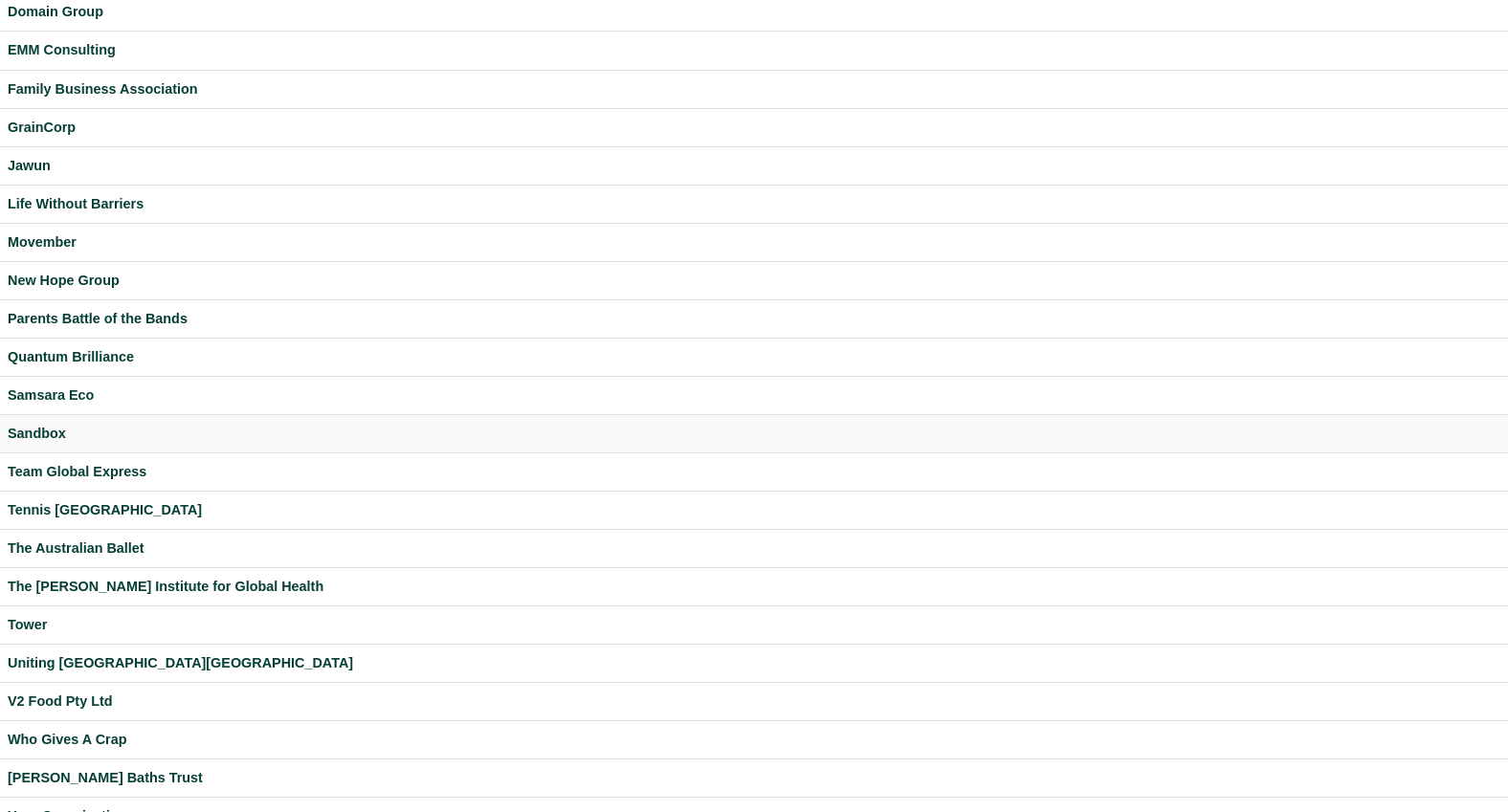
scroll to position [331, 0]
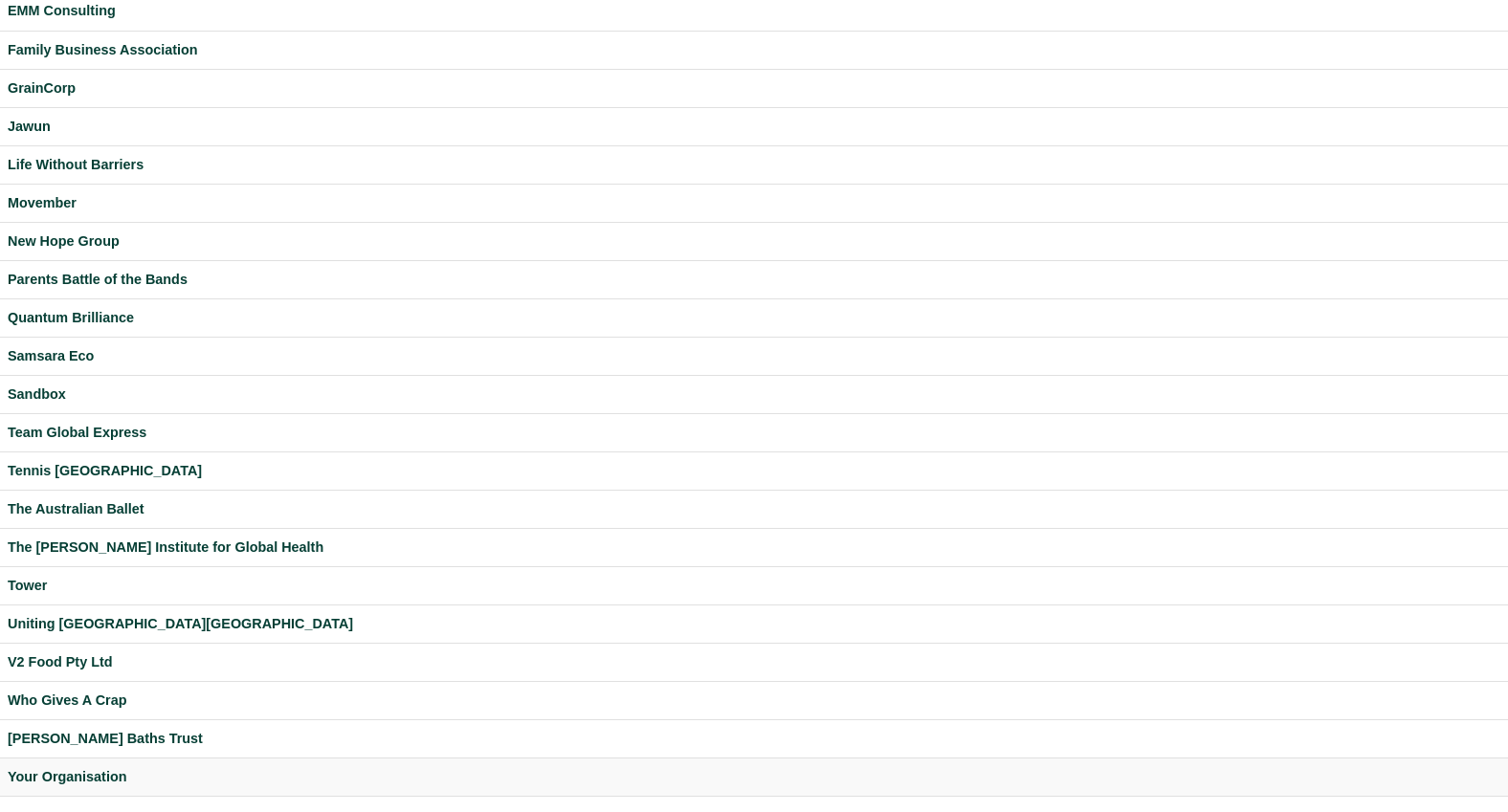
click at [84, 775] on div "Your Organisation" at bounding box center [754, 776] width 1492 height 22
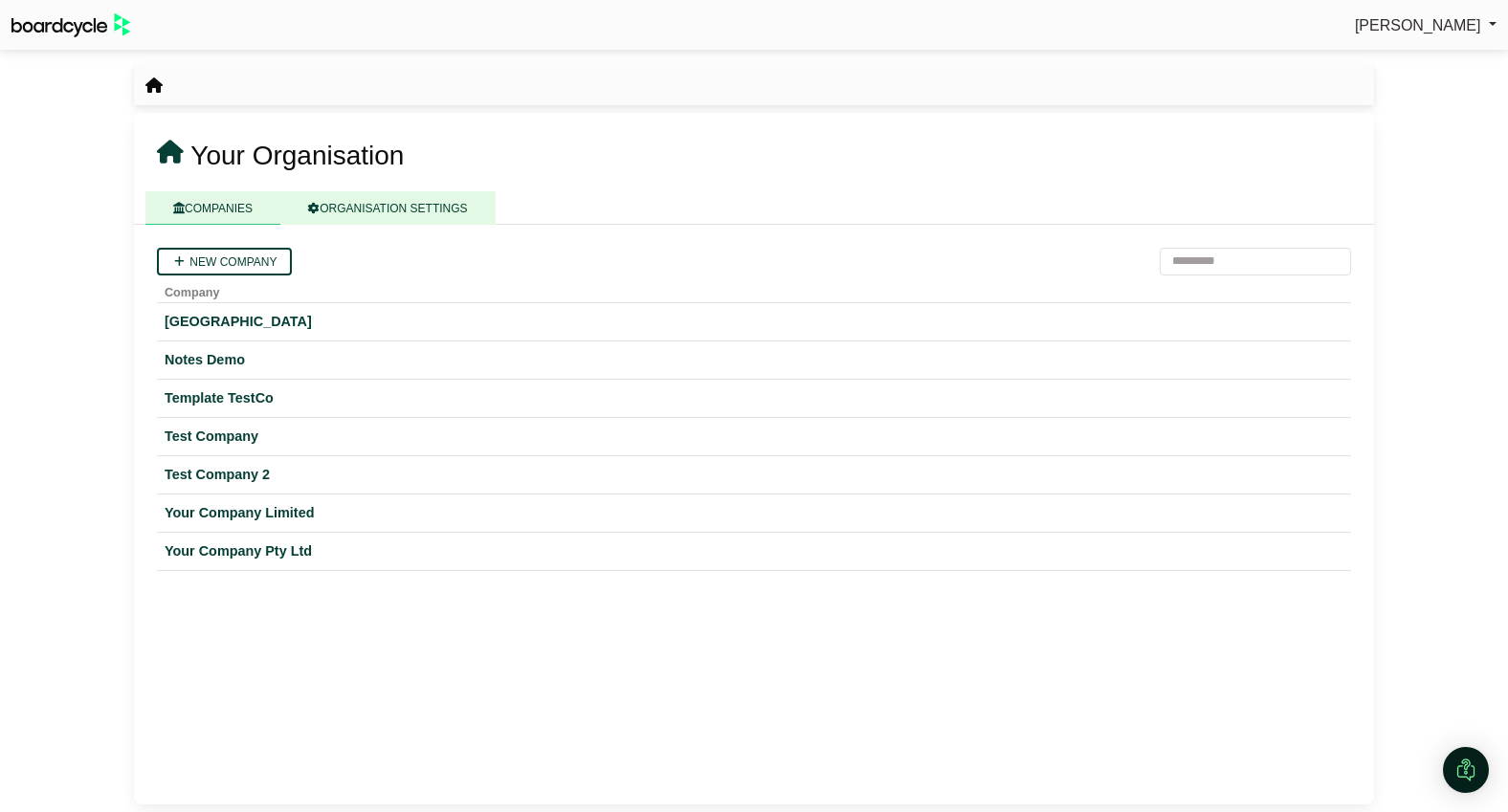
click at [404, 210] on link "ORGANISATION SETTINGS" at bounding box center [387, 208] width 214 height 34
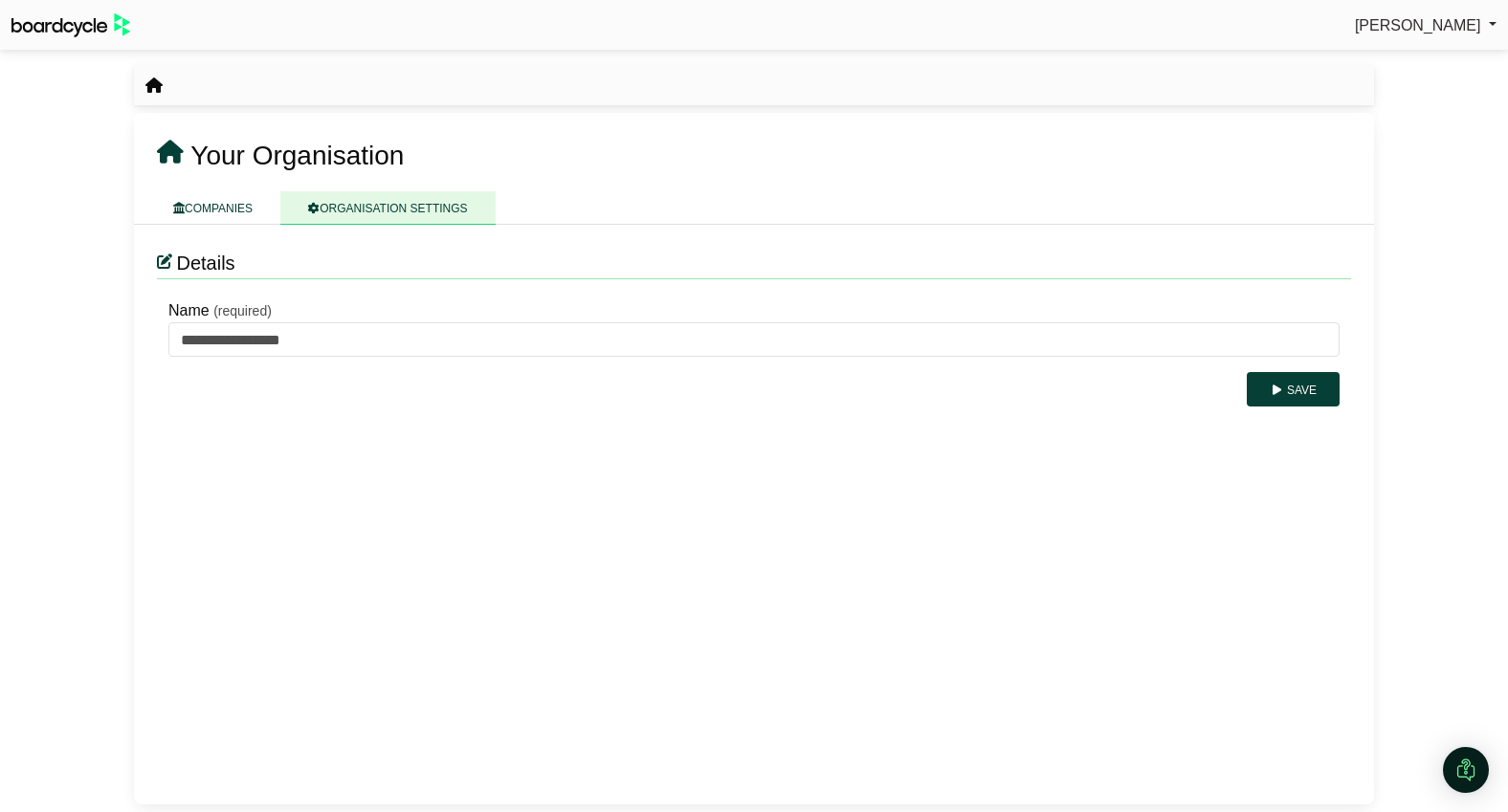
drag, startPoint x: 227, startPoint y: 209, endPoint x: 222, endPoint y: 228, distance: 19.6
click at [227, 209] on link "COMPANIES" at bounding box center [213, 208] width 135 height 34
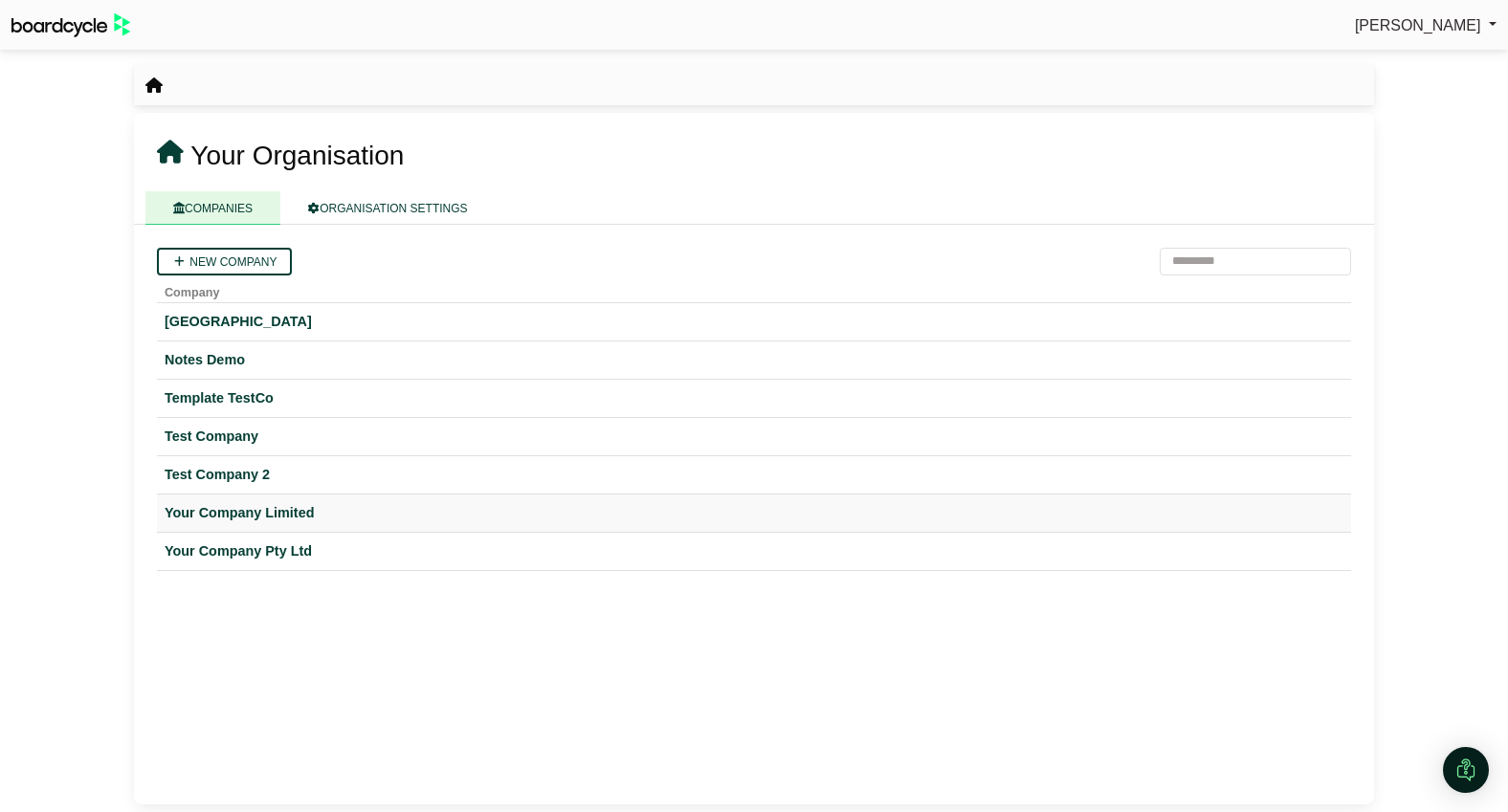
click at [237, 509] on div "Your Company Limited" at bounding box center [754, 513] width 1179 height 22
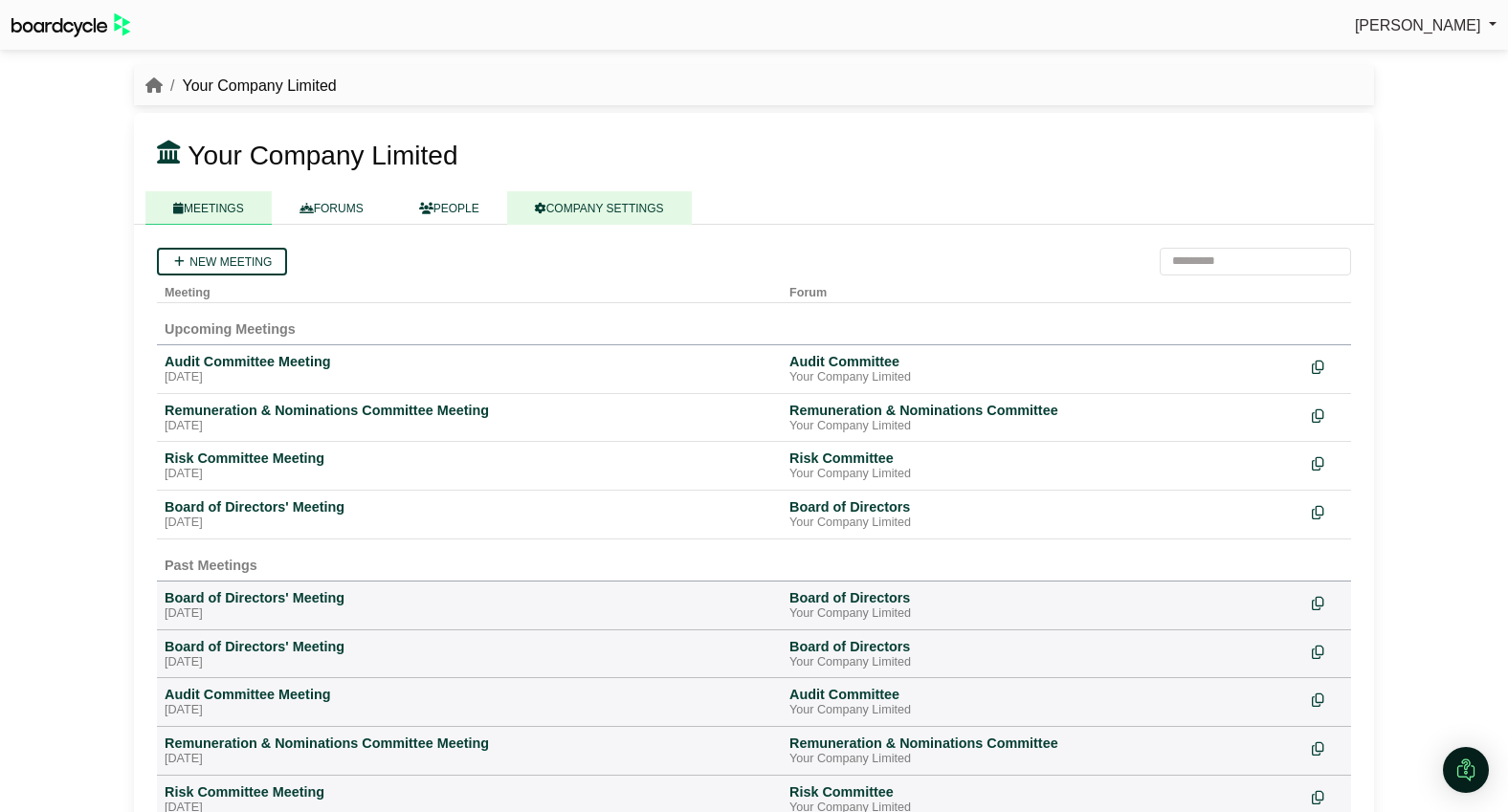
click at [585, 208] on link "COMPANY SETTINGS" at bounding box center [599, 208] width 184 height 34
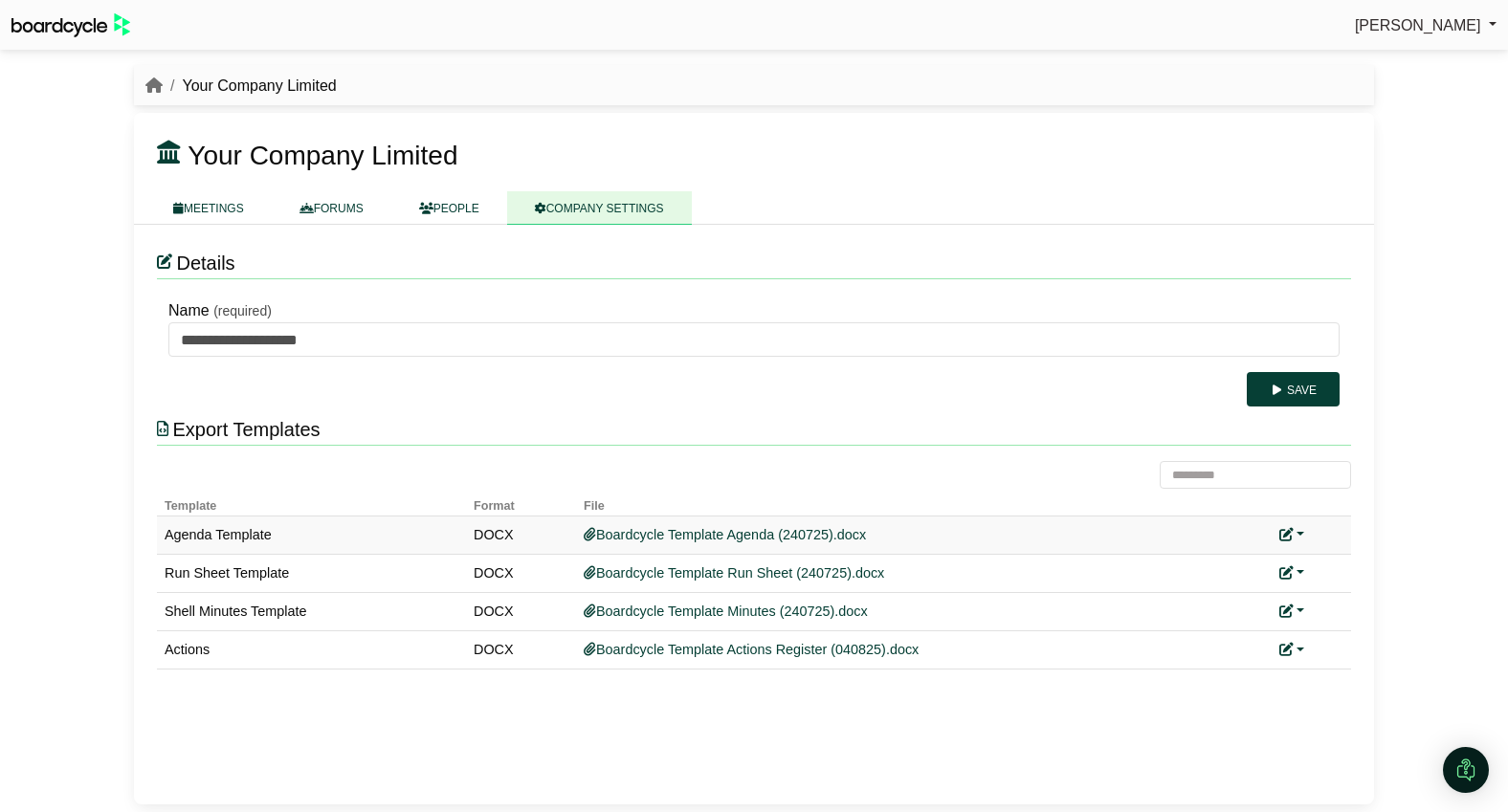
click at [1295, 531] on link at bounding box center [1291, 534] width 25 height 15
click at [1346, 567] on link "Replace custom template" at bounding box center [1376, 562] width 195 height 37
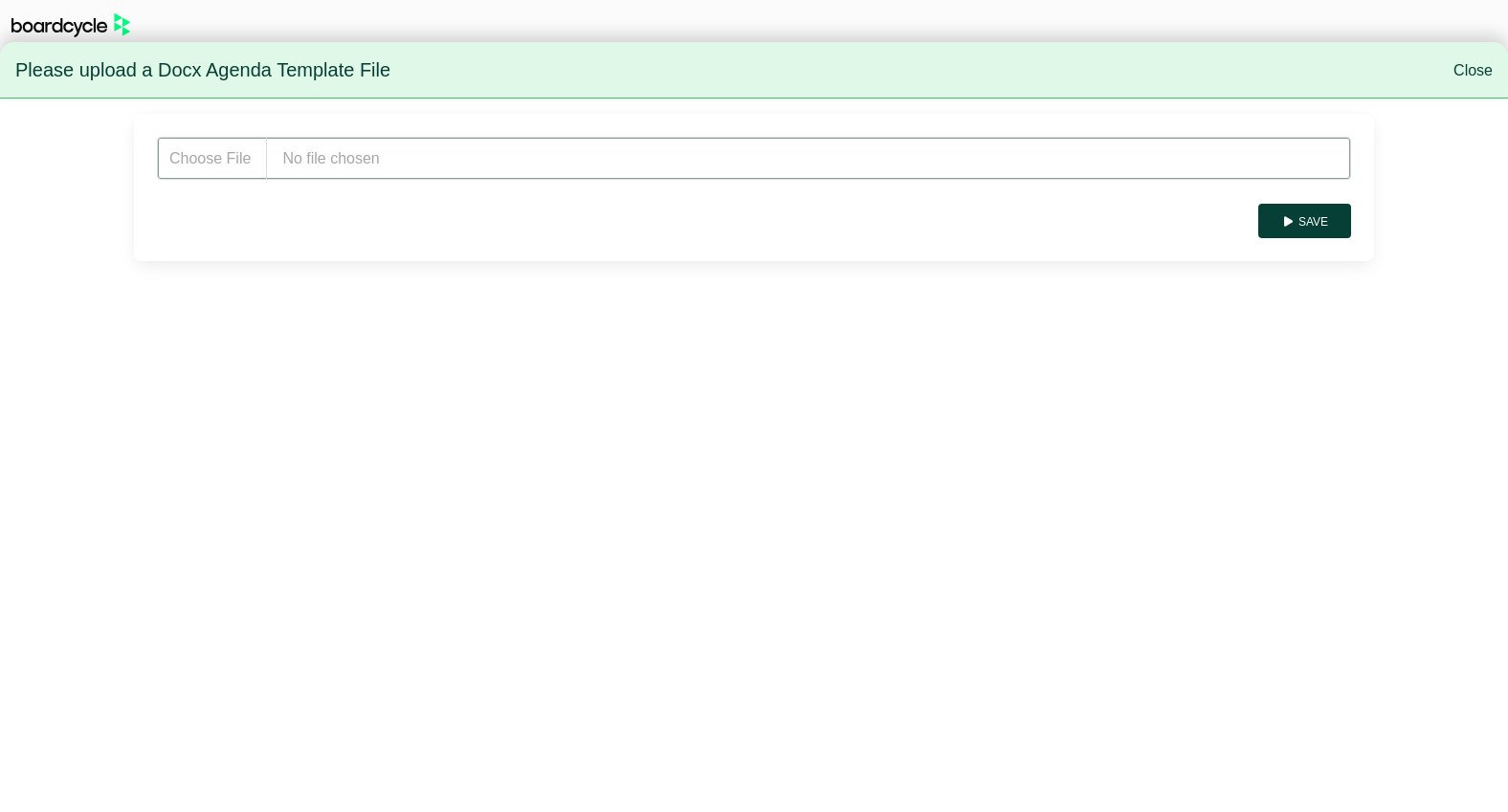
click at [365, 153] on input "file" at bounding box center [753, 157] width 1194 height 43
type input "**********"
click at [1310, 215] on button "Save" at bounding box center [1305, 221] width 93 height 35
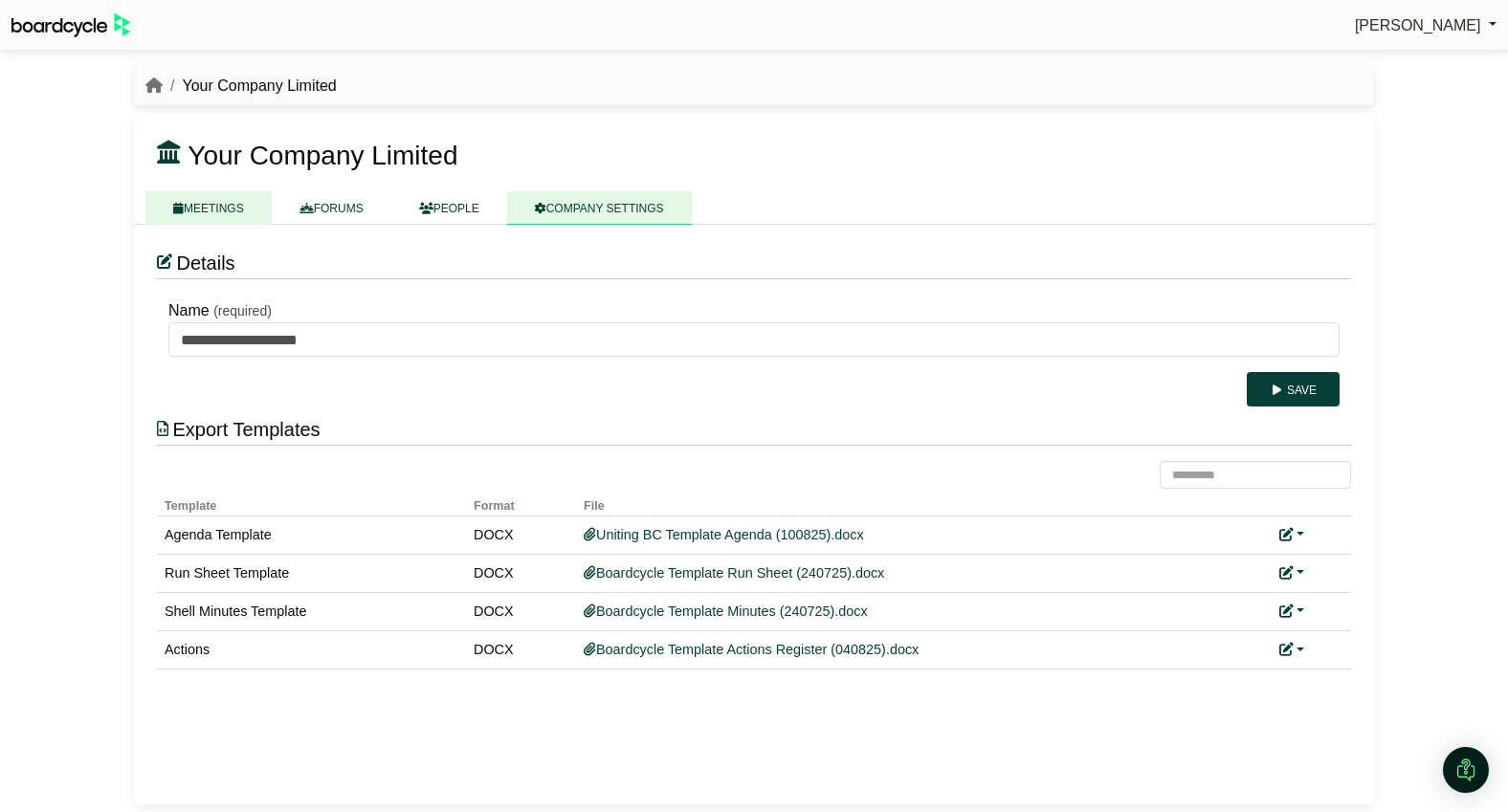
click at [213, 210] on link "MEETINGS" at bounding box center [208, 208] width 126 height 34
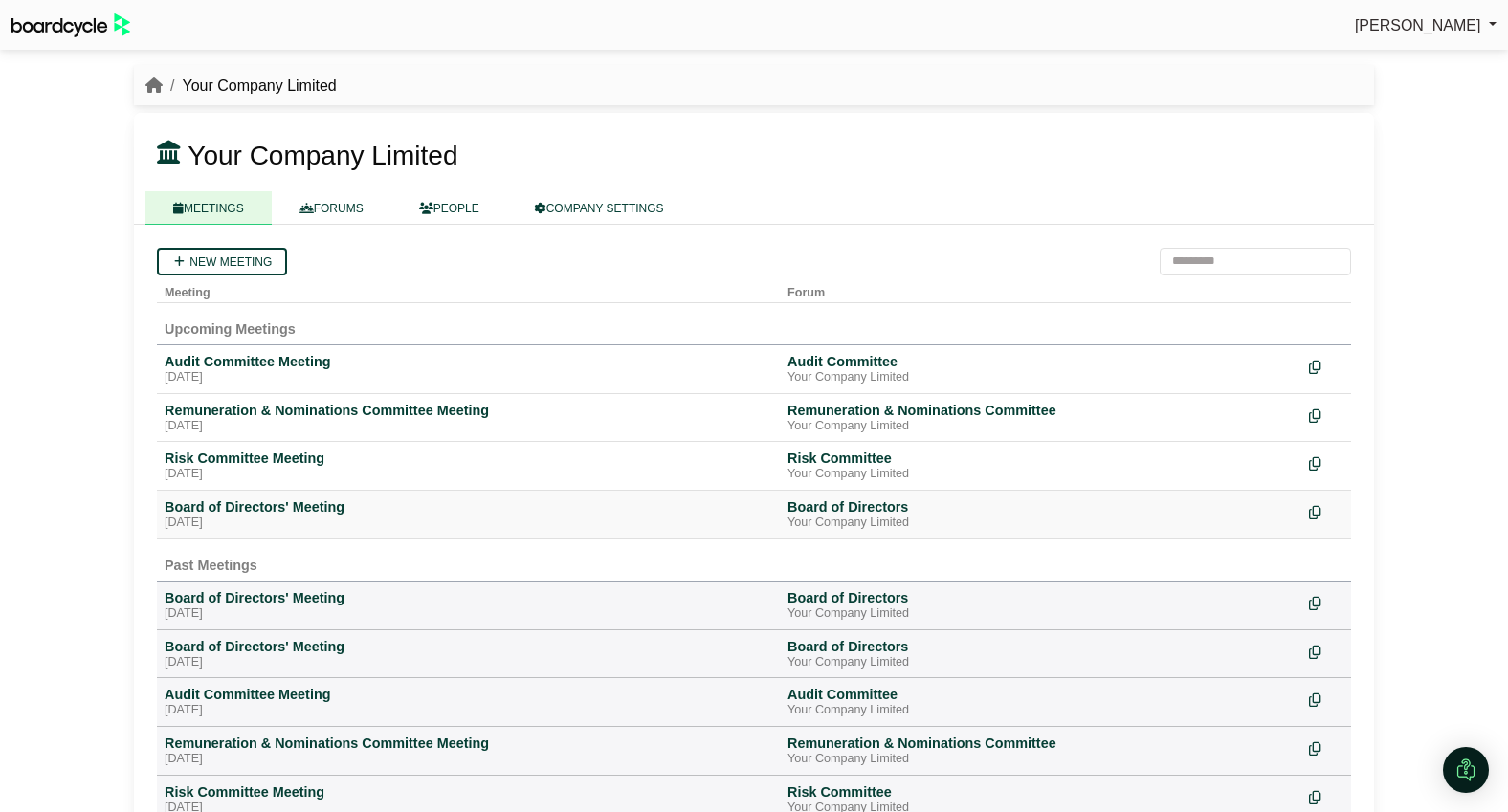
click at [268, 515] on div "[DATE]" at bounding box center [468, 522] width 607 height 15
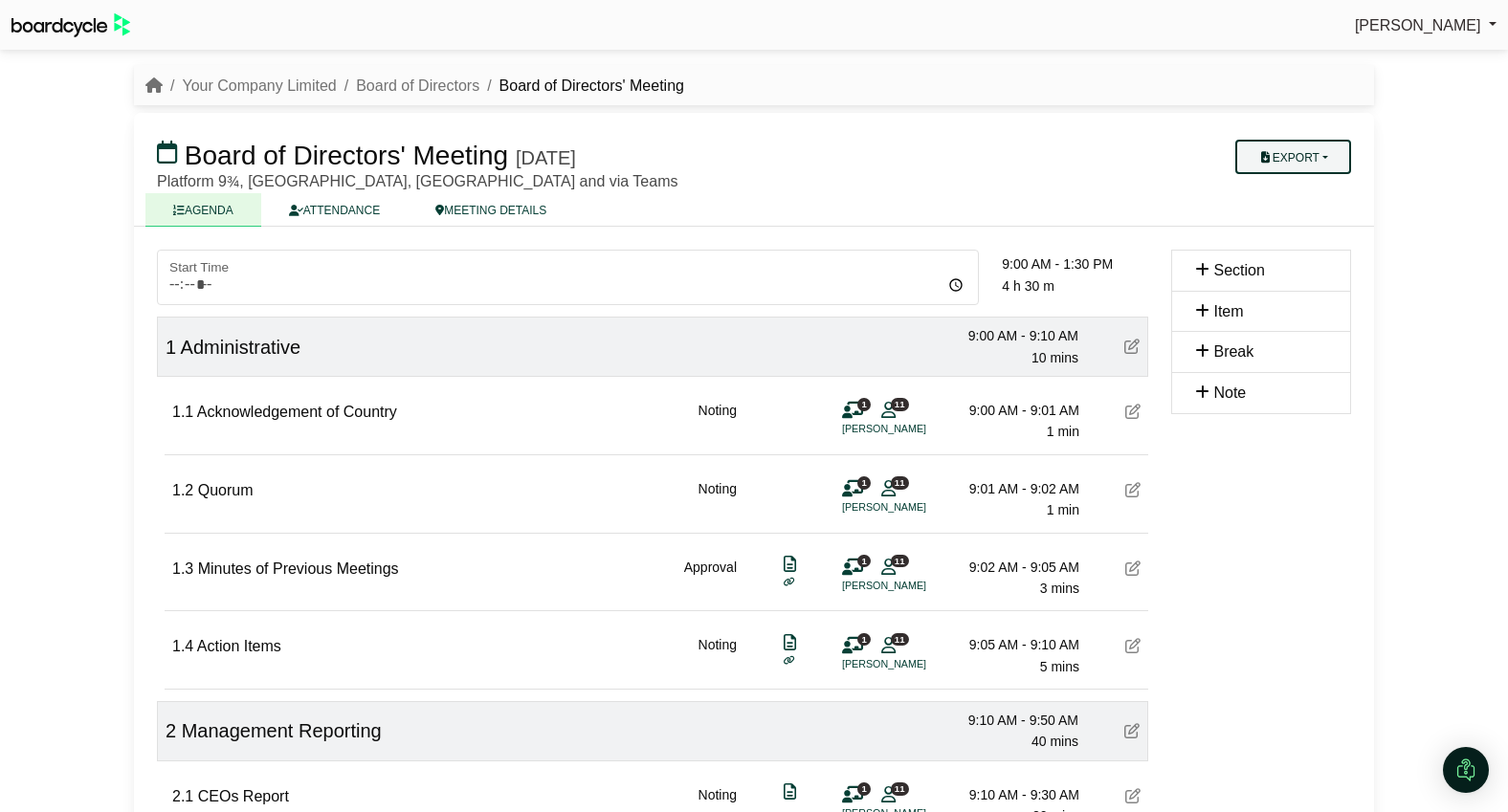
click at [1324, 155] on button "Export" at bounding box center [1293, 156] width 116 height 35
click at [1323, 188] on link "Agenda" at bounding box center [1312, 190] width 166 height 29
click at [241, 84] on link "Your Company Limited" at bounding box center [258, 85] width 154 height 16
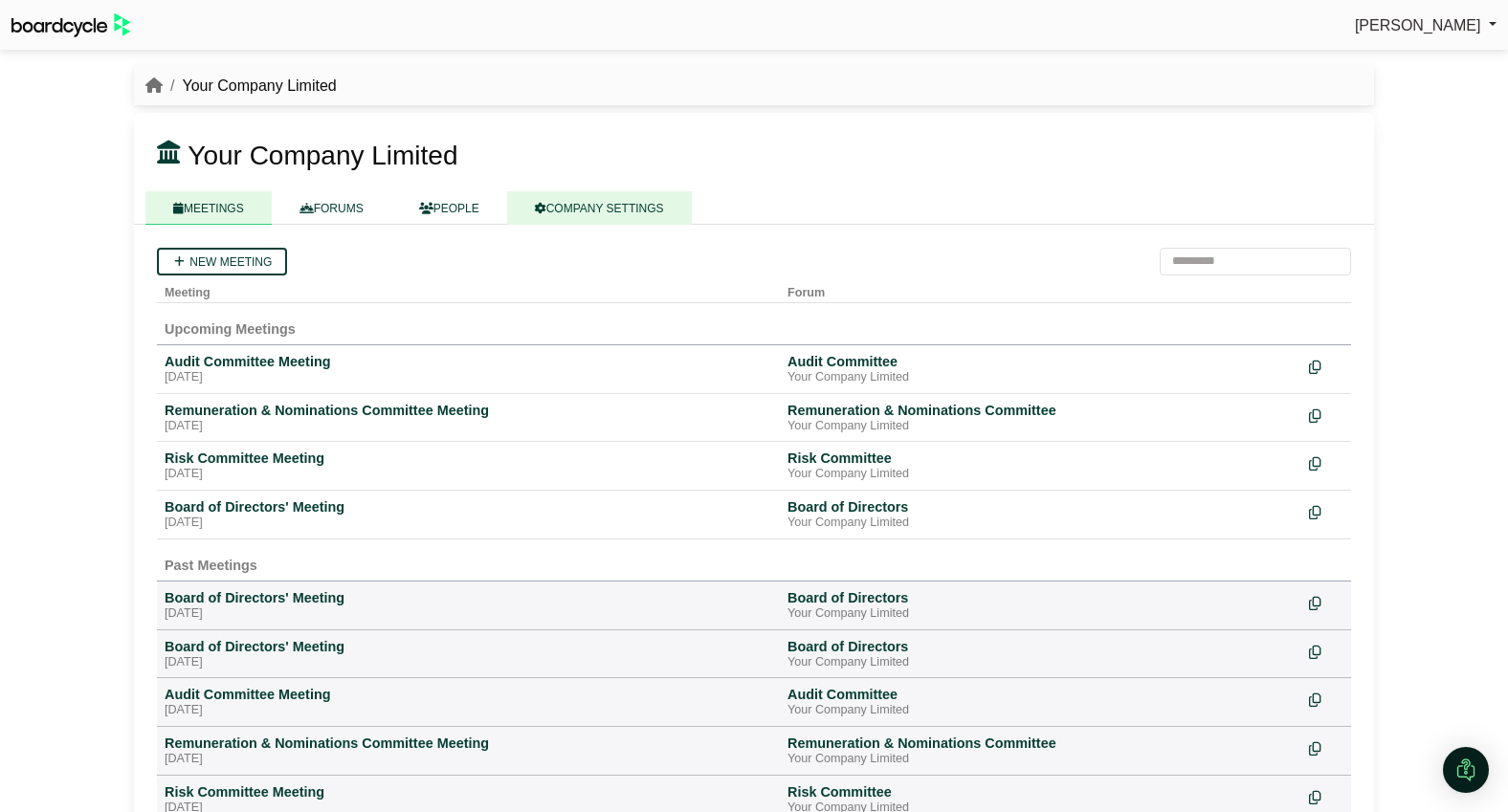
click at [581, 218] on link "COMPANY SETTINGS" at bounding box center [599, 208] width 184 height 34
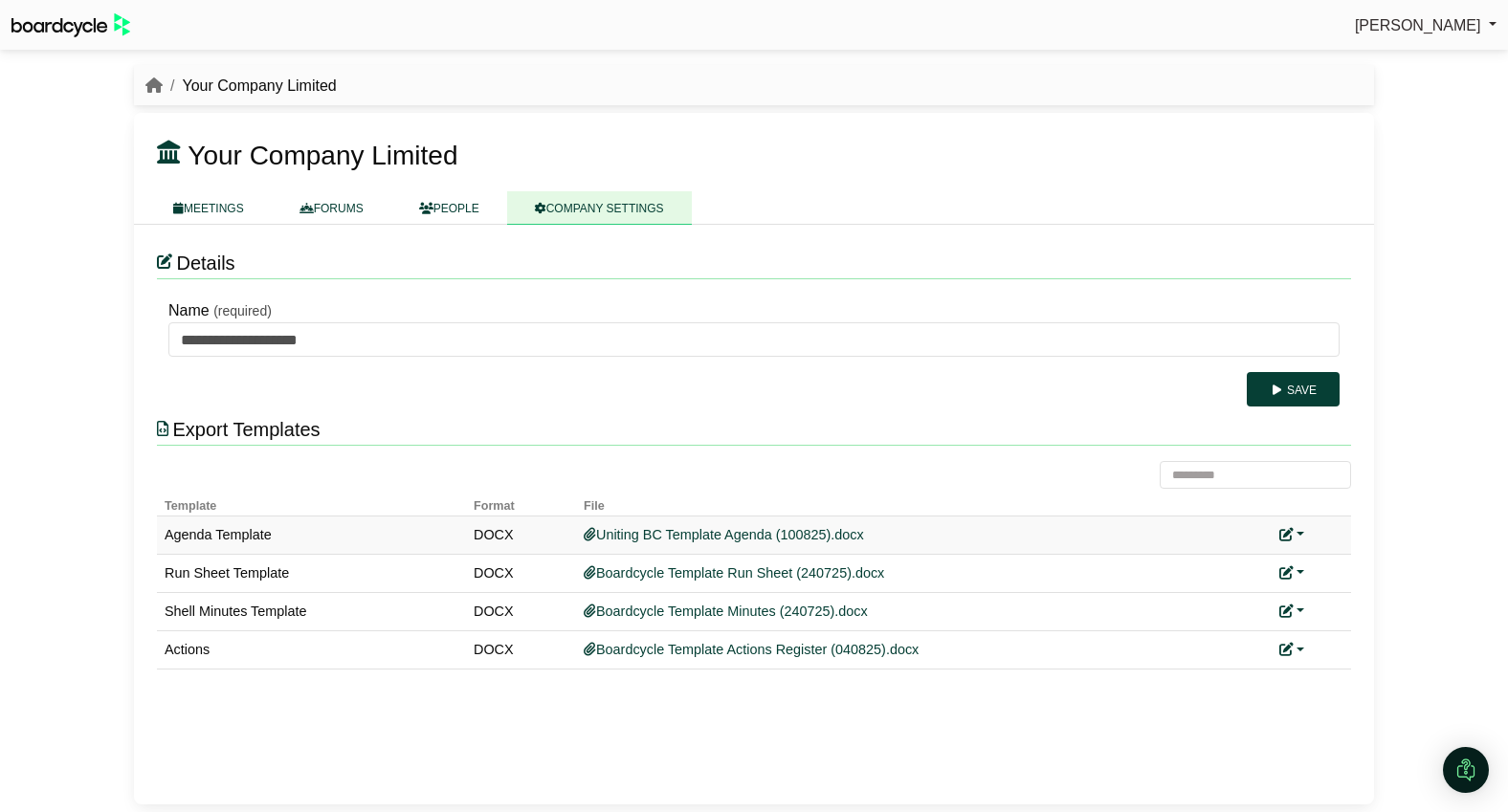
click at [1301, 534] on link at bounding box center [1291, 534] width 25 height 15
drag, startPoint x: 1315, startPoint y: 558, endPoint x: 1297, endPoint y: 555, distance: 18.2
click at [1315, 558] on link "Replace custom template" at bounding box center [1376, 562] width 195 height 37
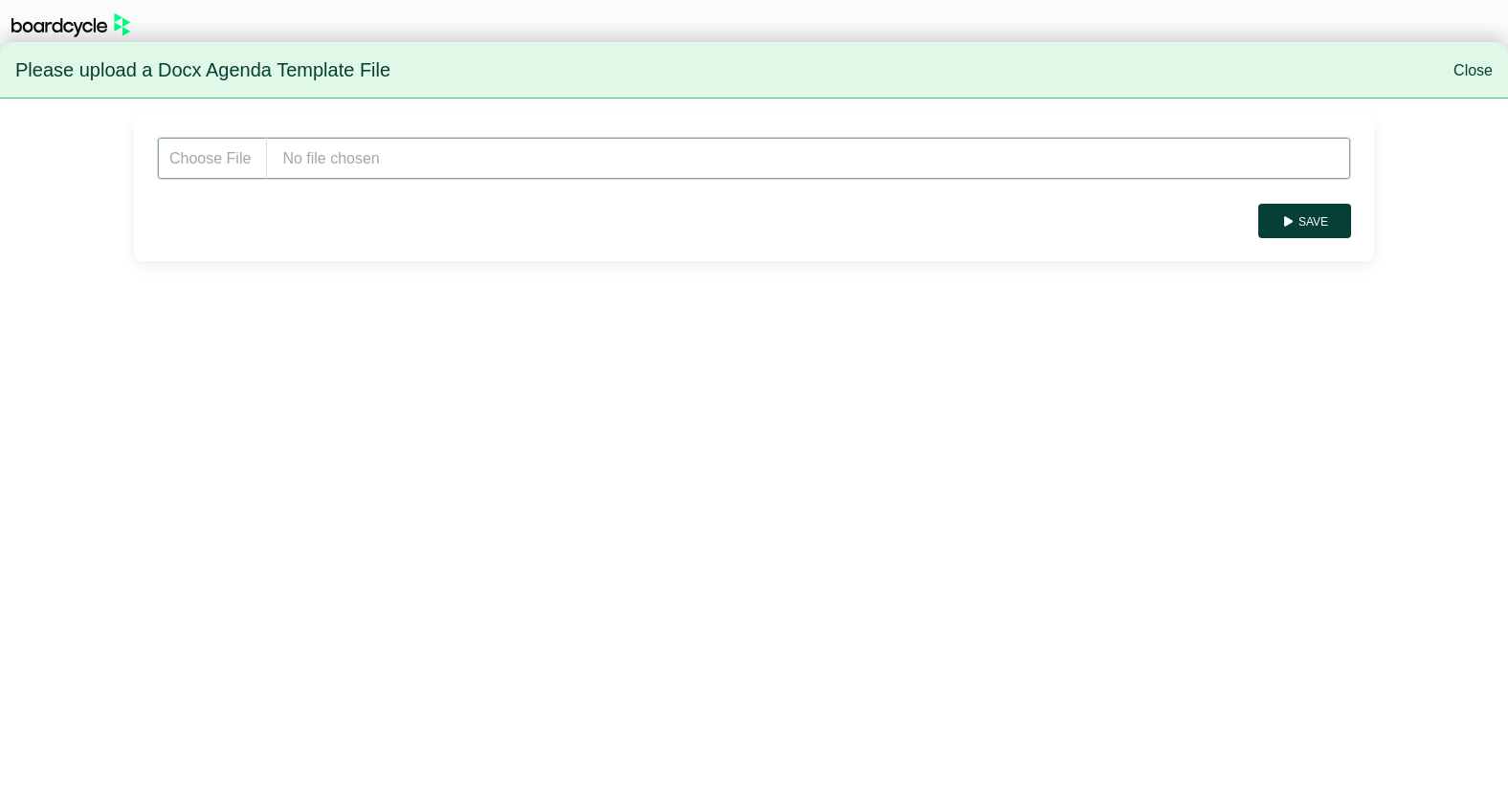
click at [515, 162] on input "file" at bounding box center [753, 157] width 1194 height 43
click at [361, 144] on input "file" at bounding box center [753, 157] width 1194 height 43
type input "**********"
click at [1307, 224] on button "Save" at bounding box center [1305, 221] width 93 height 35
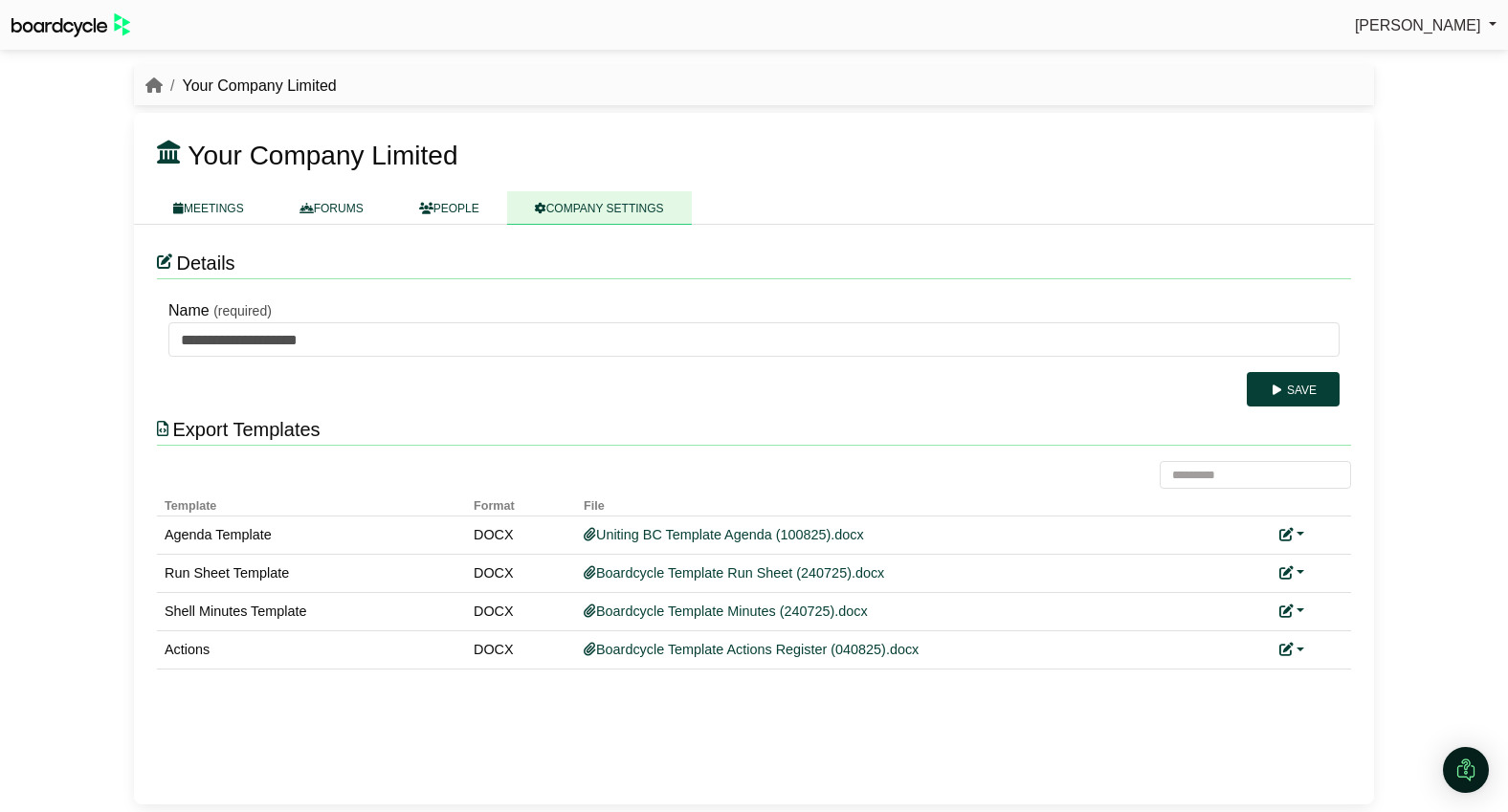
click at [1435, 461] on div "Richard Conway Sign Out Your Company Limited Your Company Limited" at bounding box center [754, 406] width 1508 height 812
click at [216, 210] on link "MEETINGS" at bounding box center [208, 208] width 126 height 34
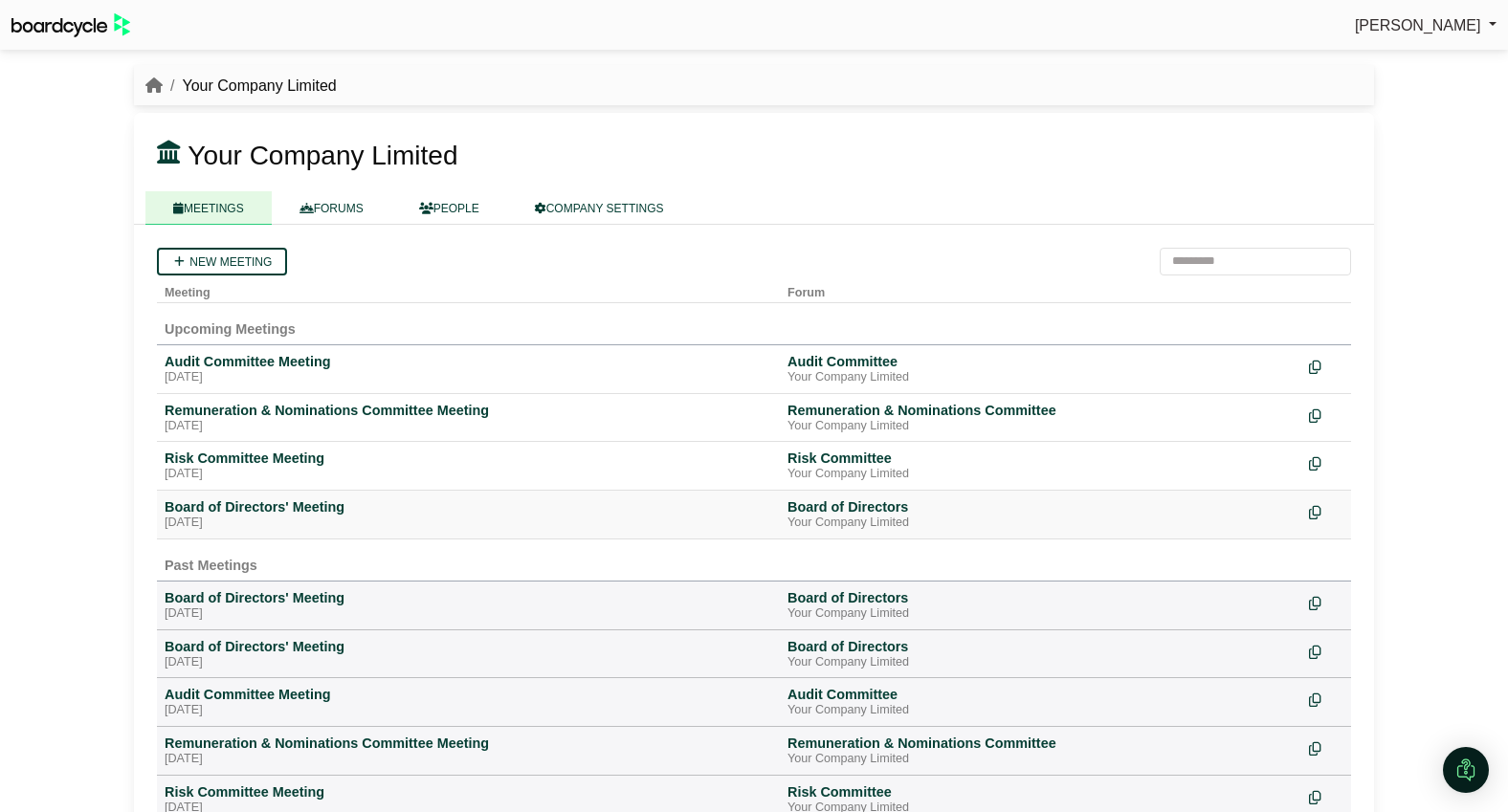
click at [279, 506] on div "Board of Directors' Meeting" at bounding box center [468, 506] width 607 height 17
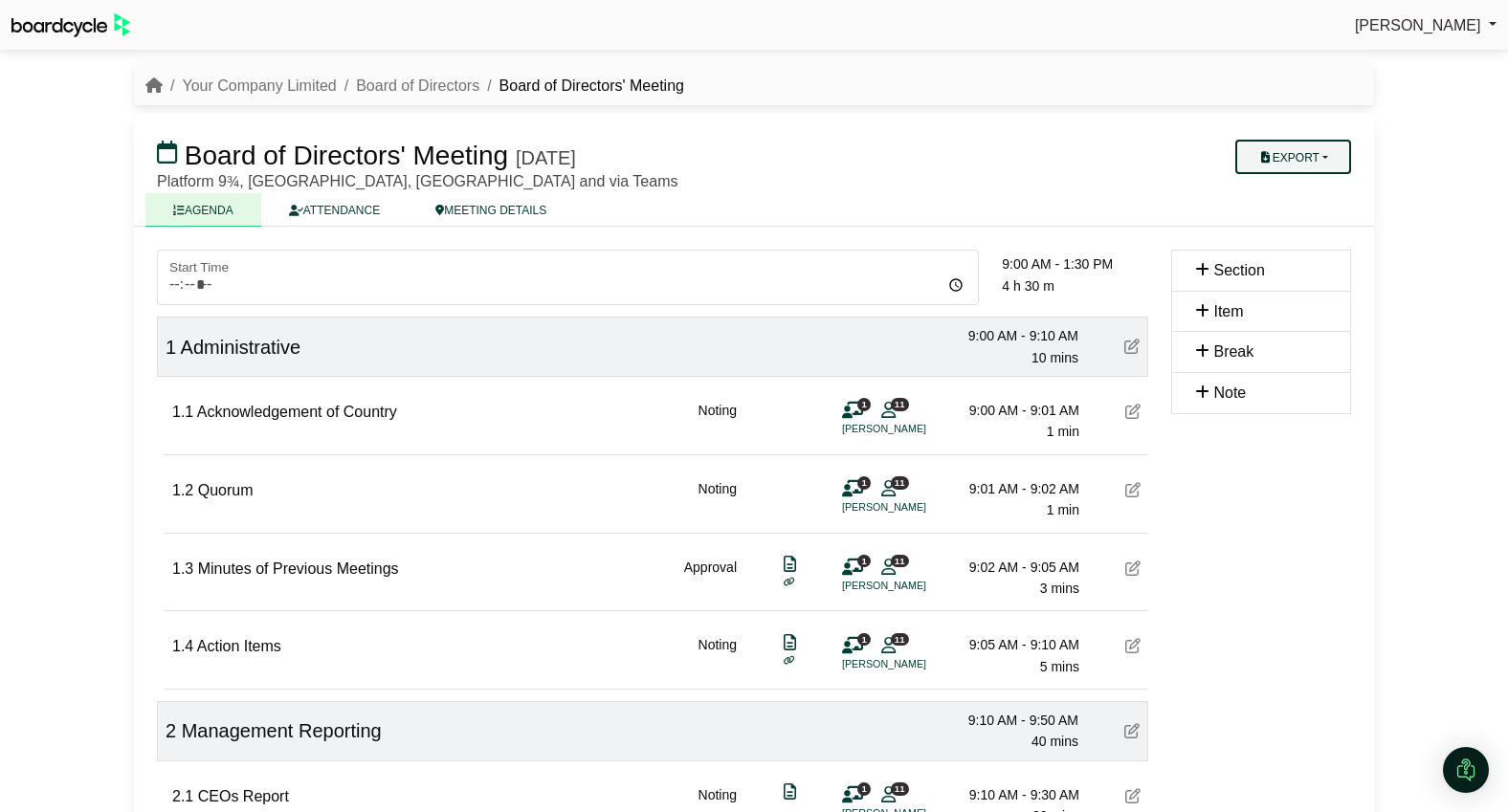
click at [1309, 147] on button "Export" at bounding box center [1293, 156] width 116 height 35
click at [1312, 188] on link "Agenda" at bounding box center [1312, 190] width 166 height 29
click at [262, 90] on link "Your Company Limited" at bounding box center [258, 85] width 154 height 16
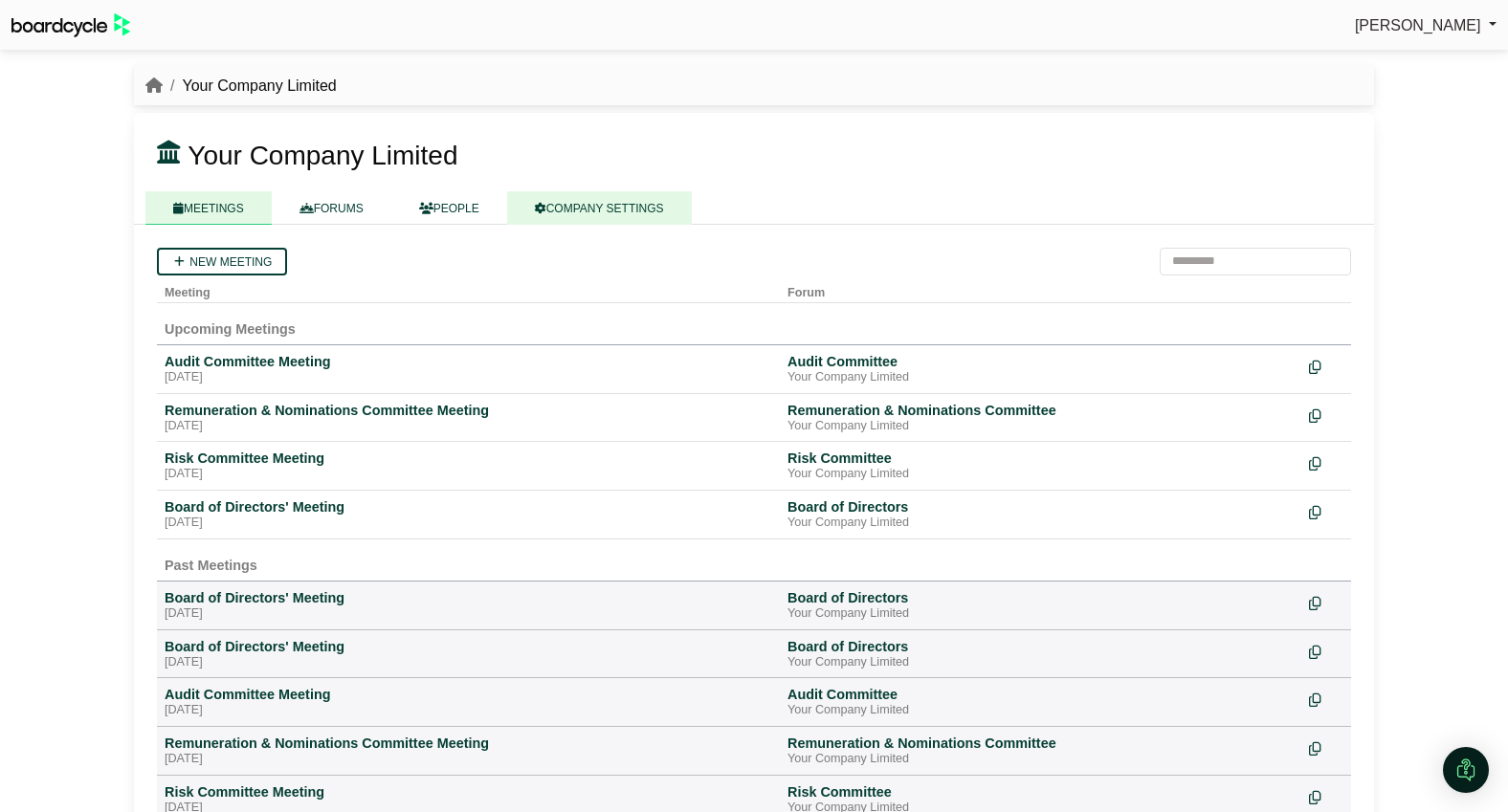
click at [618, 215] on link "COMPANY SETTINGS" at bounding box center [599, 208] width 184 height 34
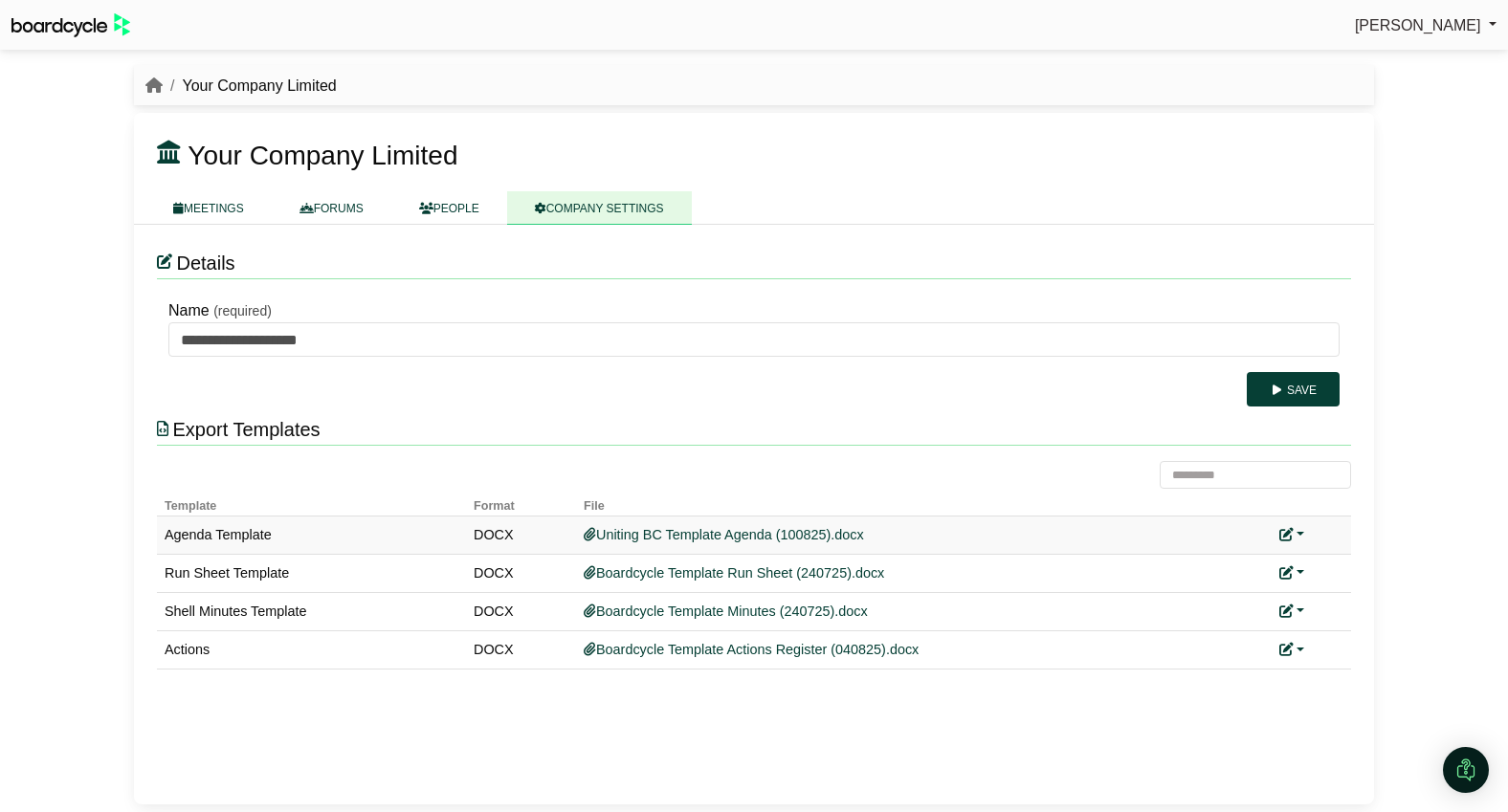
click at [1299, 525] on div "Replace custom template Remove custom template" at bounding box center [1311, 535] width 64 height 22
click at [1299, 534] on link at bounding box center [1291, 534] width 25 height 15
click at [1311, 559] on link "Replace custom template" at bounding box center [1376, 562] width 195 height 37
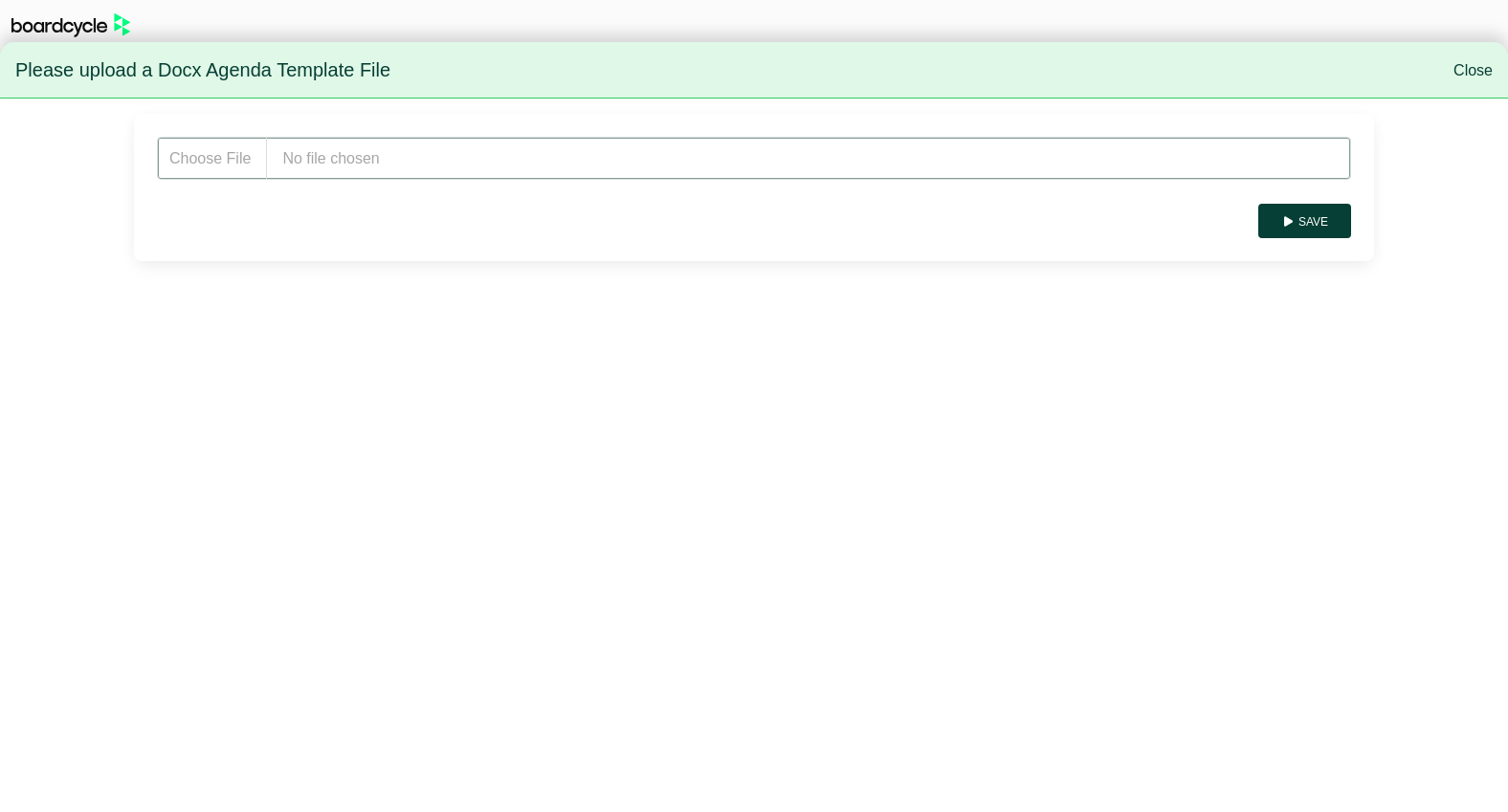
click at [403, 173] on input "file" at bounding box center [753, 157] width 1194 height 43
click at [431, 157] on input "file" at bounding box center [753, 157] width 1194 height 43
type input "**********"
click at [1310, 227] on button "Save" at bounding box center [1305, 221] width 93 height 35
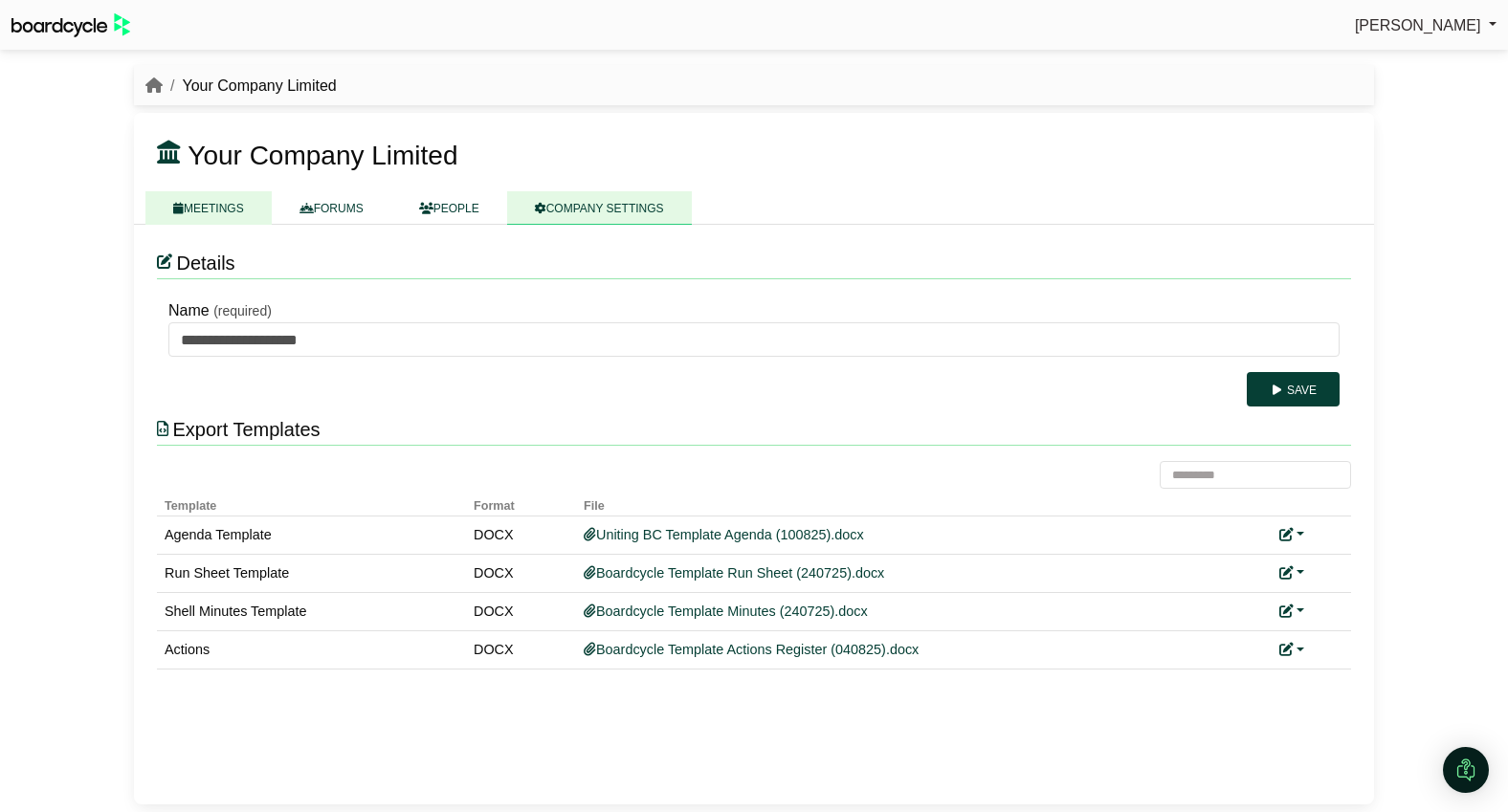
click at [194, 208] on link "MEETINGS" at bounding box center [208, 208] width 126 height 34
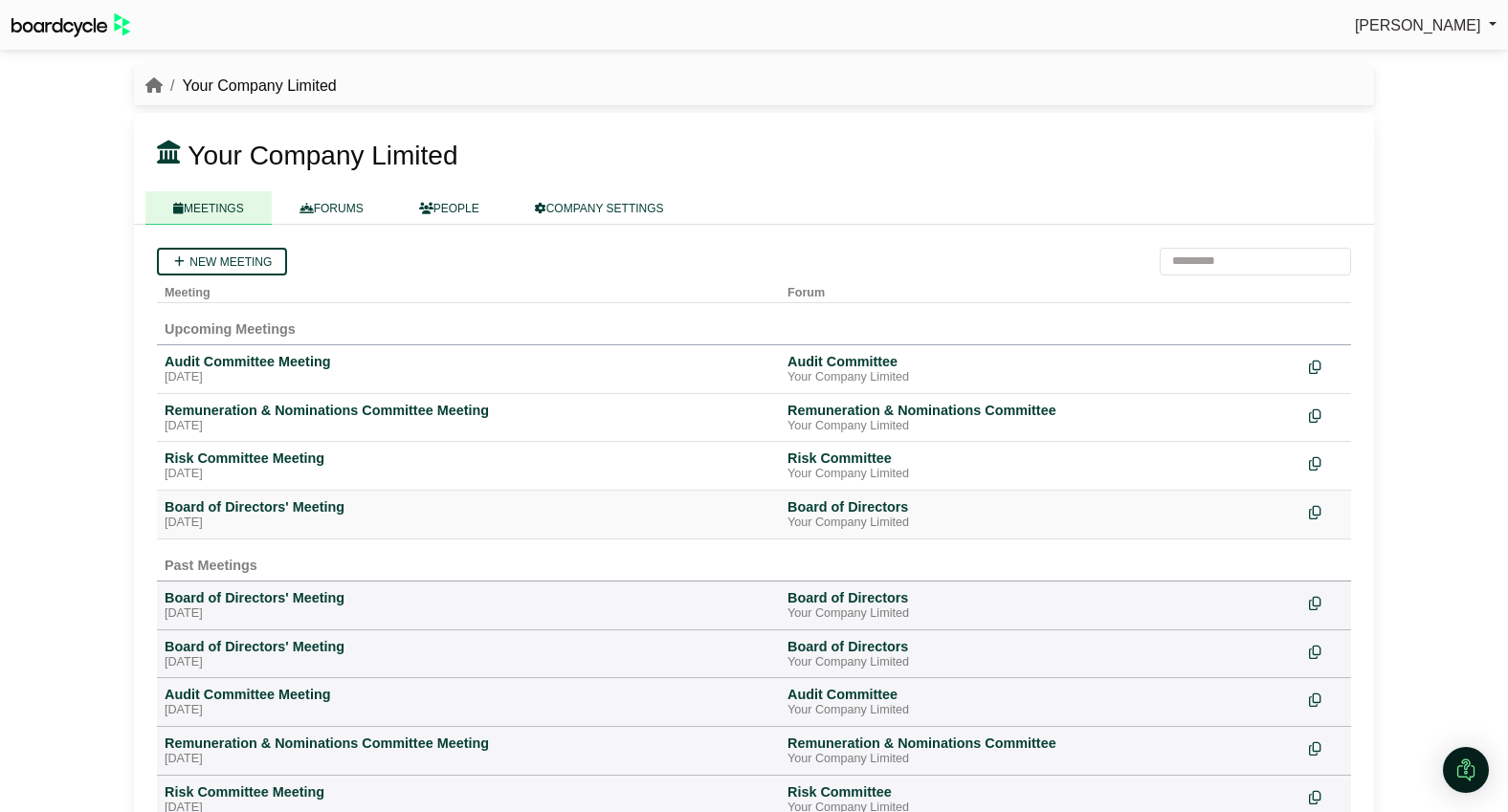
click at [271, 517] on div "[DATE]" at bounding box center [468, 522] width 607 height 15
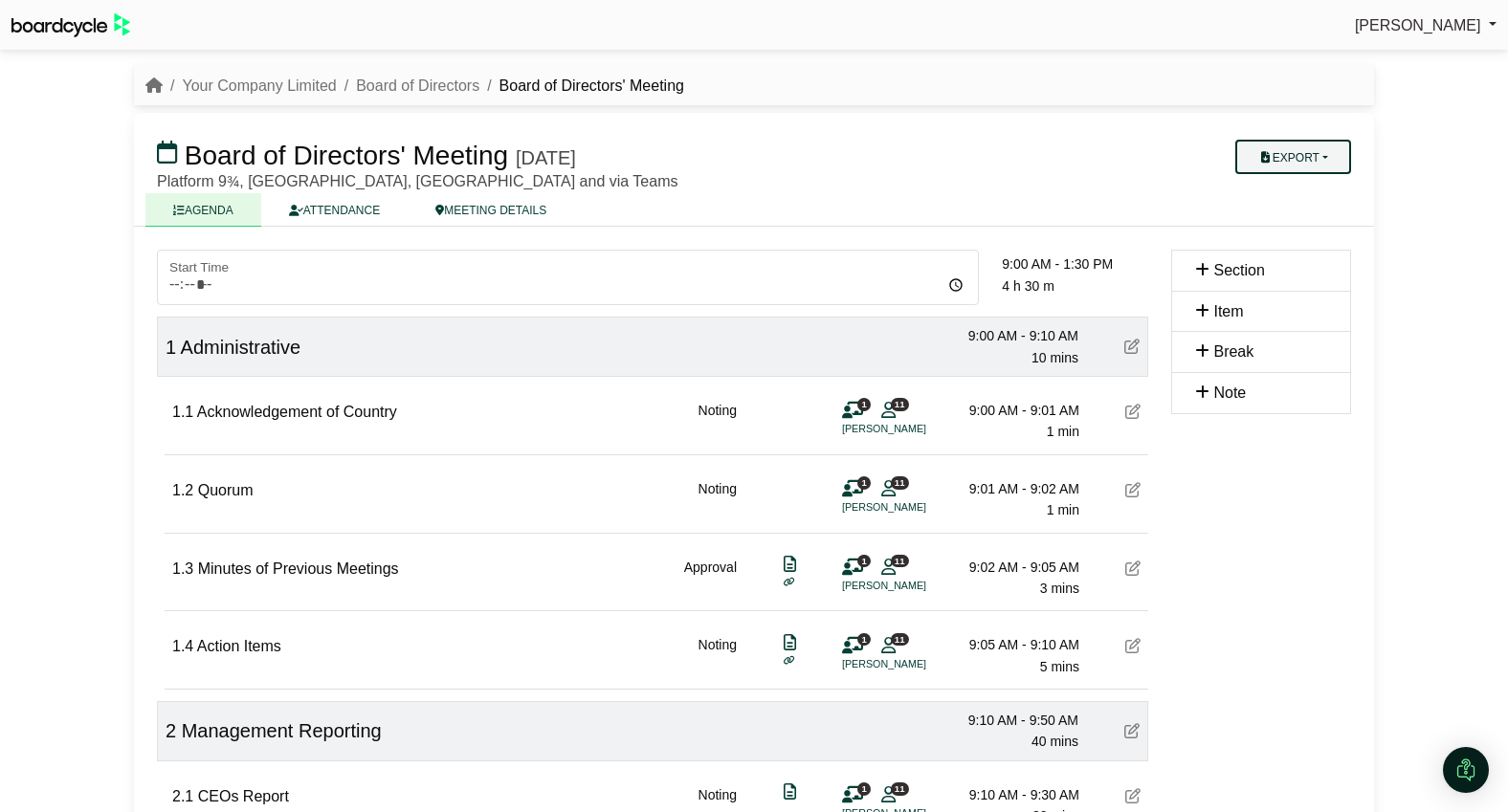
click at [1312, 157] on button "Export" at bounding box center [1293, 156] width 116 height 35
click at [1311, 190] on link "Agenda" at bounding box center [1312, 190] width 166 height 29
click at [270, 77] on link "Your Company Limited" at bounding box center [258, 85] width 154 height 16
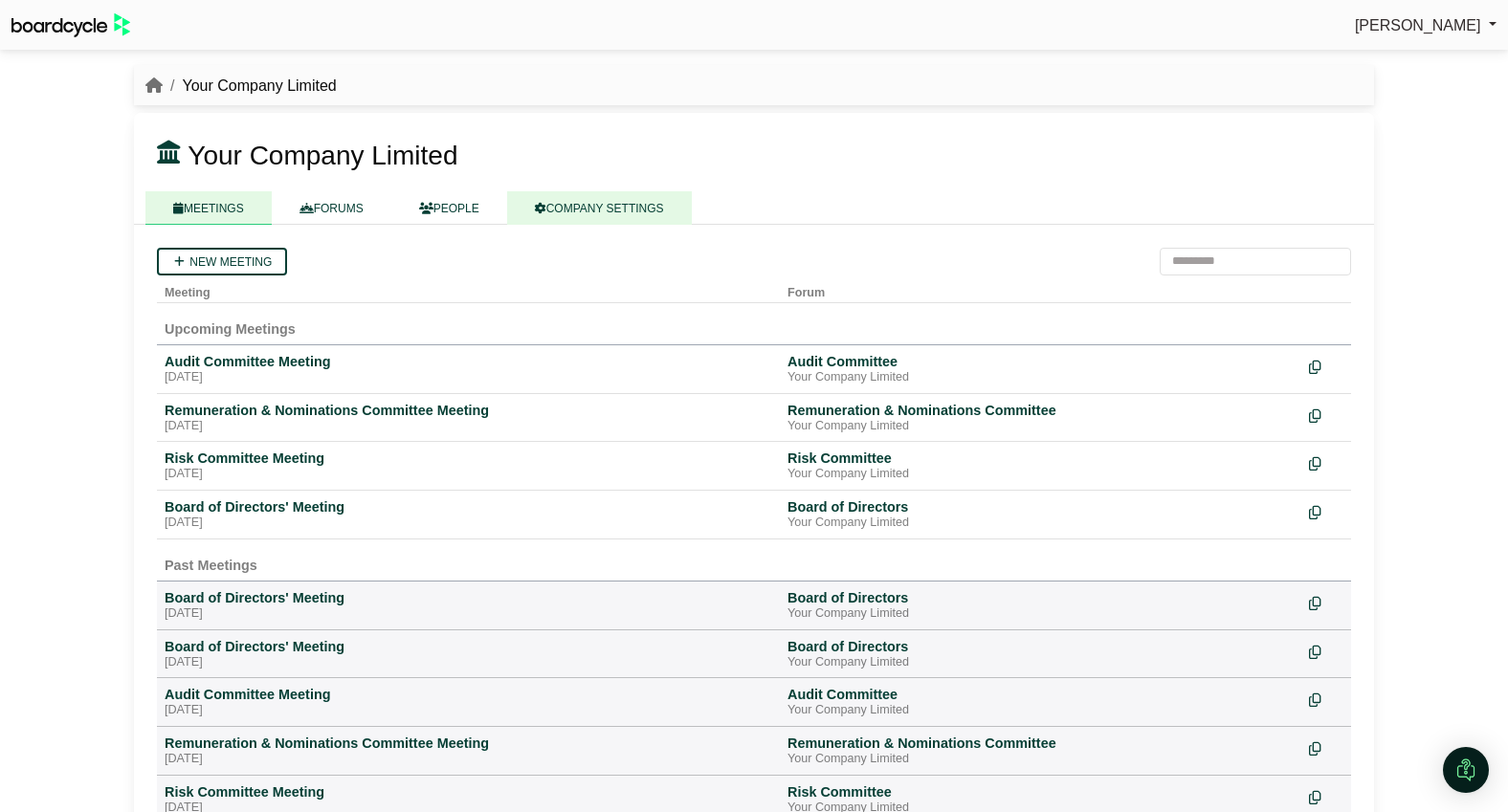
click at [586, 204] on link "COMPANY SETTINGS" at bounding box center [599, 208] width 184 height 34
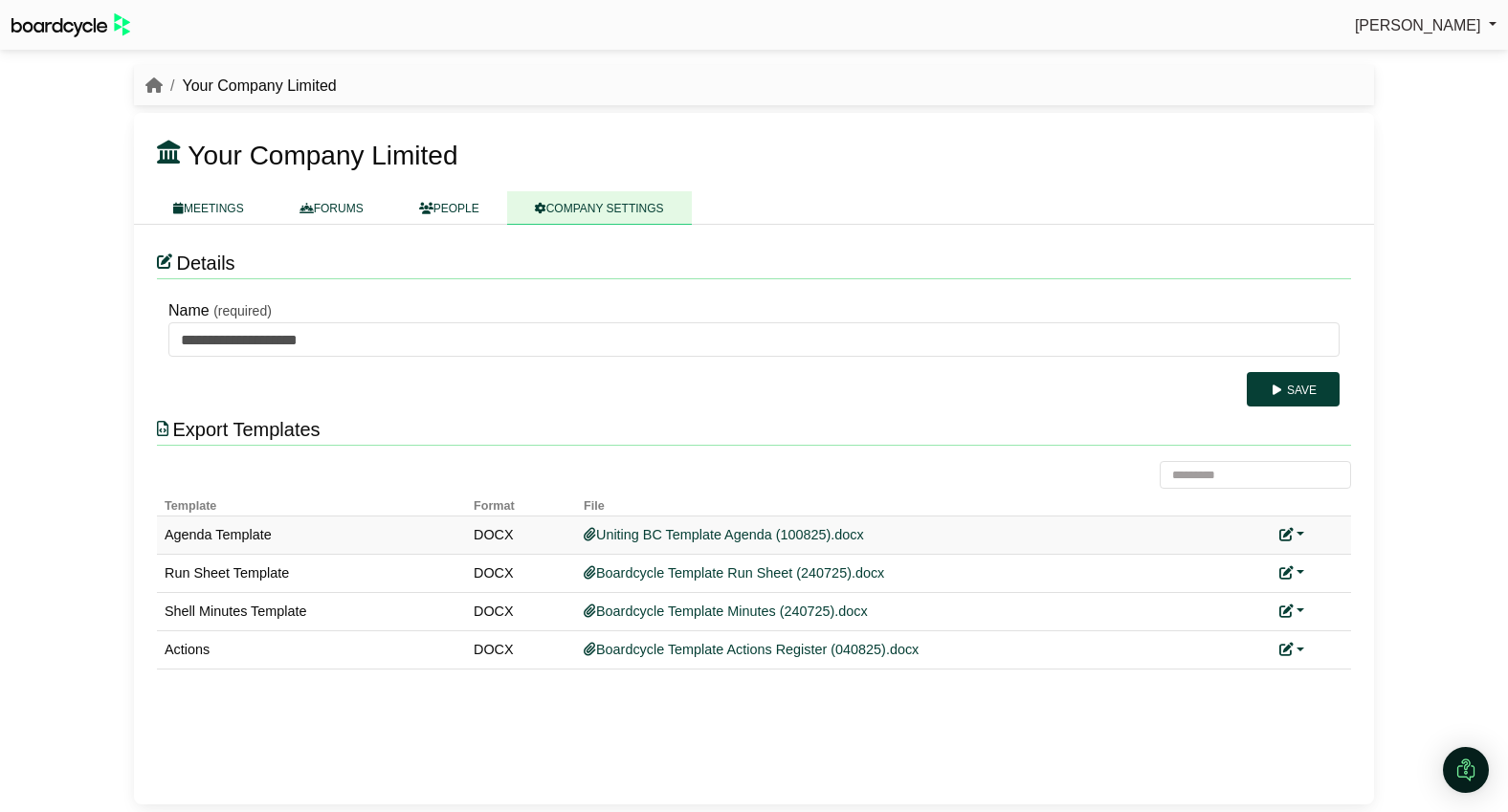
click at [1302, 534] on link at bounding box center [1291, 534] width 25 height 15
click at [1337, 567] on link "Replace custom template" at bounding box center [1376, 562] width 195 height 37
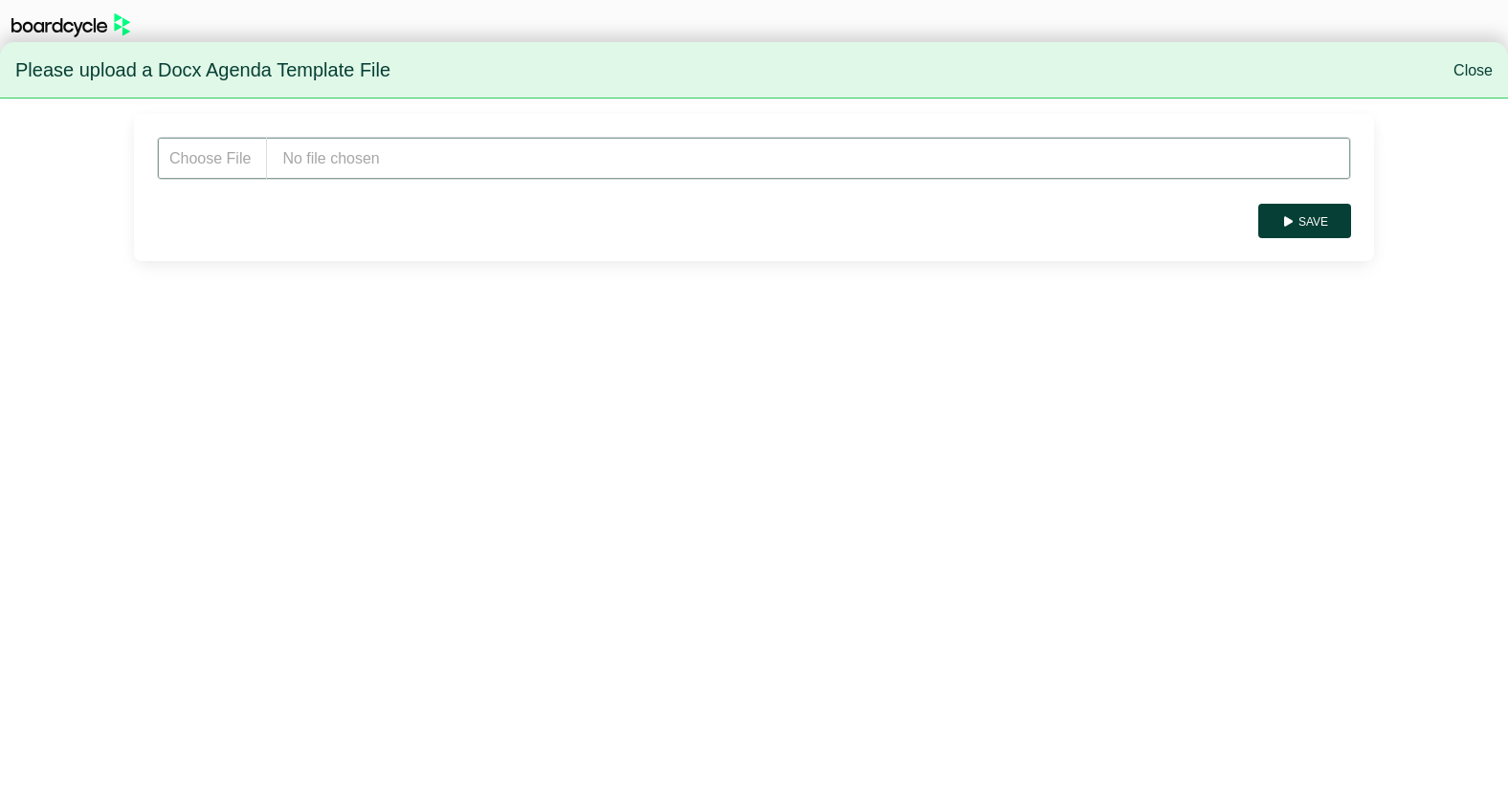
click at [293, 141] on input "file" at bounding box center [753, 157] width 1194 height 43
click at [335, 153] on input "file" at bounding box center [753, 157] width 1194 height 43
type input "**********"
click at [1323, 223] on button "Save" at bounding box center [1305, 221] width 93 height 35
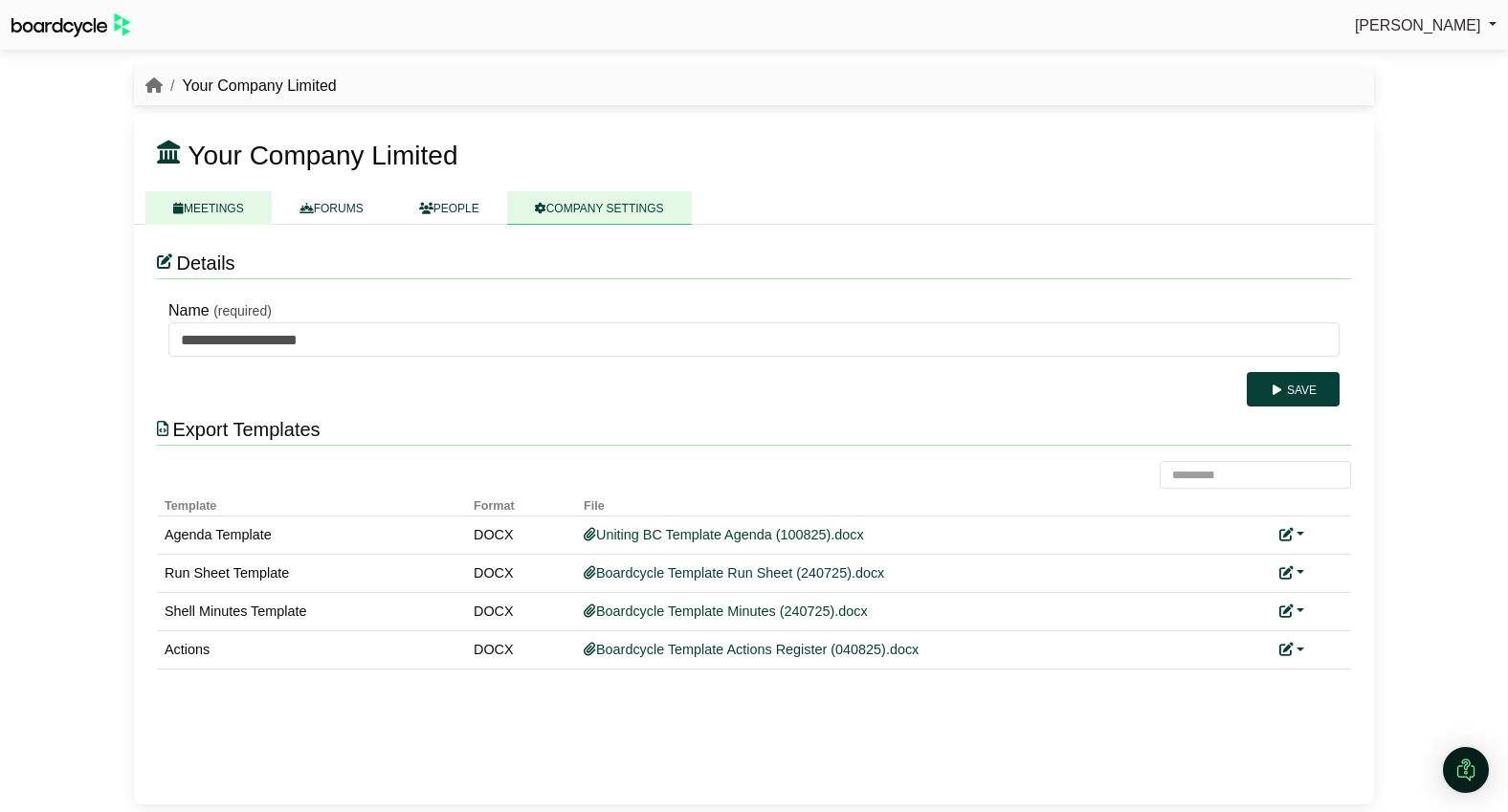
drag, startPoint x: 232, startPoint y: 211, endPoint x: 243, endPoint y: 216, distance: 12.1
click at [231, 211] on link "MEETINGS" at bounding box center [208, 208] width 126 height 34
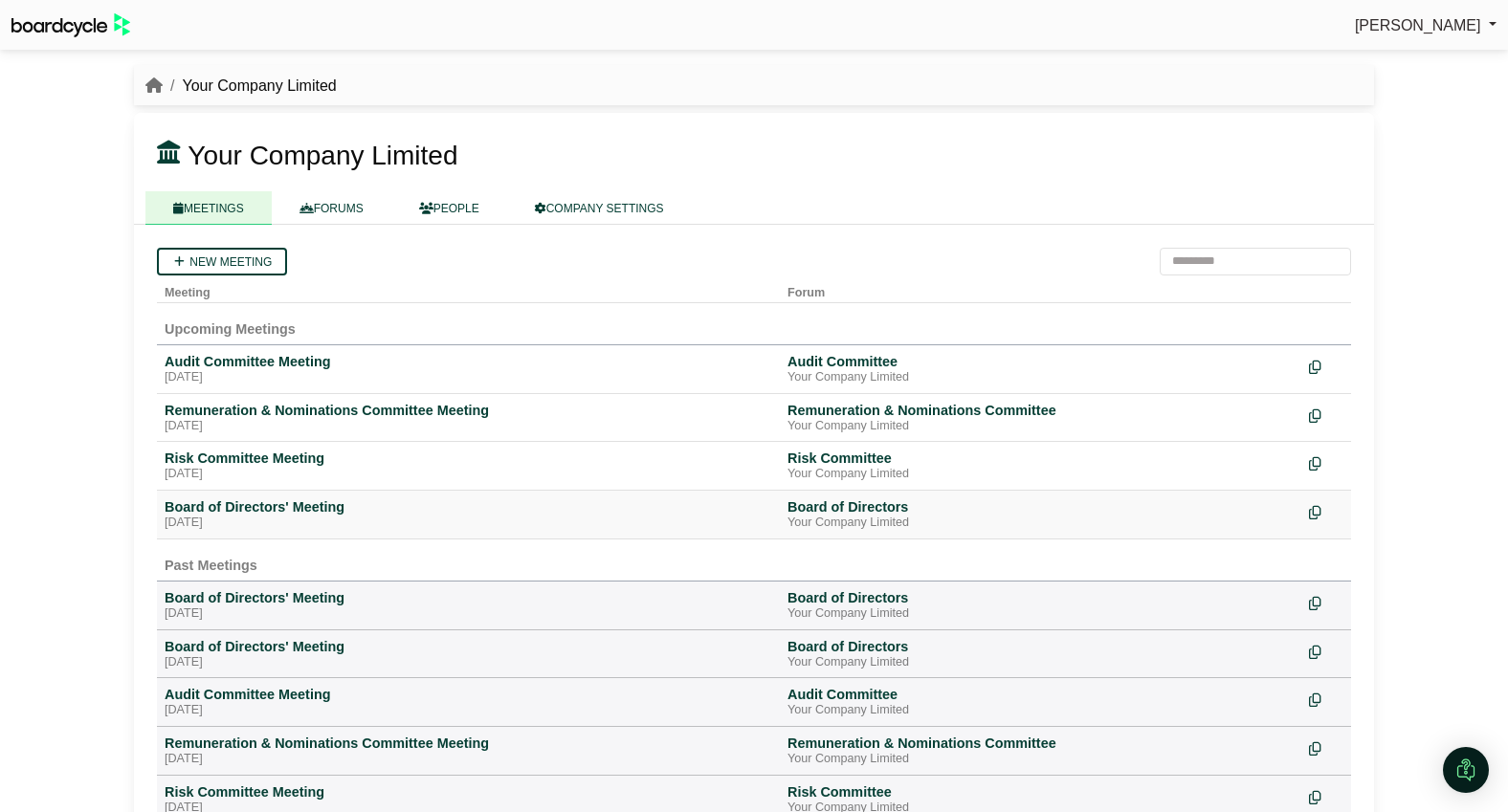
click at [274, 507] on div "Board of Directors' Meeting" at bounding box center [468, 506] width 607 height 17
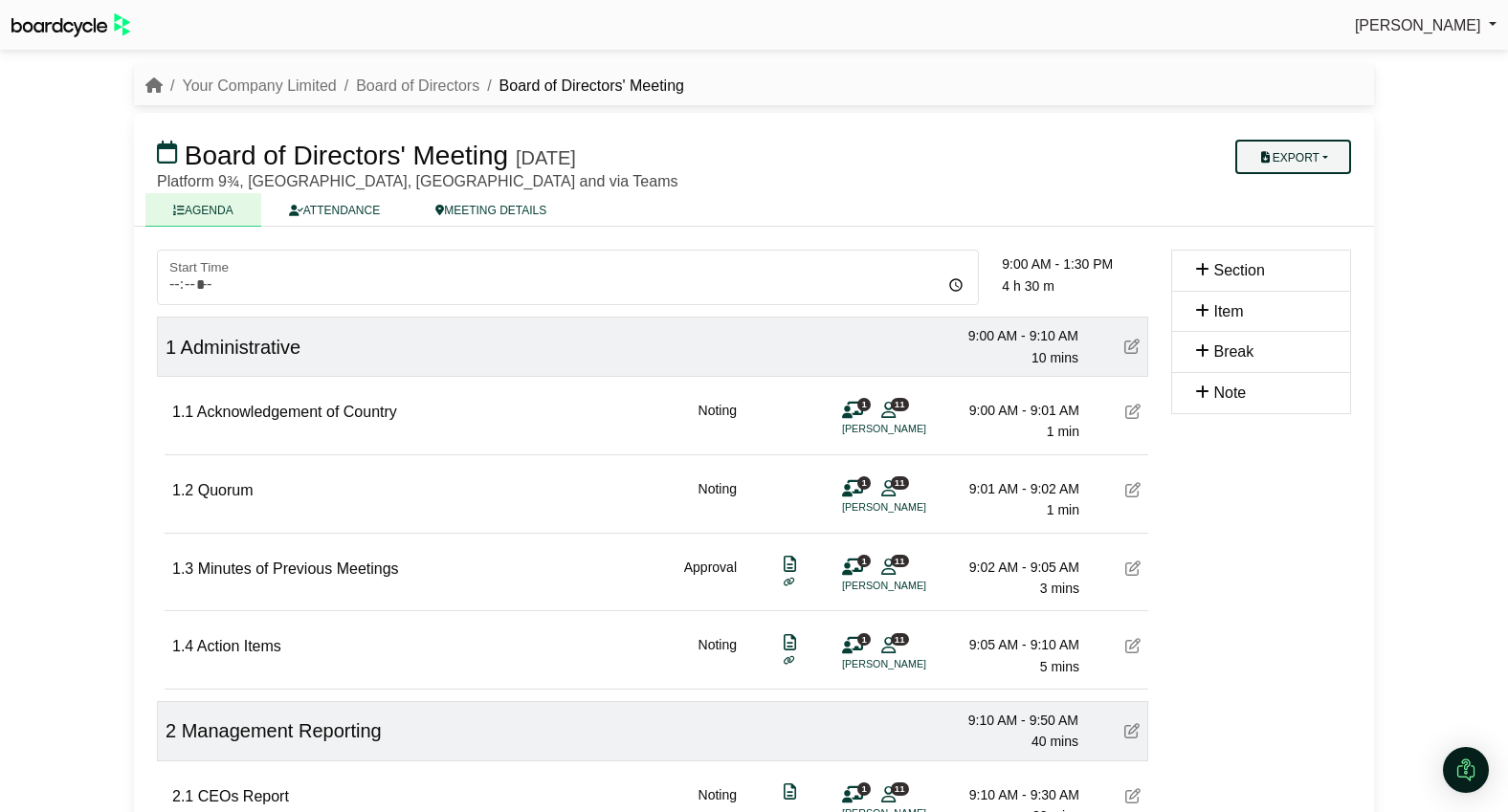
click at [1323, 153] on button "Export" at bounding box center [1293, 156] width 116 height 35
click at [1313, 180] on link "Agenda" at bounding box center [1312, 190] width 166 height 29
click at [253, 85] on link "Your Company Limited" at bounding box center [258, 85] width 154 height 16
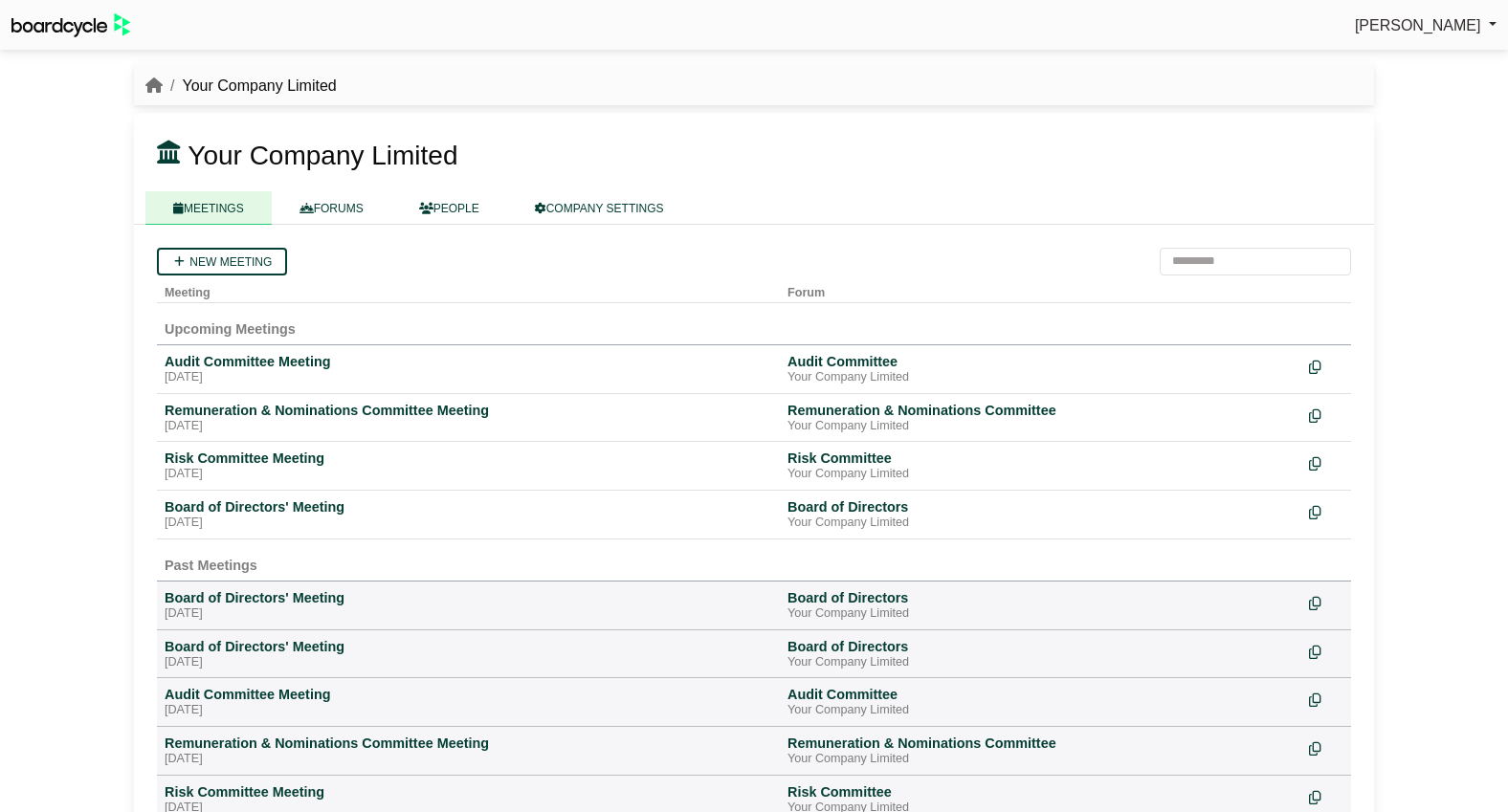
click at [582, 206] on link "COMPANY SETTINGS" at bounding box center [599, 208] width 184 height 34
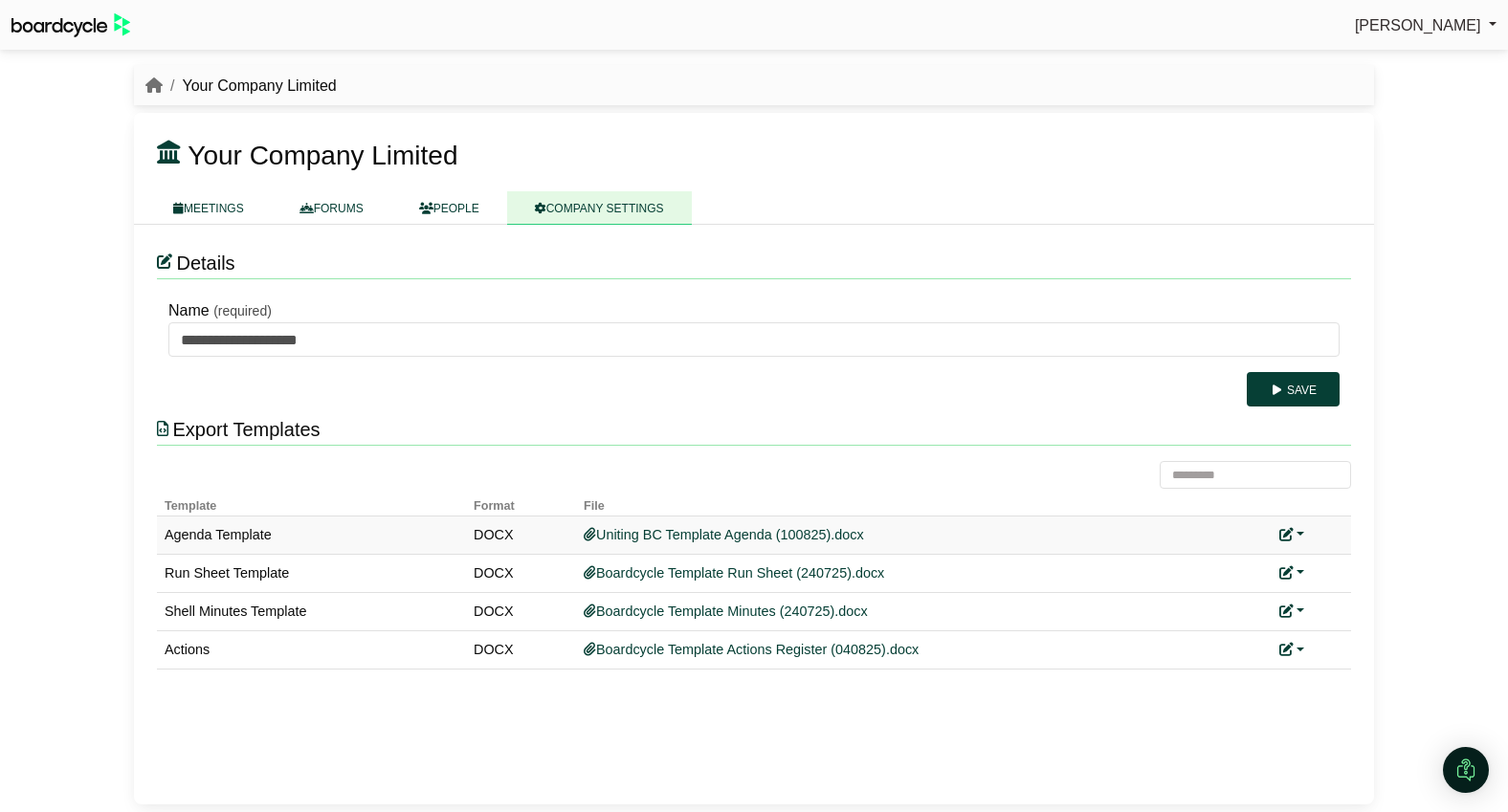
click at [1301, 533] on link at bounding box center [1291, 534] width 25 height 15
click at [1313, 553] on link "Replace custom template" at bounding box center [1376, 562] width 195 height 37
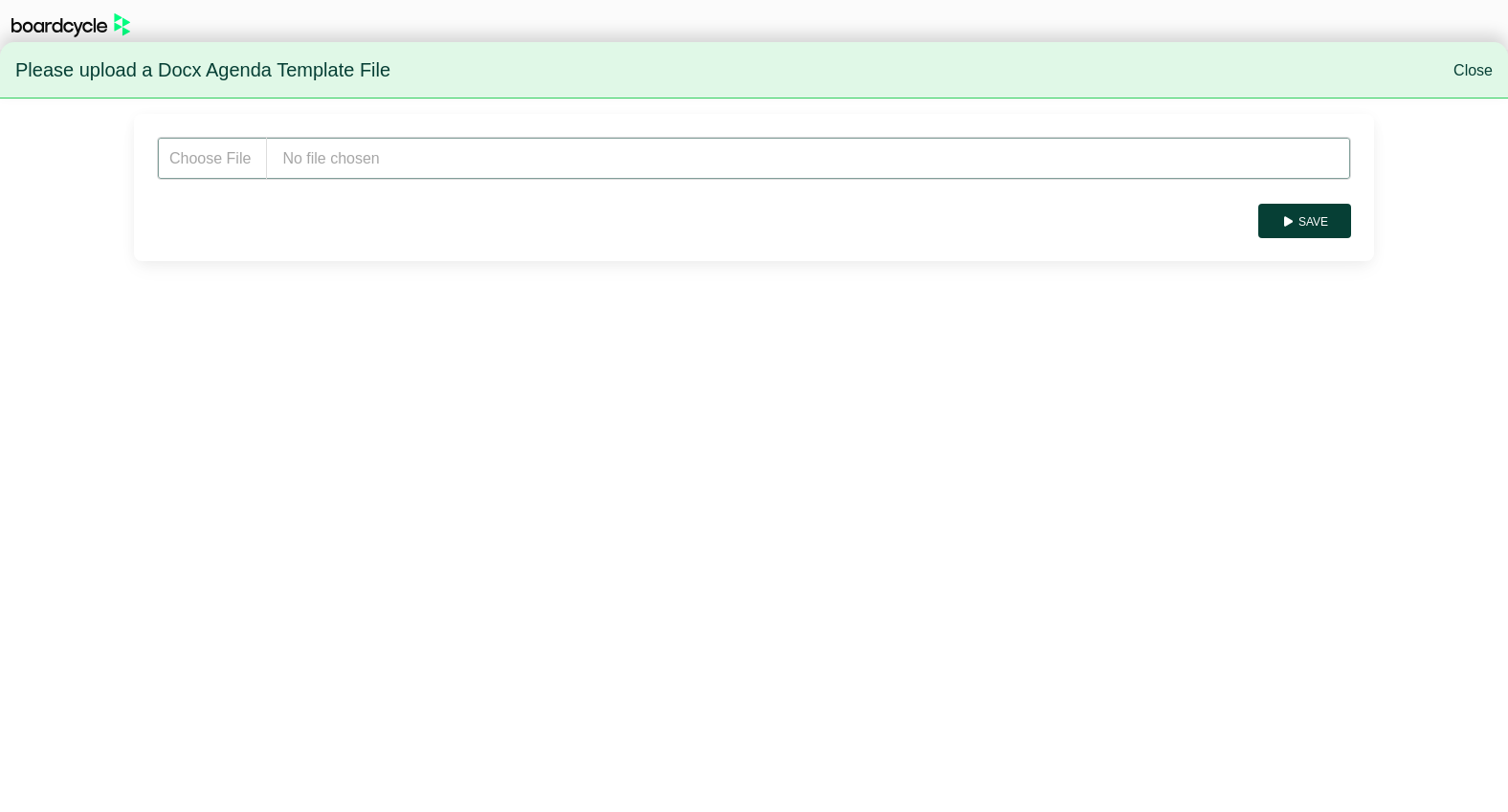
click at [332, 158] on input "file" at bounding box center [753, 157] width 1194 height 43
click at [355, 155] on input "file" at bounding box center [753, 157] width 1194 height 43
type input "**********"
click at [1310, 226] on button "Save" at bounding box center [1305, 221] width 93 height 35
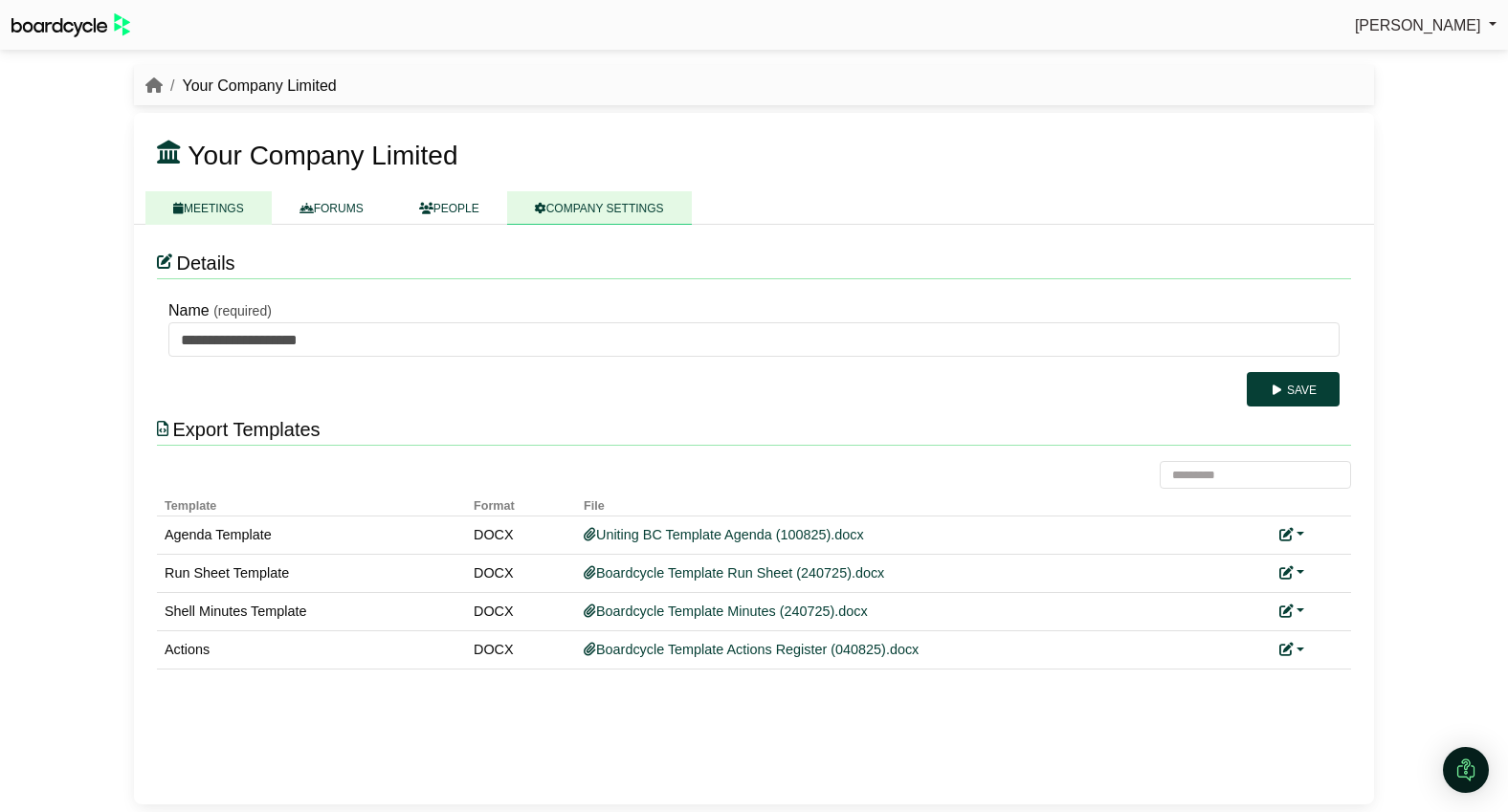
click at [226, 212] on link "MEETINGS" at bounding box center [208, 208] width 126 height 34
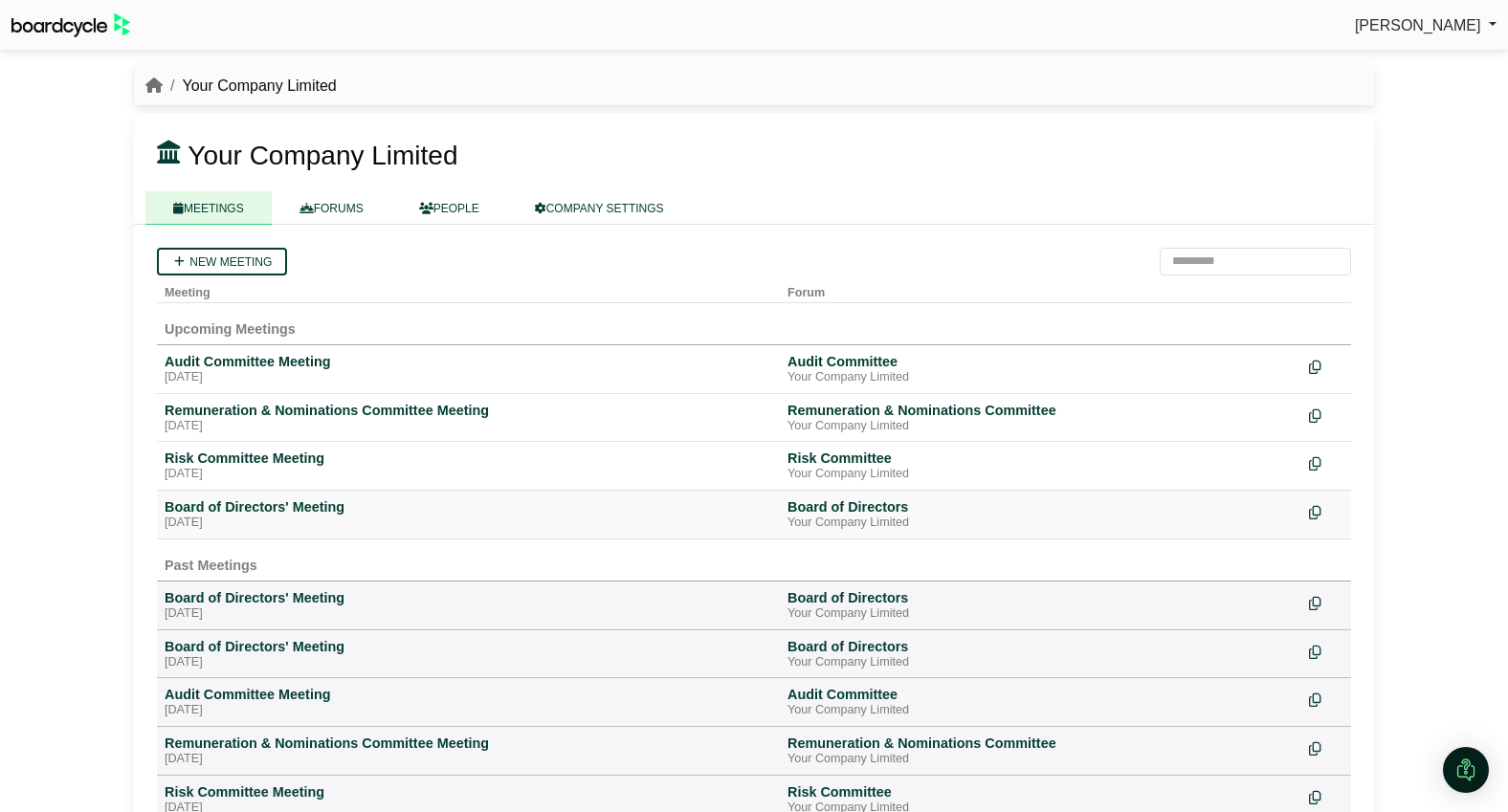
click at [297, 504] on div "Board of Directors' Meeting" at bounding box center [468, 506] width 607 height 17
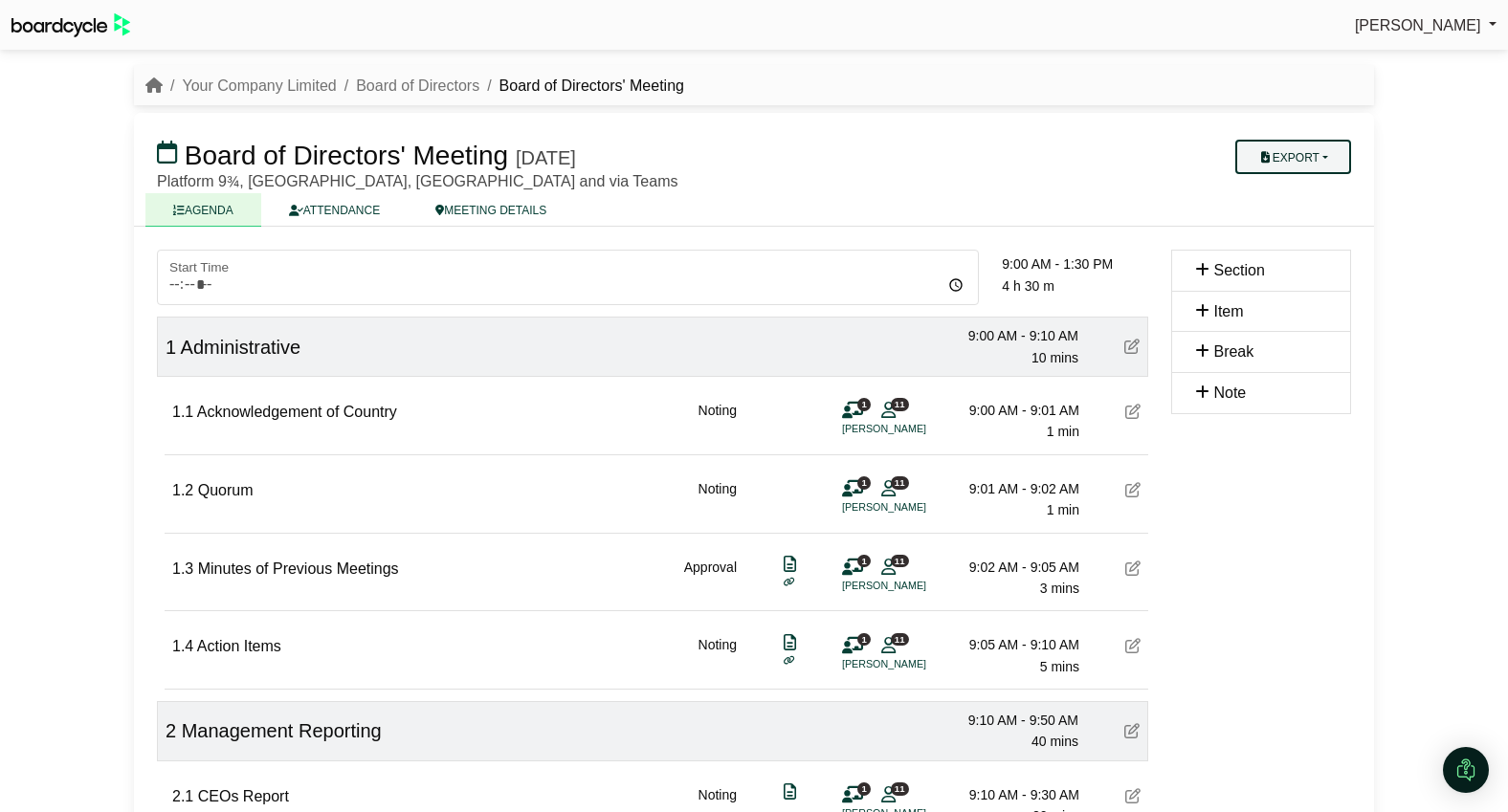
drag, startPoint x: 0, startPoint y: 0, endPoint x: 1276, endPoint y: 151, distance: 1284.9
click at [1276, 151] on button "Export" at bounding box center [1293, 156] width 116 height 35
click at [1276, 193] on link "Agenda" at bounding box center [1312, 190] width 166 height 29
click at [271, 87] on link "Your Company Limited" at bounding box center [258, 85] width 154 height 16
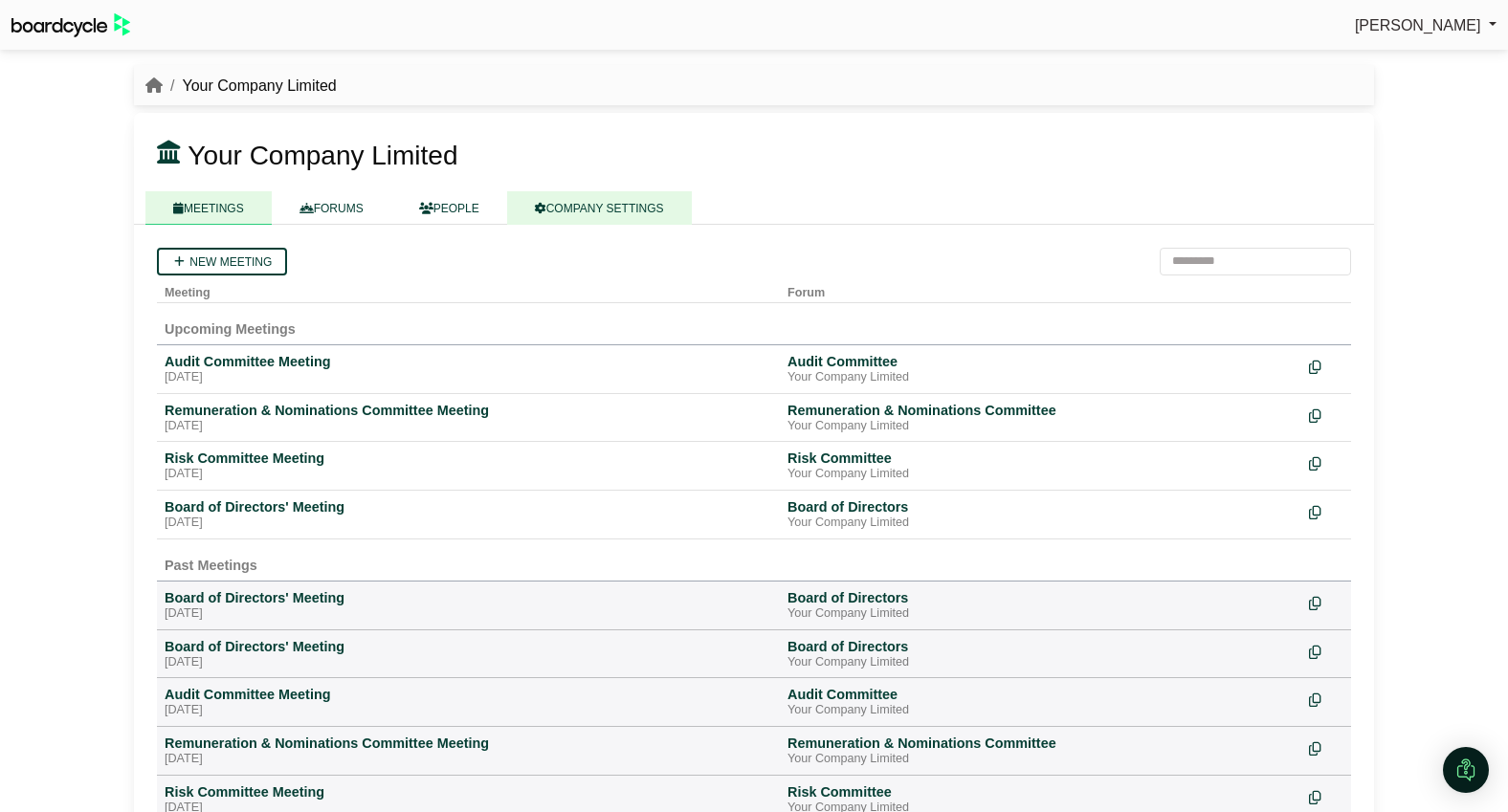
click at [609, 205] on link "COMPANY SETTINGS" at bounding box center [599, 208] width 184 height 34
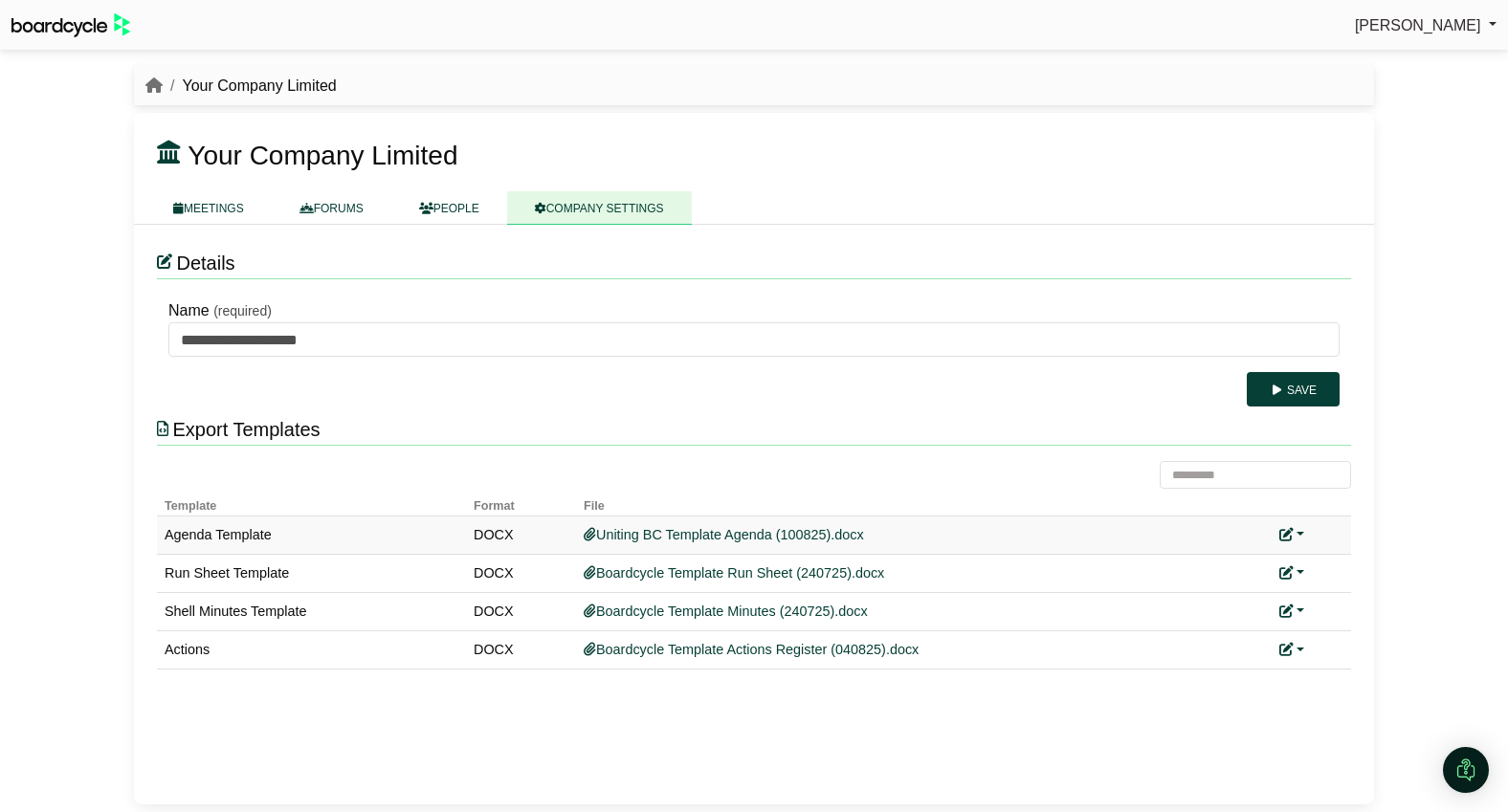
click at [1295, 531] on link at bounding box center [1291, 534] width 25 height 15
click at [1335, 558] on link "Replace custom template" at bounding box center [1376, 562] width 195 height 37
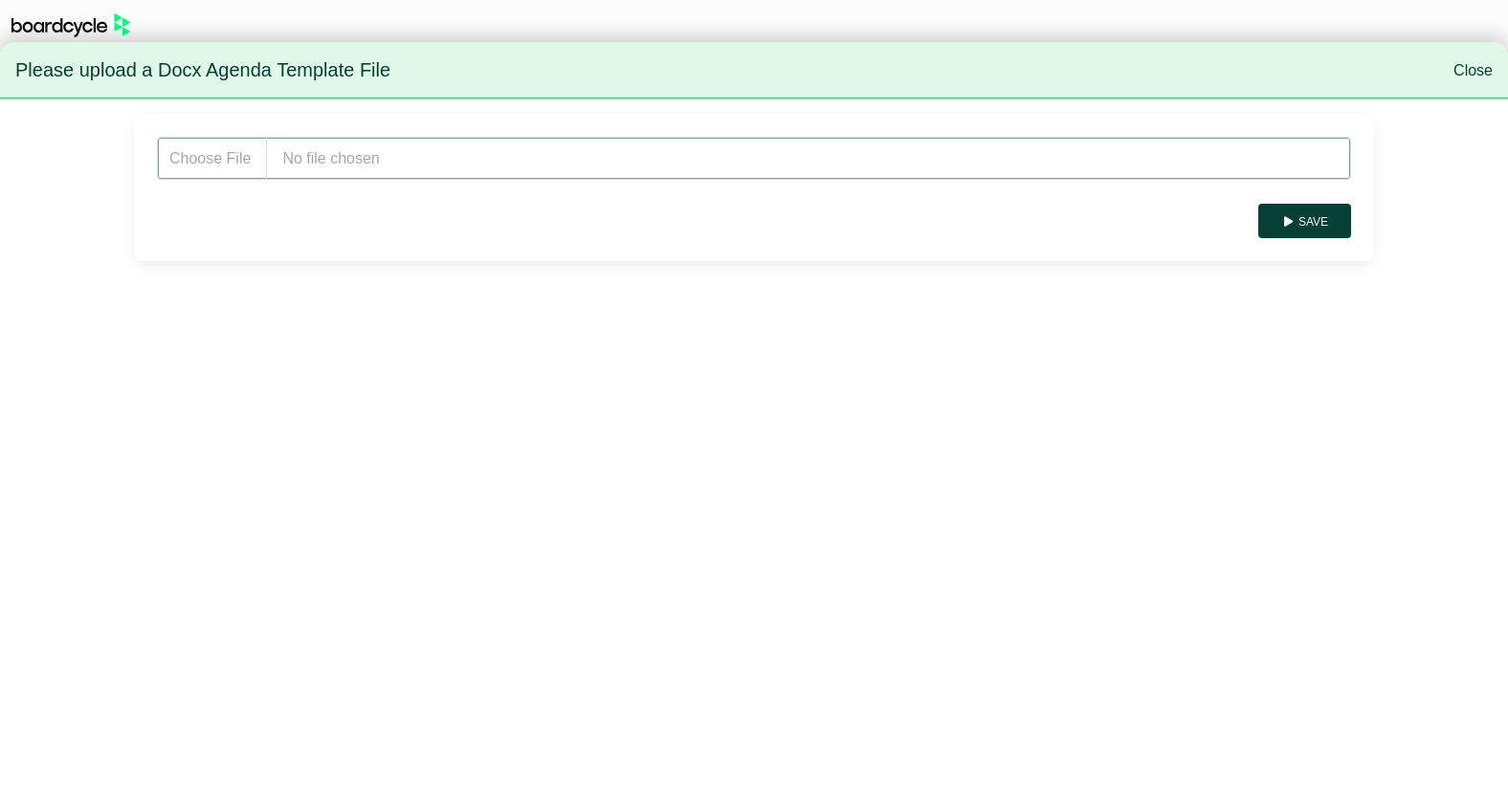
click at [332, 155] on input "file" at bounding box center [753, 157] width 1194 height 43
click at [422, 154] on input "file" at bounding box center [753, 157] width 1194 height 43
type input "**********"
click at [1316, 210] on button "Save" at bounding box center [1305, 221] width 93 height 35
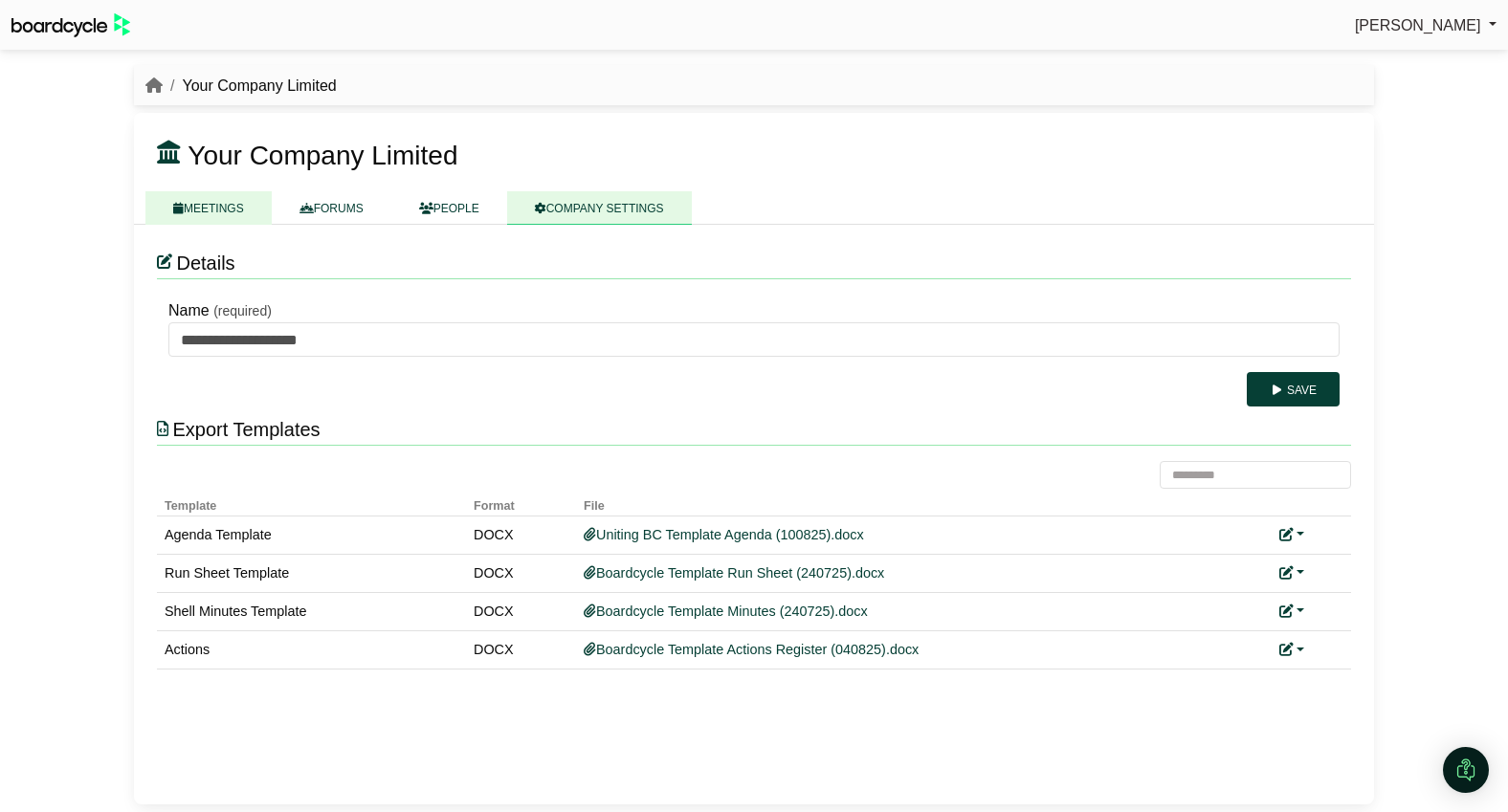
click at [215, 208] on link "MEETINGS" at bounding box center [208, 208] width 126 height 34
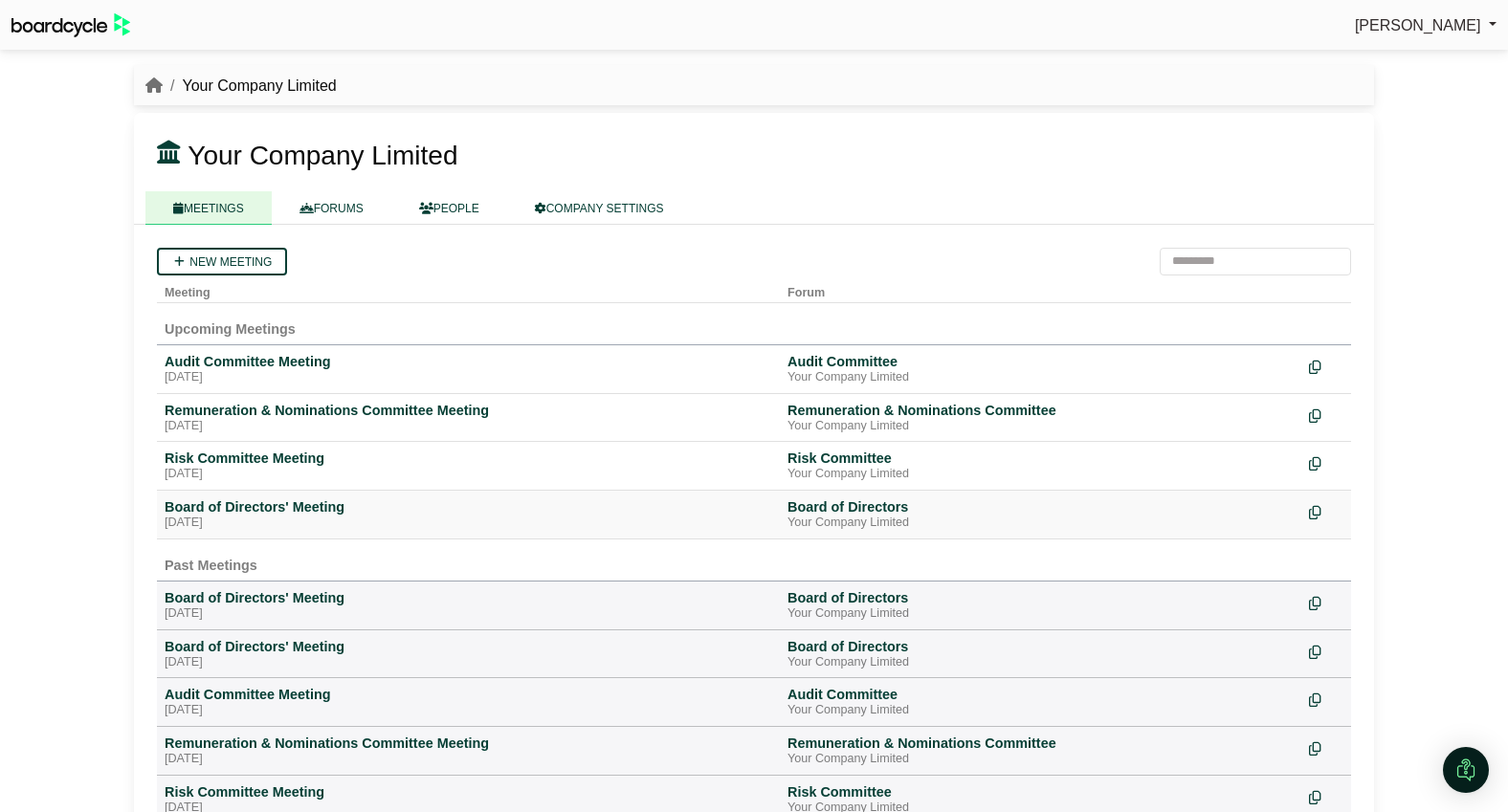
click at [282, 514] on div "Board of Directors' Meeting" at bounding box center [468, 506] width 607 height 17
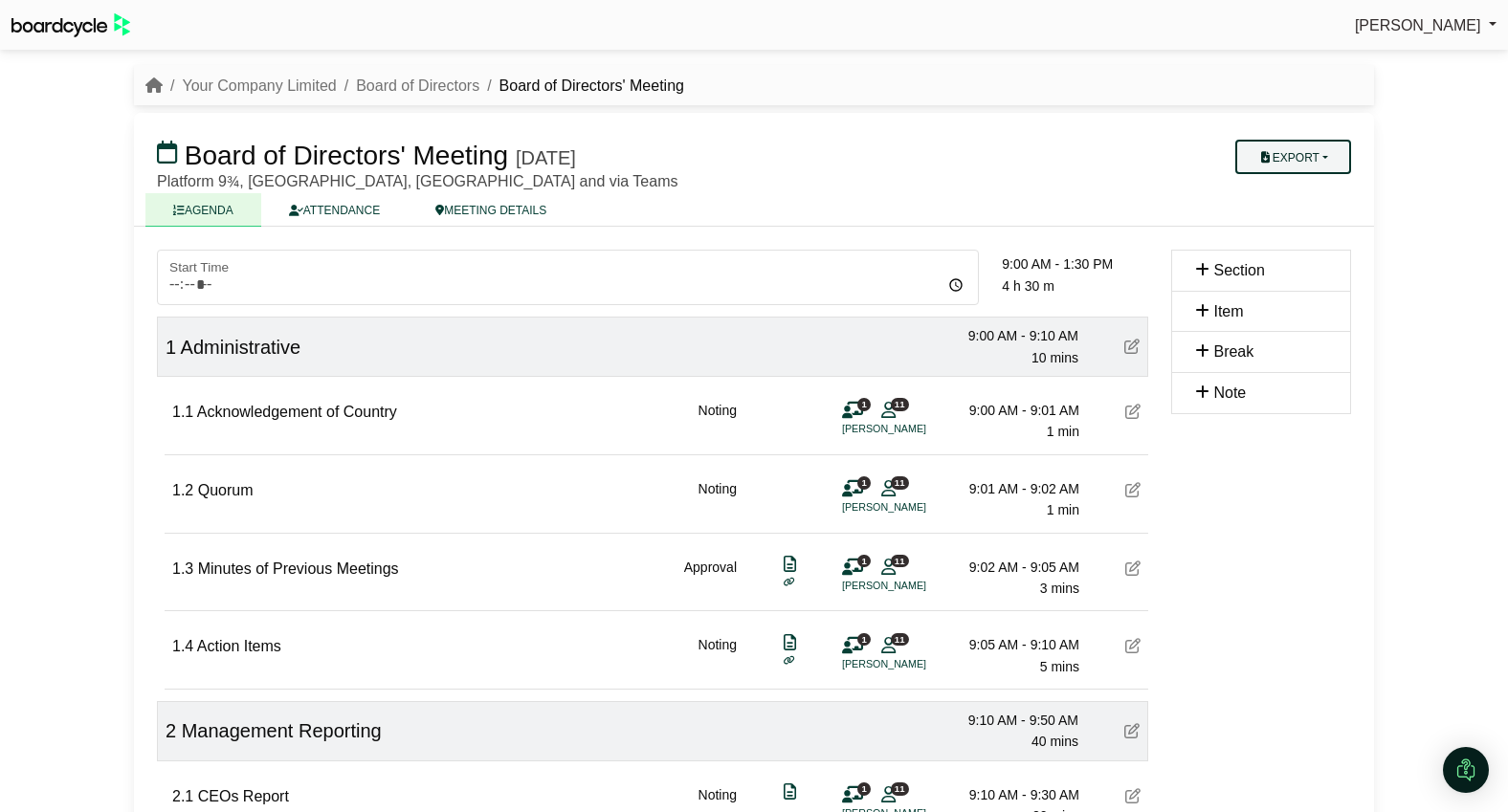
click at [1322, 158] on button "Export" at bounding box center [1293, 156] width 116 height 35
click at [1312, 187] on link "Agenda" at bounding box center [1312, 190] width 166 height 29
click at [257, 82] on link "Your Company Limited" at bounding box center [258, 85] width 154 height 16
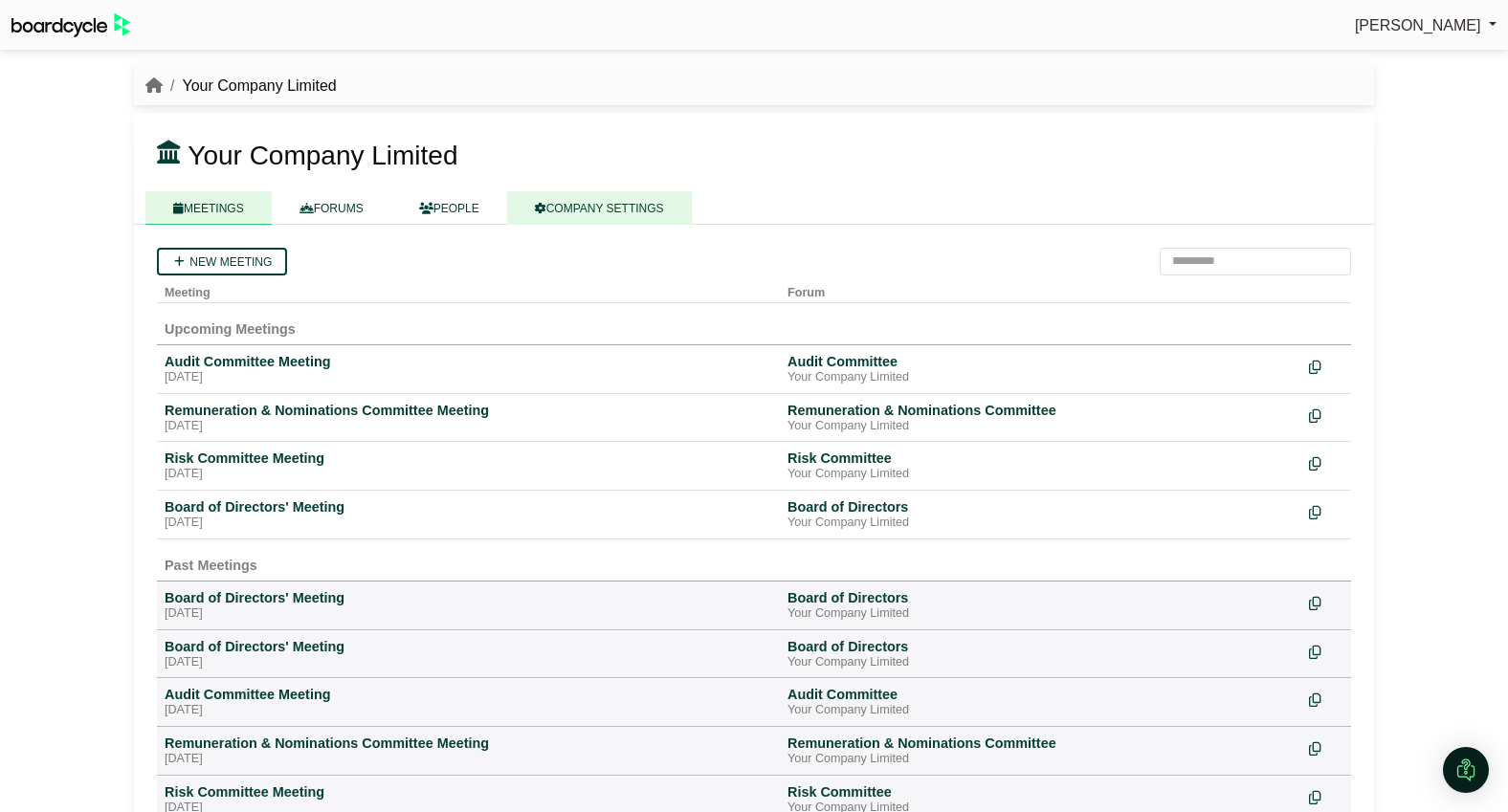
click at [653, 201] on link "COMPANY SETTINGS" at bounding box center [599, 208] width 184 height 34
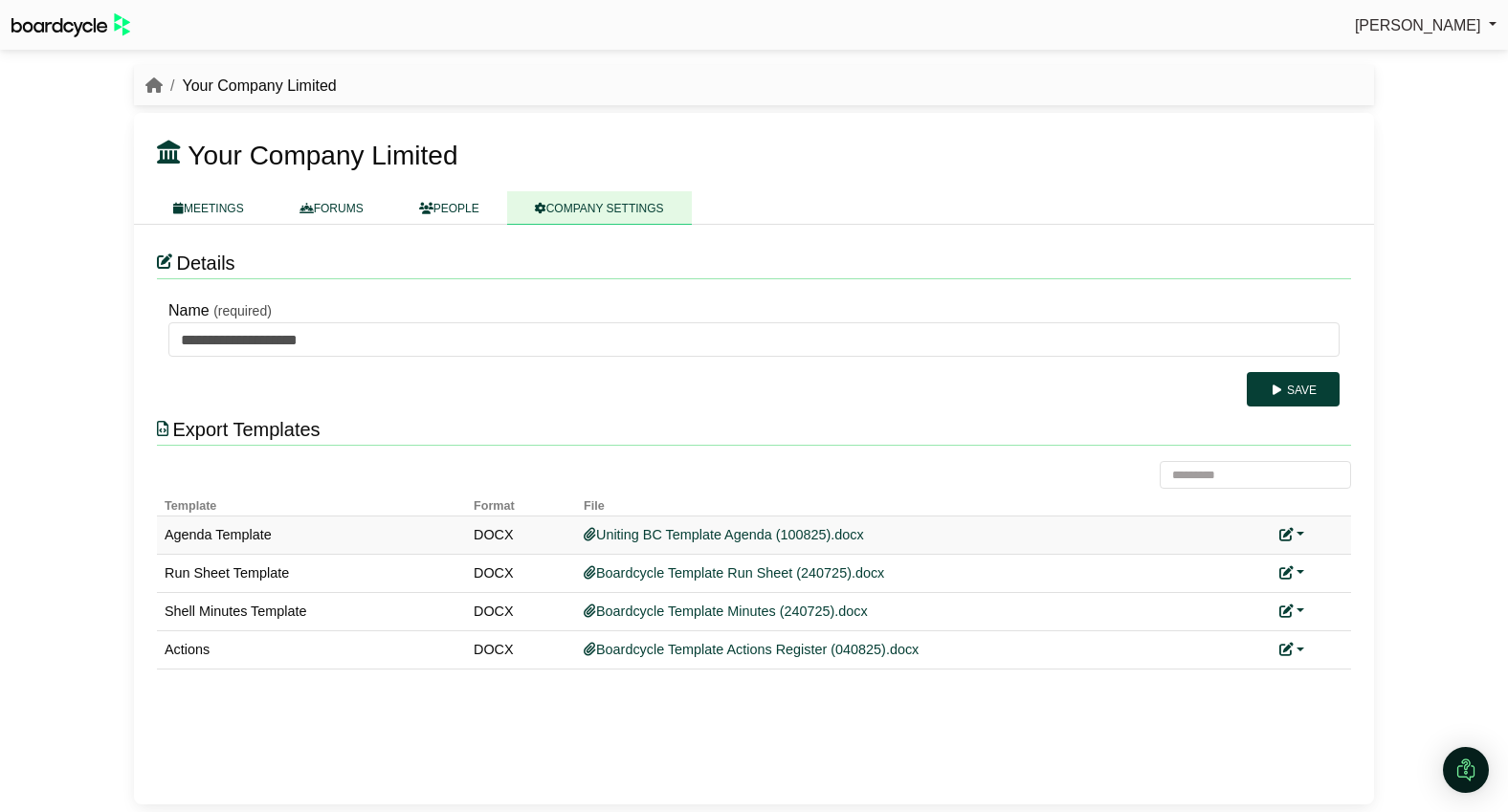
click at [1298, 532] on link at bounding box center [1291, 534] width 25 height 15
click at [1321, 556] on link "Replace custom template" at bounding box center [1376, 562] width 195 height 37
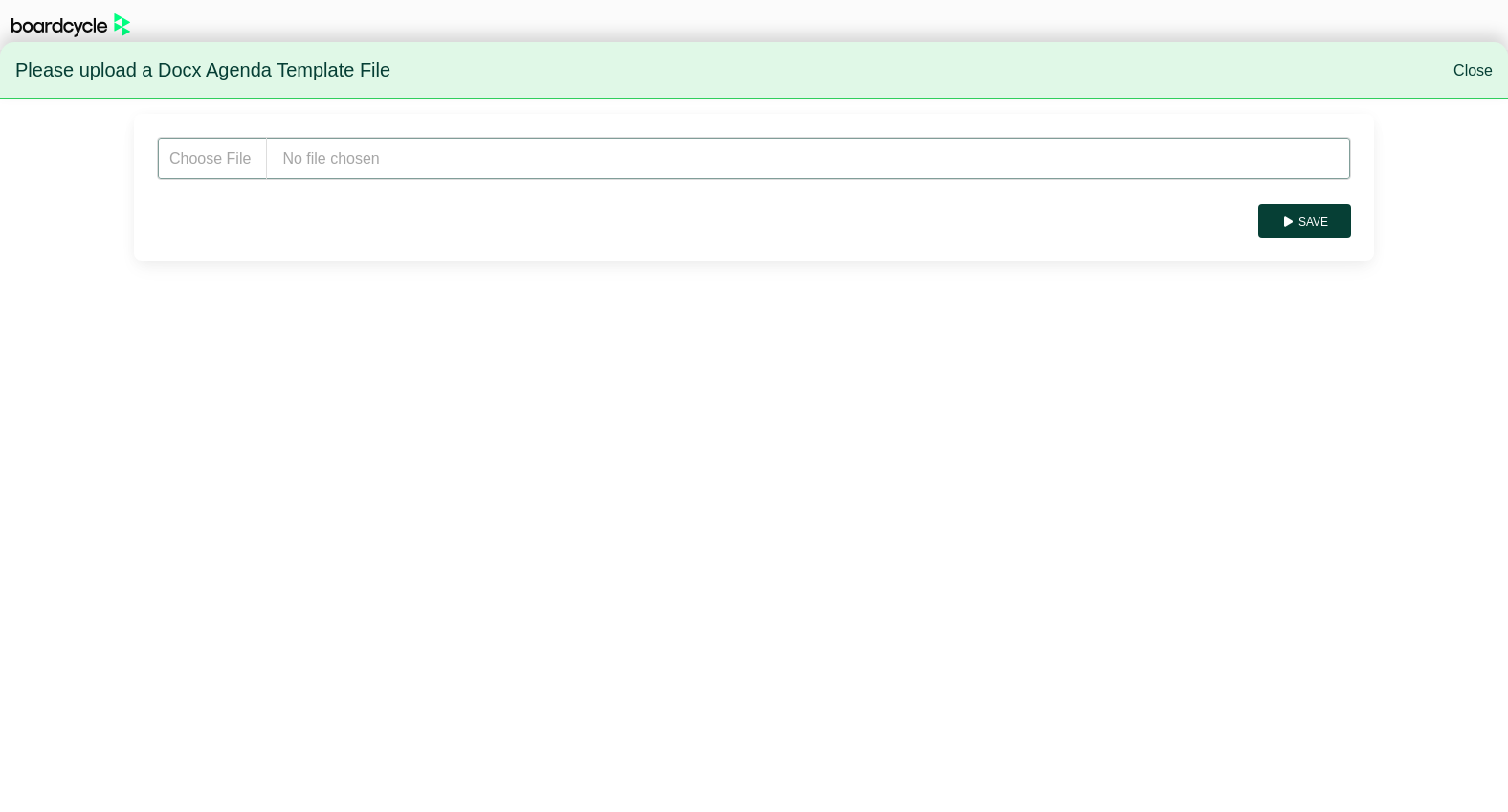
click at [370, 166] on input "file" at bounding box center [753, 157] width 1194 height 43
click at [431, 152] on input "file" at bounding box center [753, 157] width 1194 height 43
type input "**********"
click at [1319, 221] on button "Save" at bounding box center [1305, 221] width 93 height 35
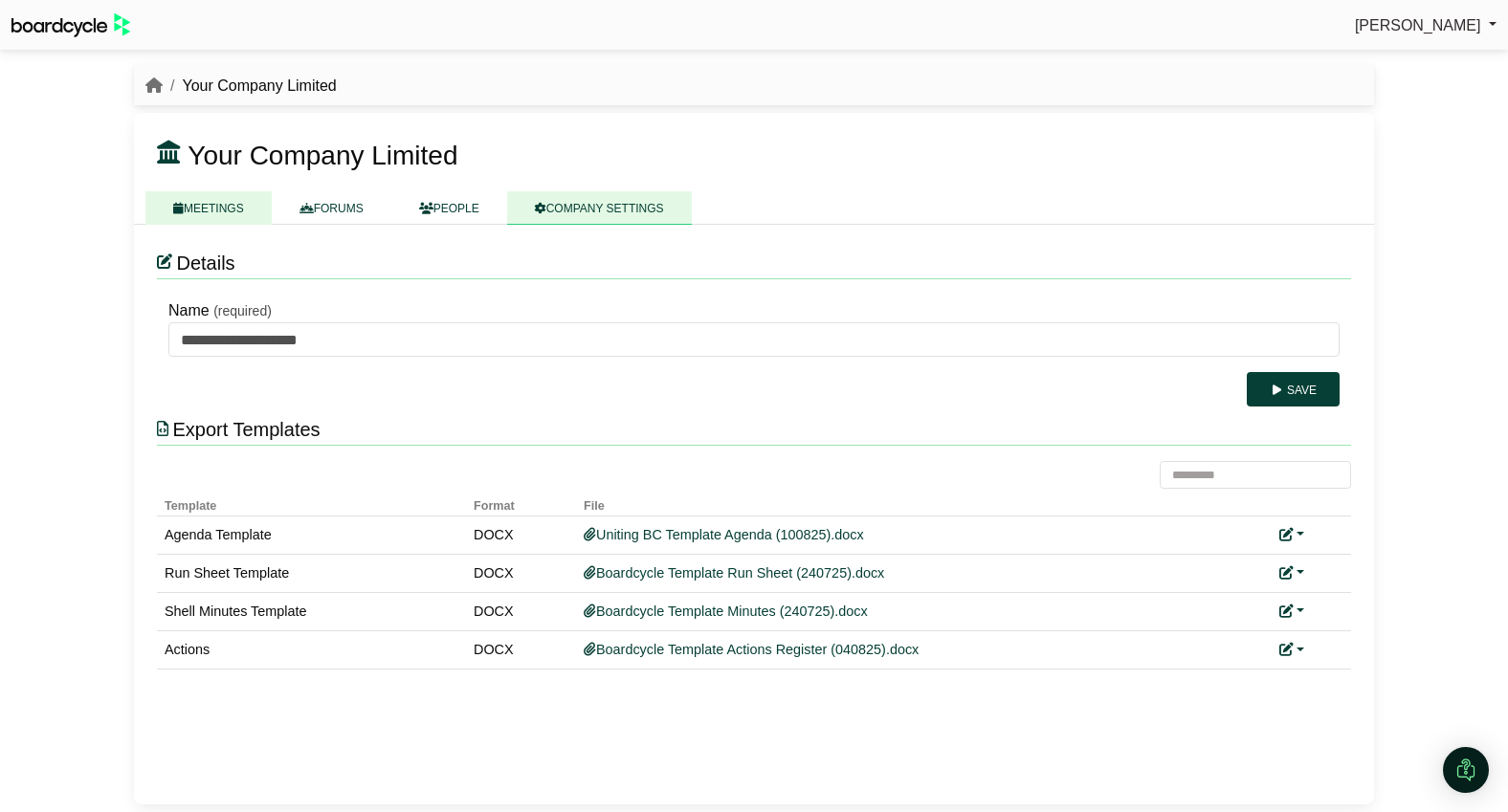
click at [211, 217] on link "MEETINGS" at bounding box center [208, 208] width 126 height 34
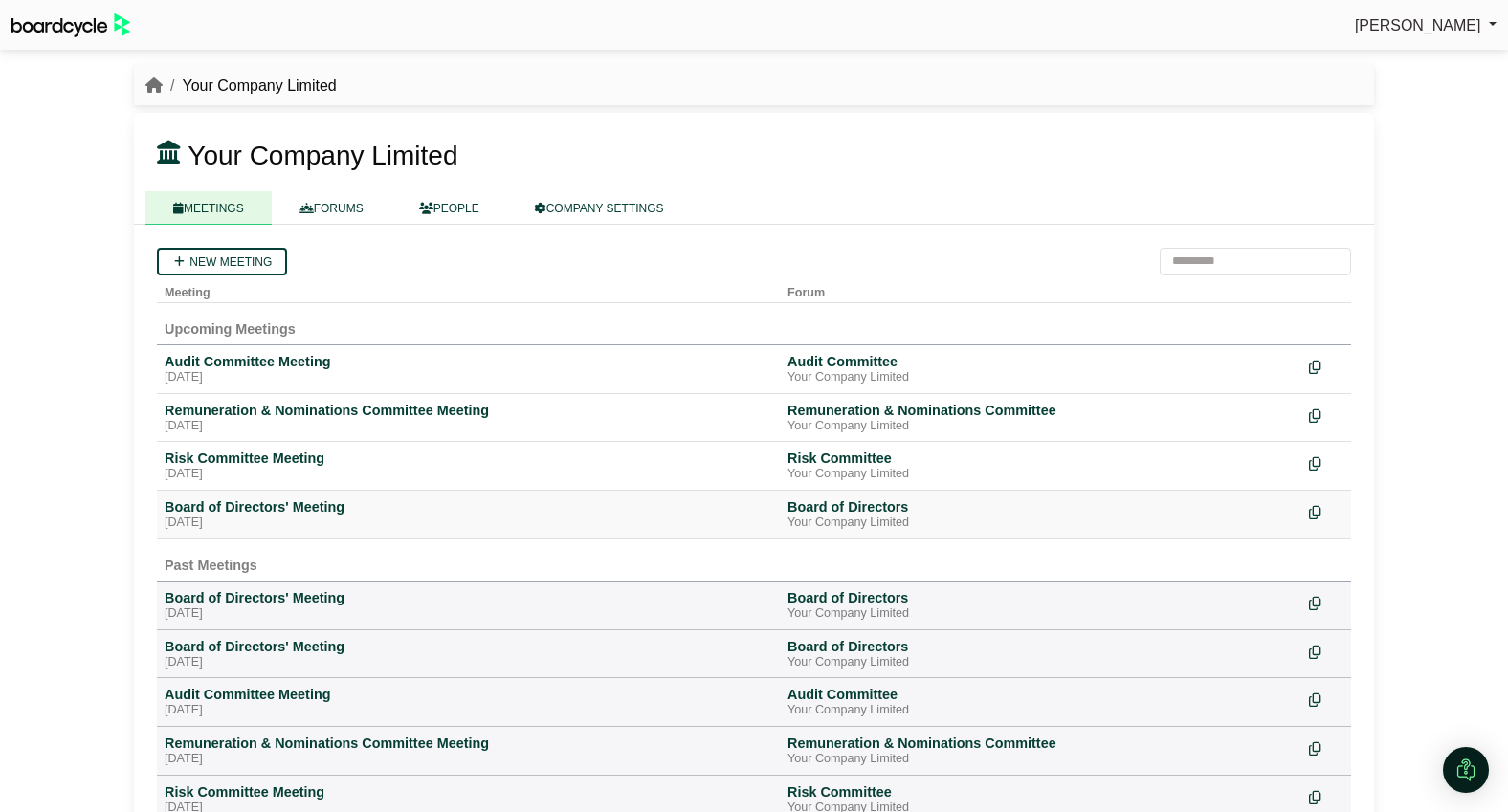
click at [230, 511] on div "Board of Directors' Meeting" at bounding box center [468, 506] width 607 height 17
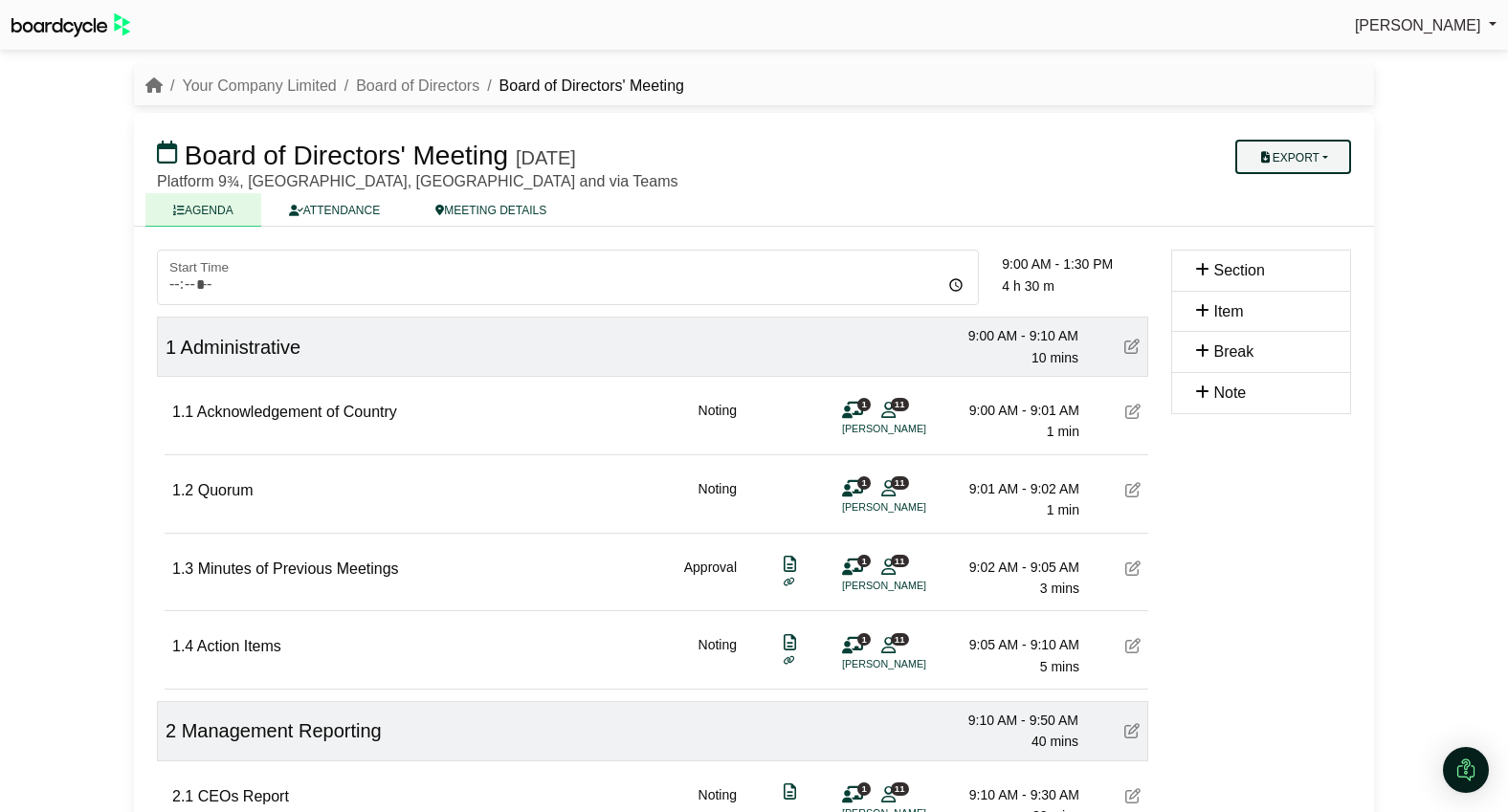
click at [1292, 152] on button "Export" at bounding box center [1293, 156] width 116 height 35
click at [1293, 194] on link "Agenda" at bounding box center [1312, 190] width 166 height 29
click at [278, 89] on link "Your Company Limited" at bounding box center [258, 85] width 154 height 16
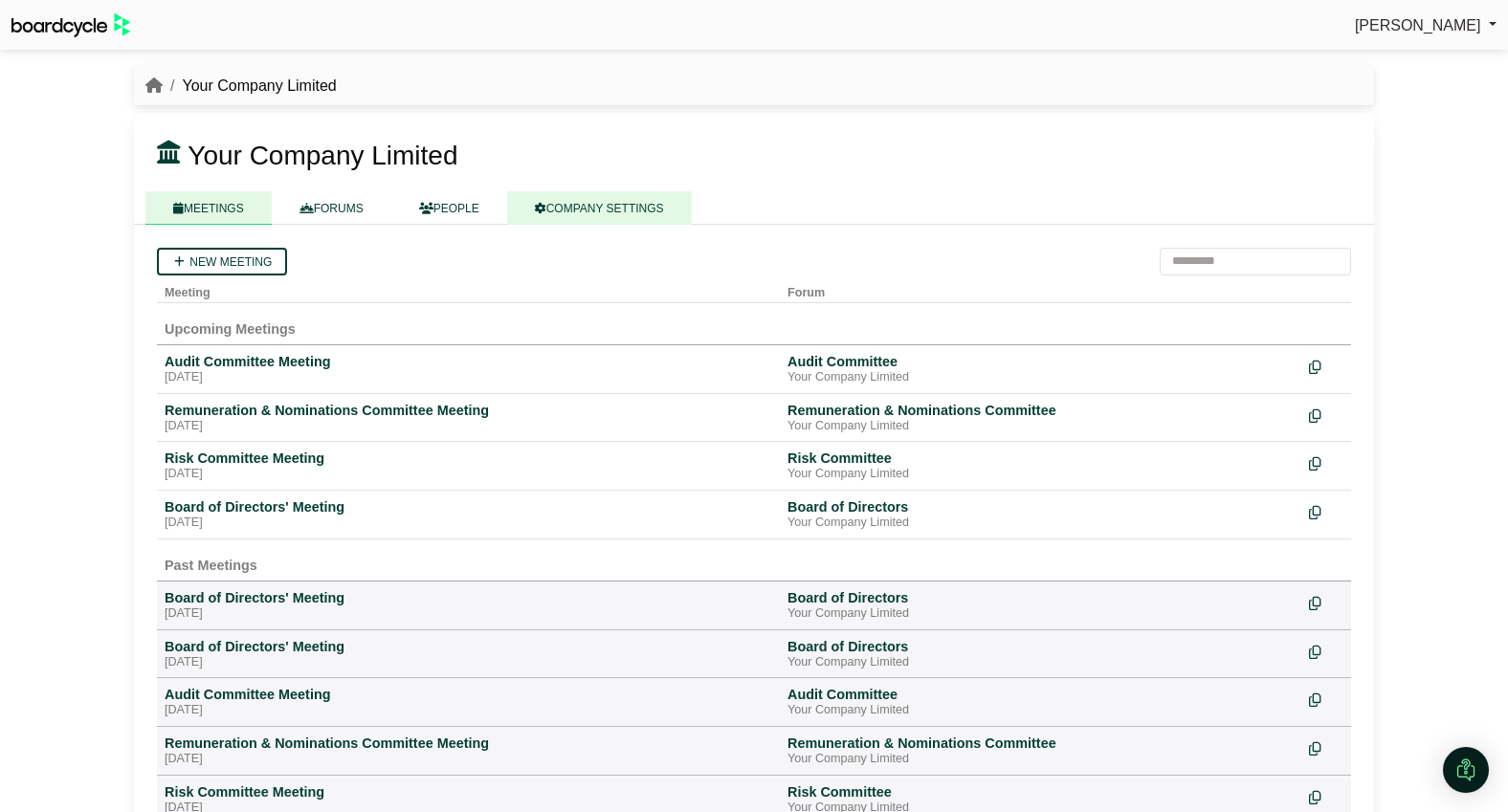
click at [608, 209] on link "COMPANY SETTINGS" at bounding box center [599, 208] width 184 height 34
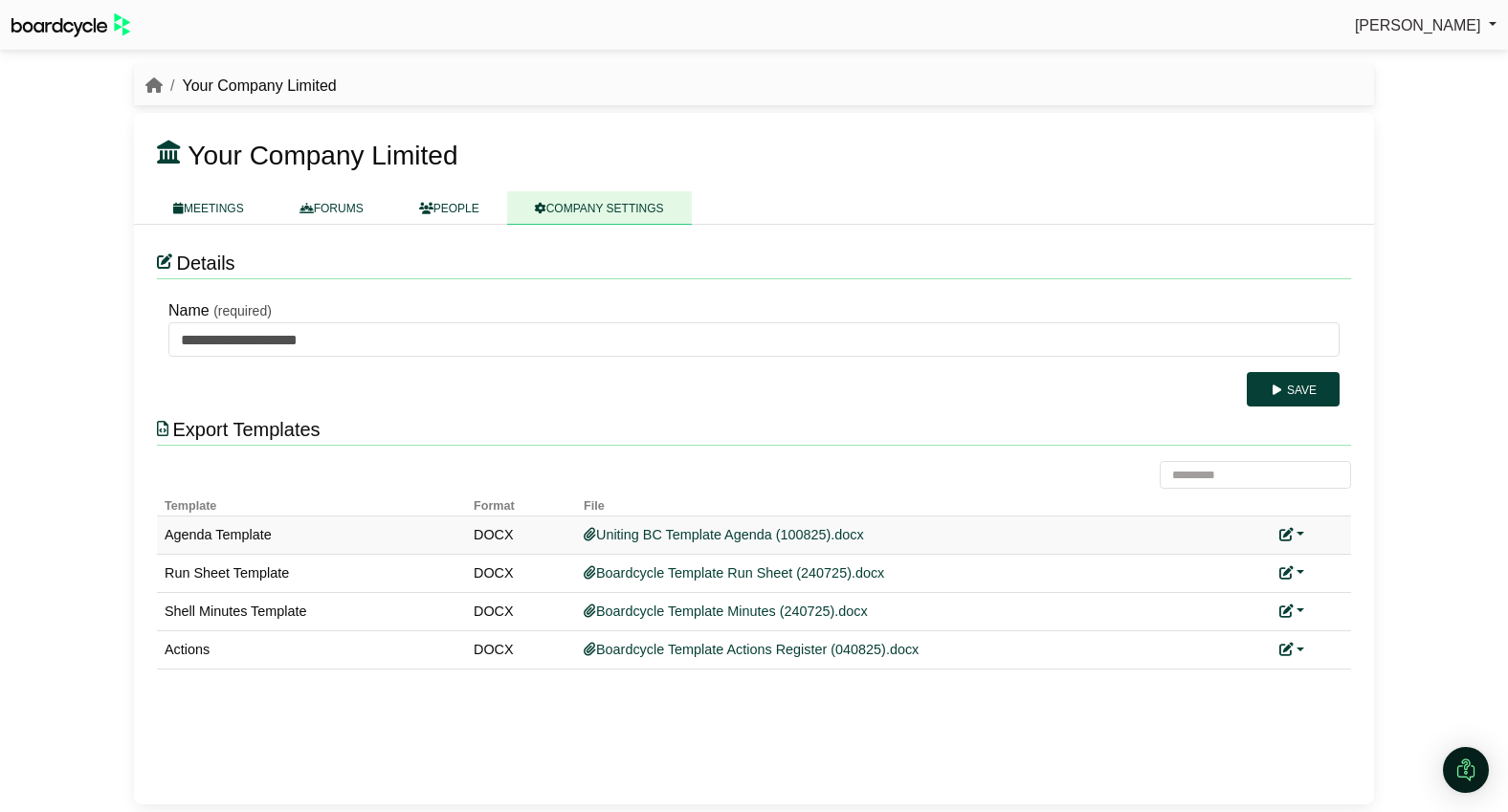
click at [1299, 533] on link at bounding box center [1291, 534] width 25 height 15
click at [1327, 558] on link "Replace custom template" at bounding box center [1376, 562] width 195 height 37
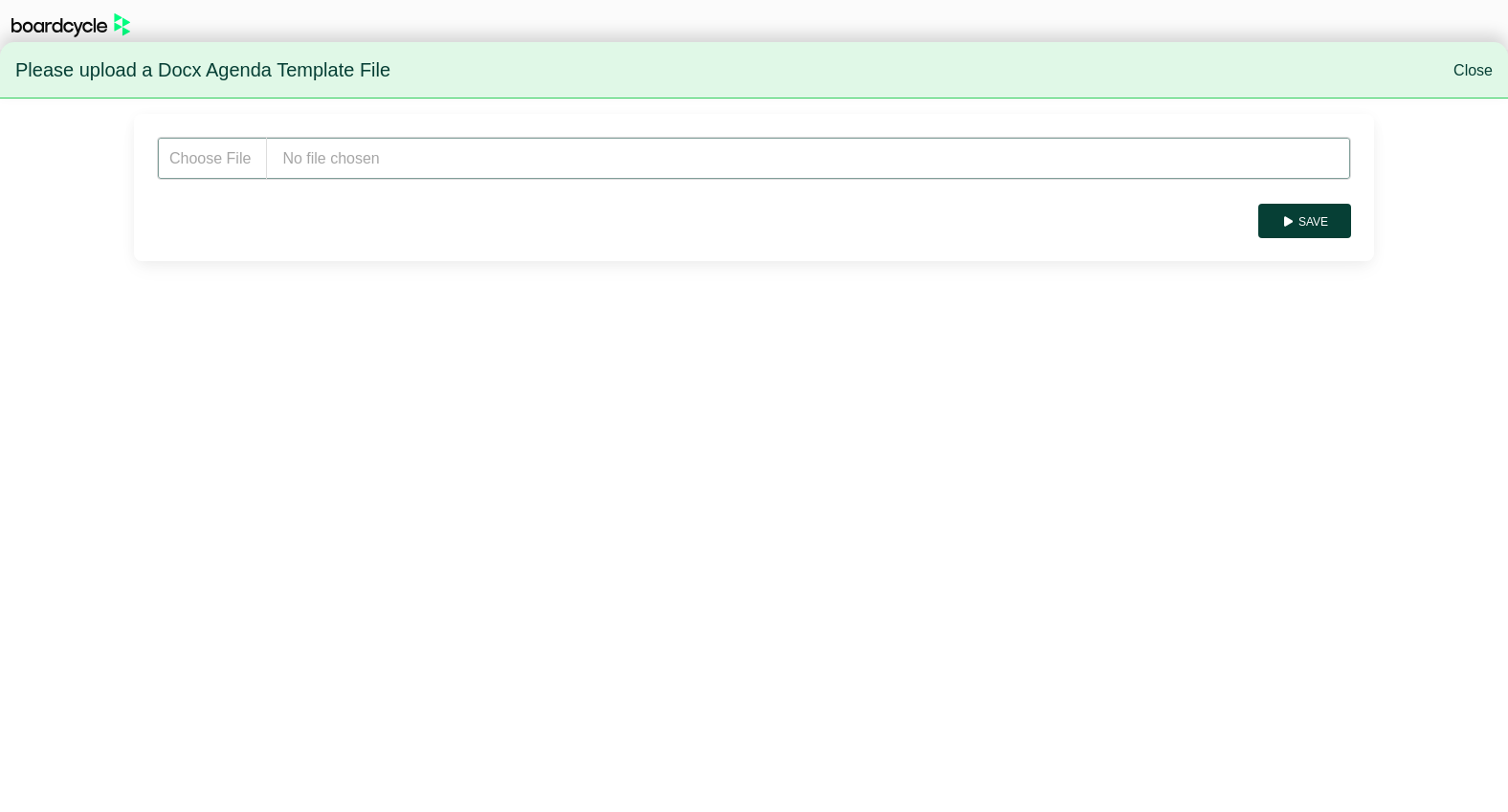
click at [412, 171] on input "file" at bounding box center [753, 157] width 1194 height 43
click at [390, 169] on input "file" at bounding box center [753, 157] width 1194 height 43
type input "**********"
click at [1310, 223] on button "Save" at bounding box center [1305, 221] width 93 height 35
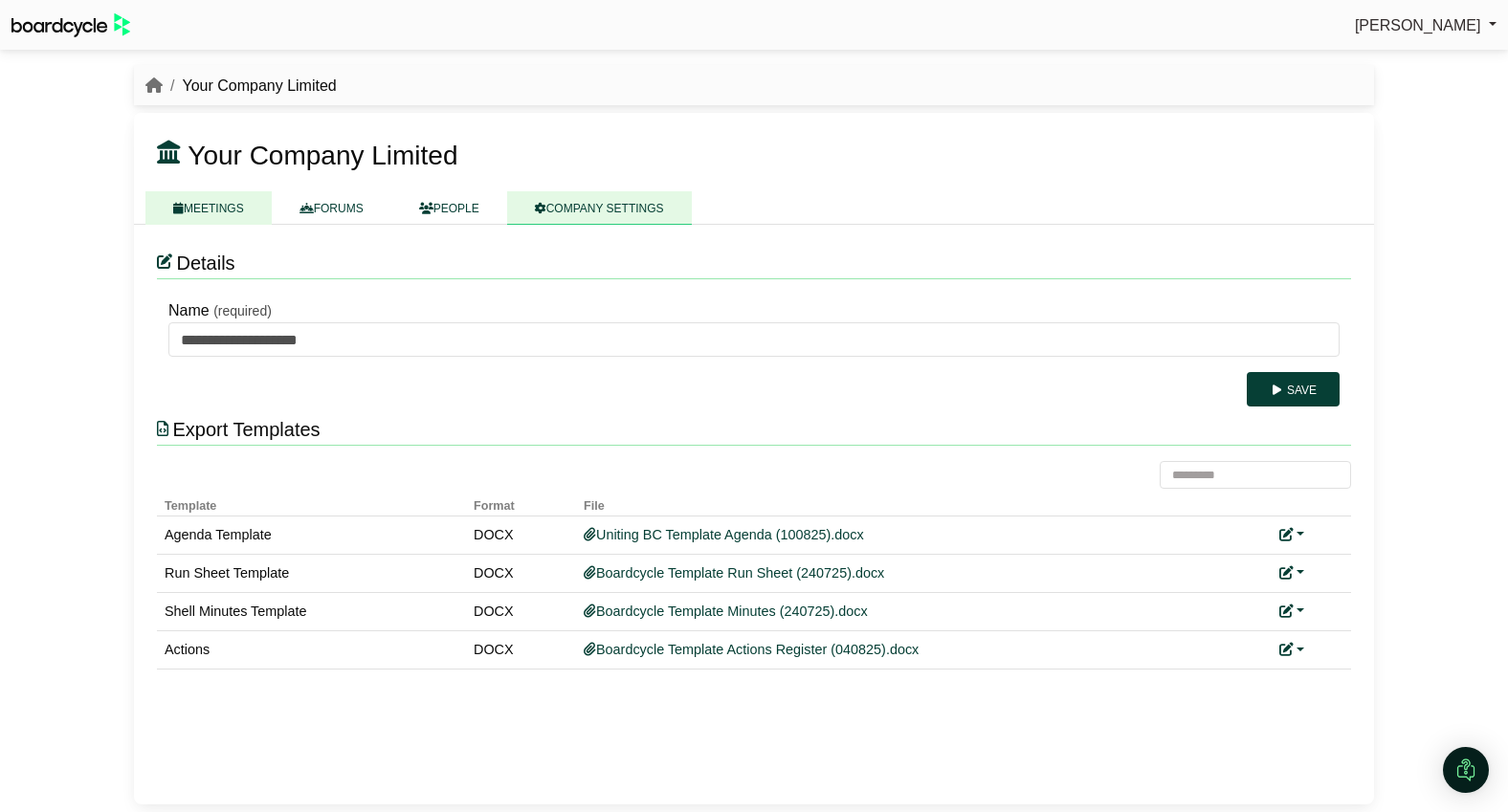
click at [225, 198] on link "MEETINGS" at bounding box center [208, 208] width 126 height 34
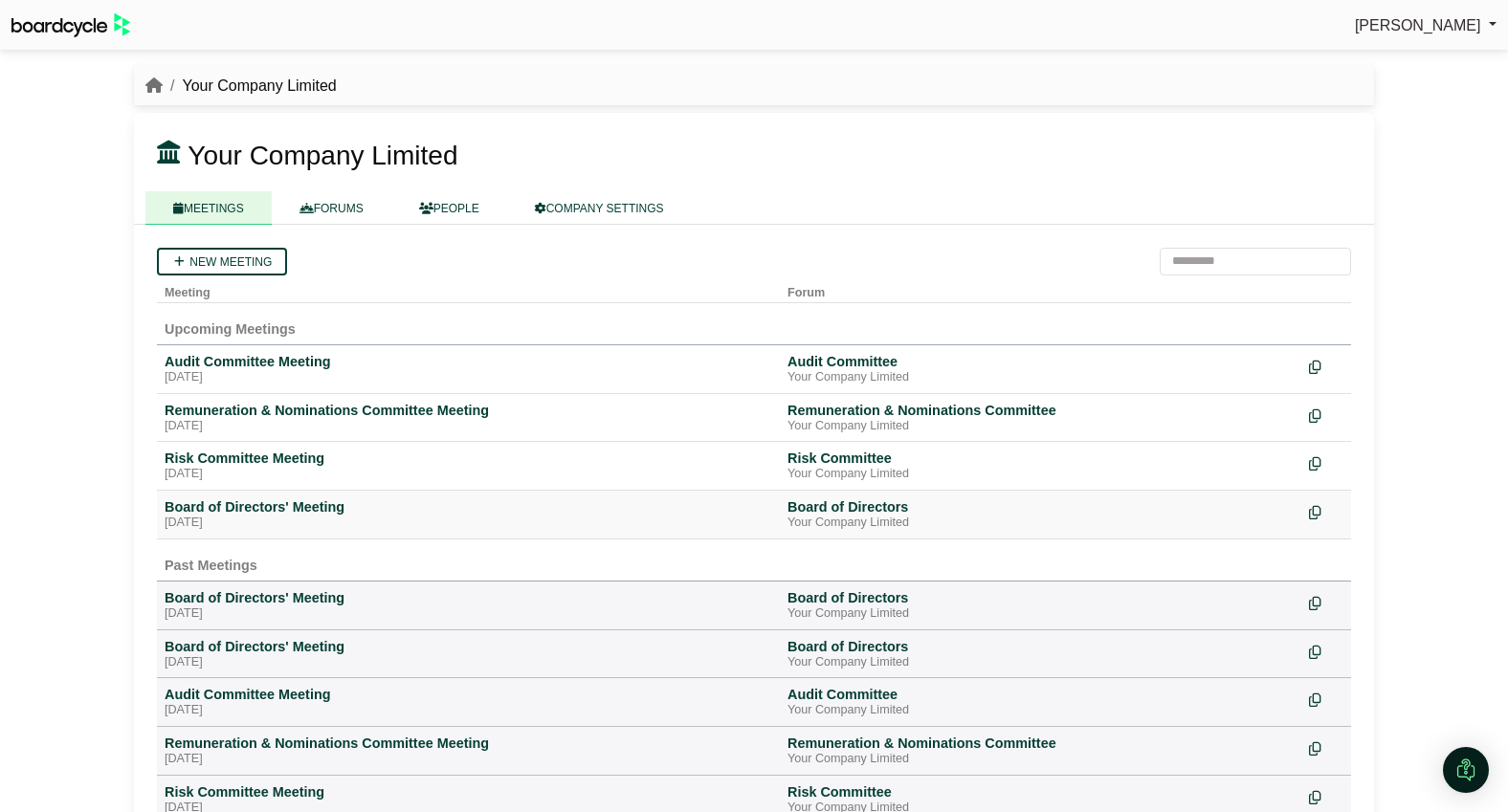
click at [267, 503] on div "Board of Directors' Meeting" at bounding box center [468, 506] width 607 height 17
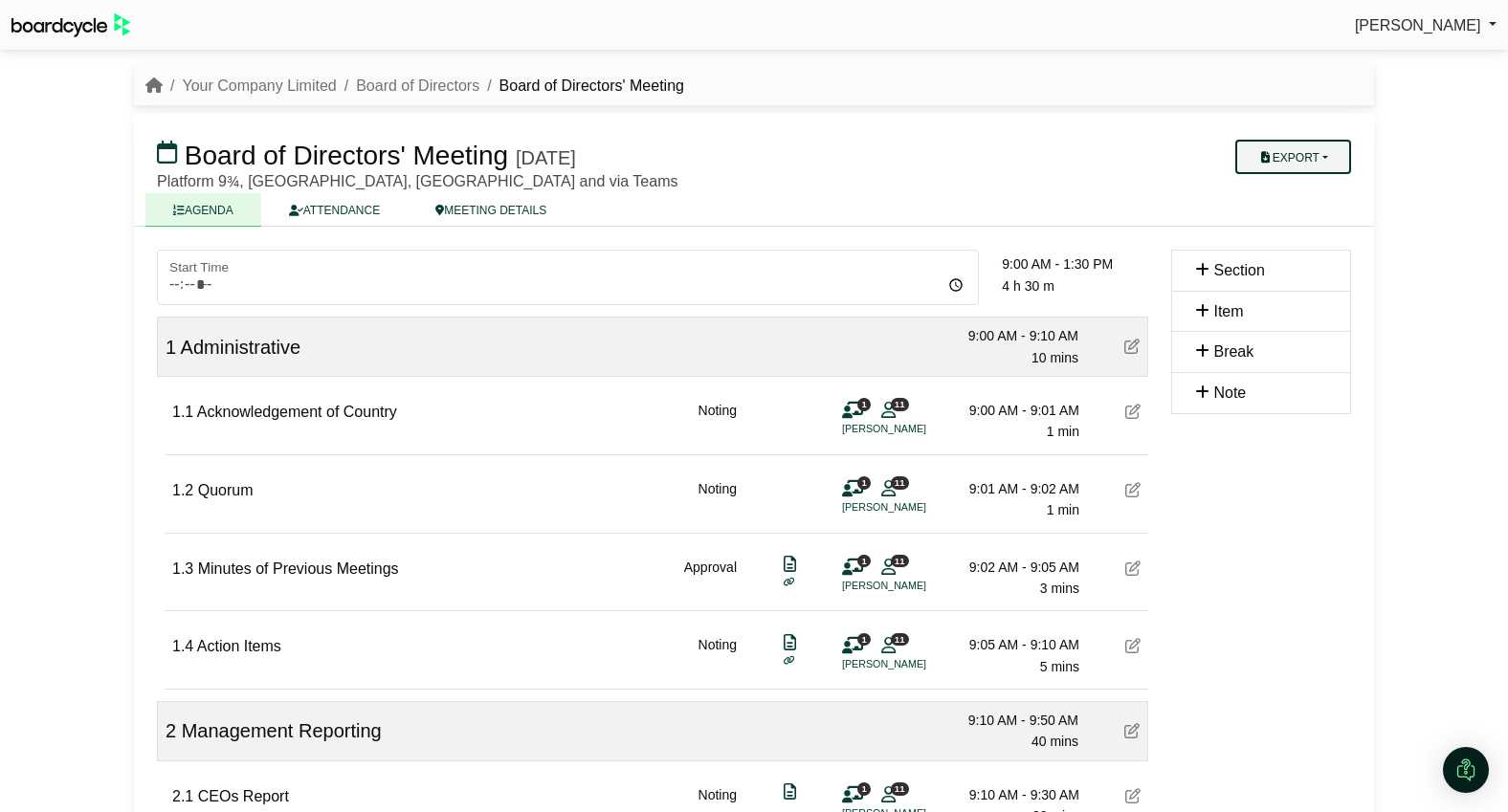
click at [1297, 155] on button "Export" at bounding box center [1293, 156] width 116 height 35
click at [1299, 183] on link "Agenda" at bounding box center [1312, 190] width 166 height 29
click at [237, 88] on link "Your Company Limited" at bounding box center [258, 85] width 154 height 16
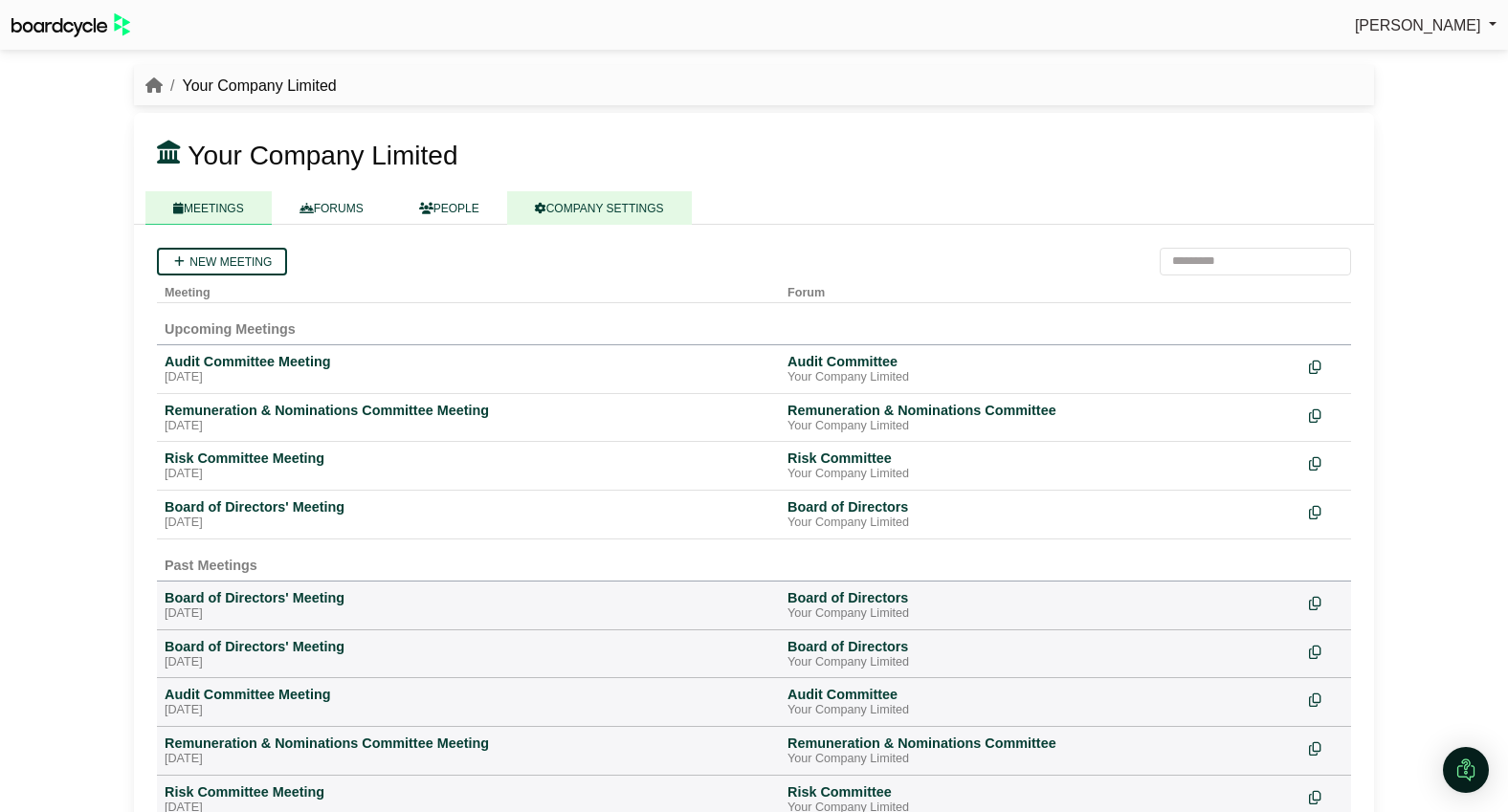
click at [639, 203] on link "COMPANY SETTINGS" at bounding box center [599, 208] width 184 height 34
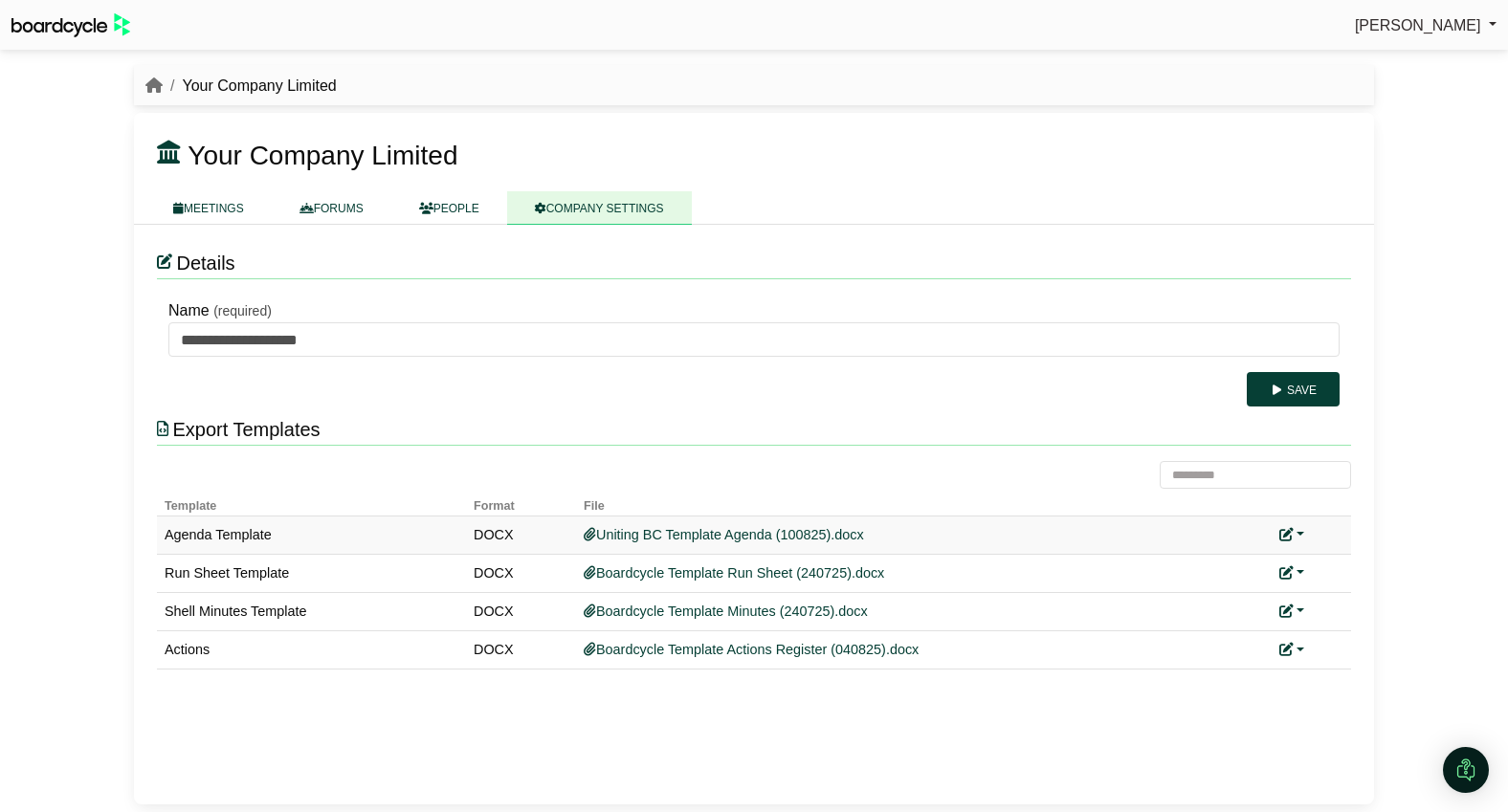
click at [1299, 529] on link at bounding box center [1291, 534] width 25 height 15
click at [1323, 561] on link "Replace custom template" at bounding box center [1376, 562] width 195 height 37
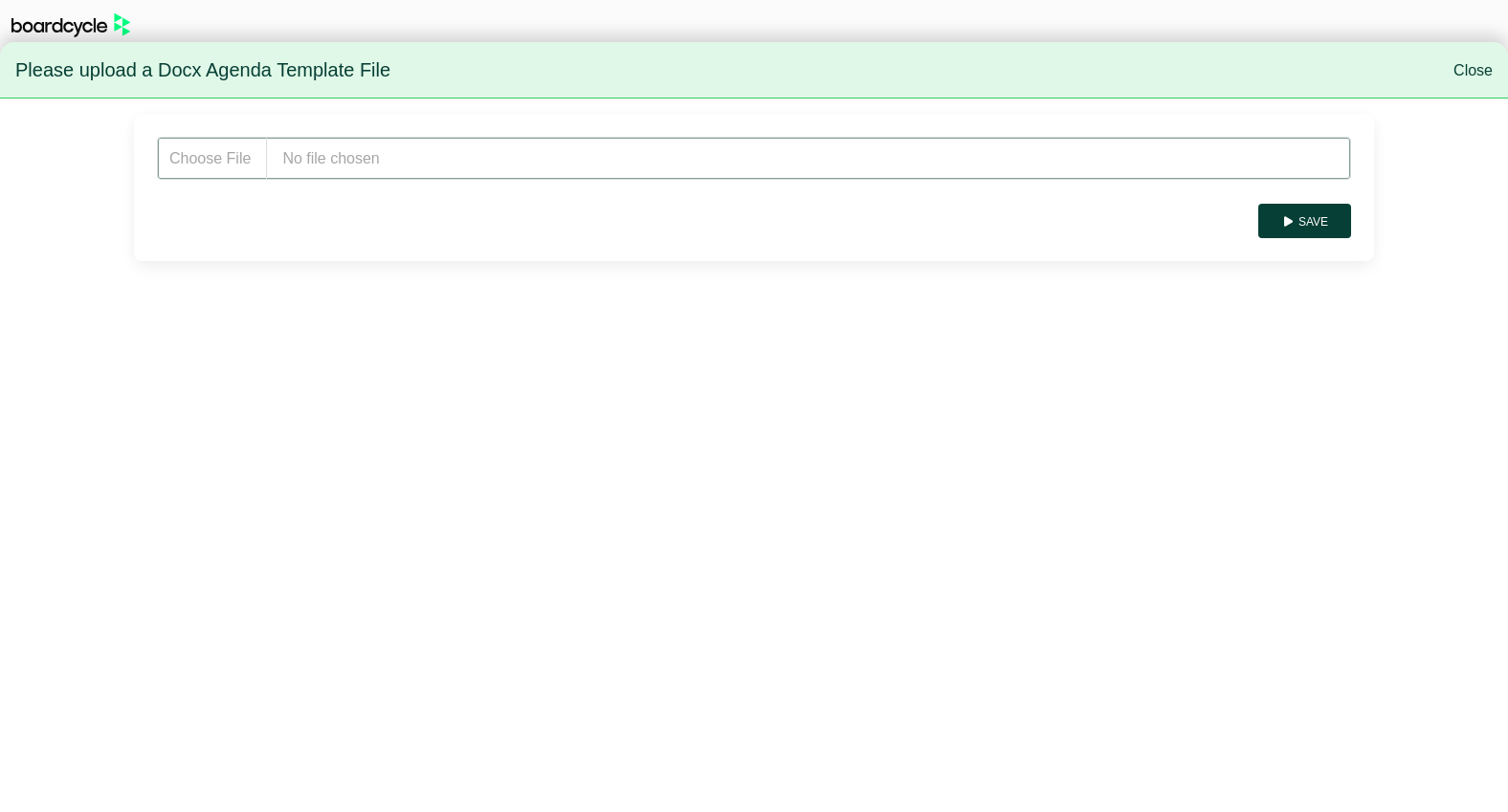
click at [318, 170] on input "file" at bounding box center [753, 157] width 1194 height 43
click at [346, 158] on input "file" at bounding box center [753, 157] width 1194 height 43
type input "**********"
click at [1308, 218] on button "Save" at bounding box center [1305, 221] width 93 height 35
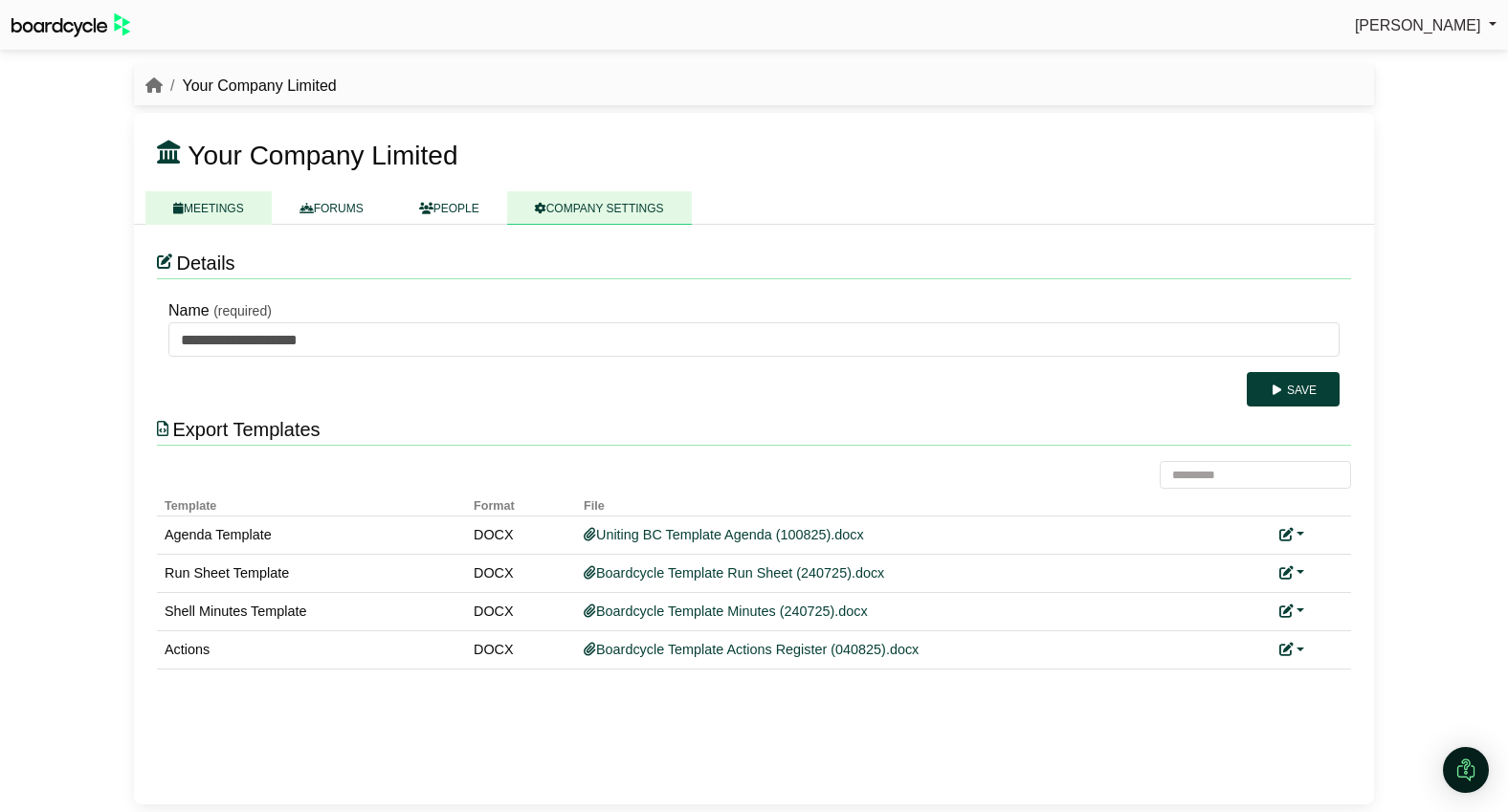
click at [224, 202] on link "MEETINGS" at bounding box center [208, 208] width 126 height 34
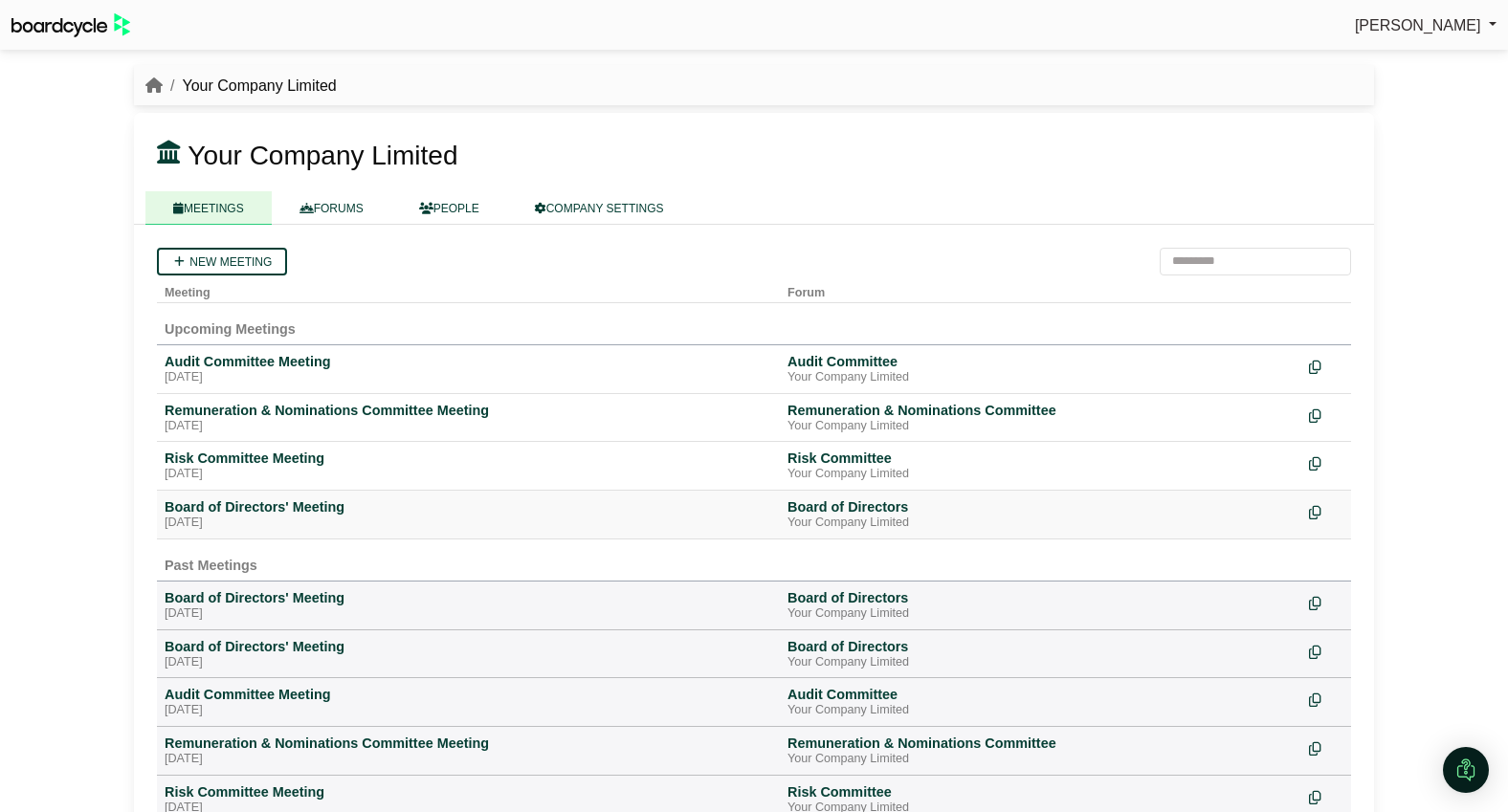
click at [272, 508] on div "Board of Directors' Meeting" at bounding box center [468, 506] width 607 height 17
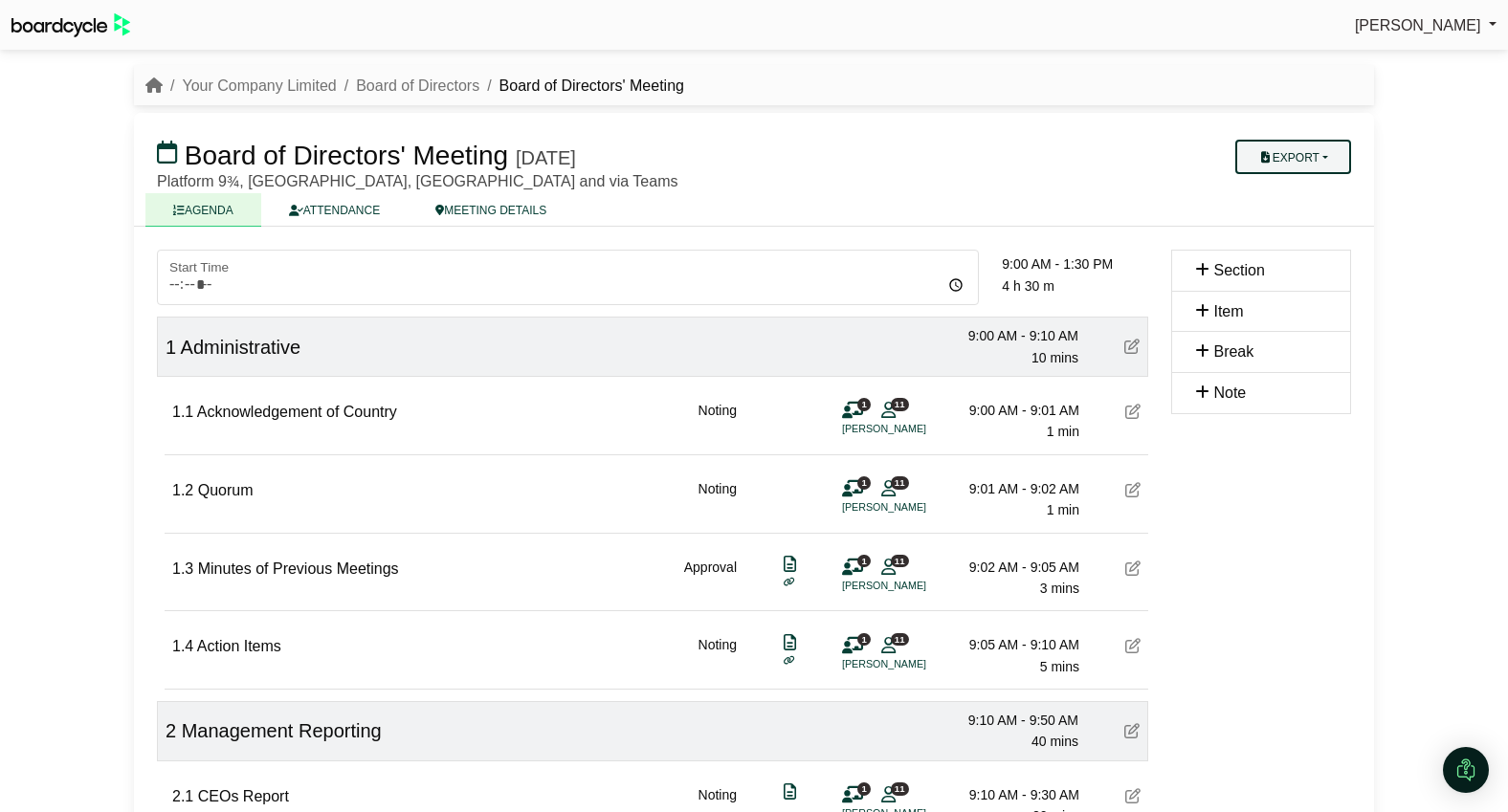
click at [1300, 155] on button "Export" at bounding box center [1293, 156] width 116 height 35
click at [1297, 189] on link "Agenda" at bounding box center [1312, 190] width 166 height 29
click at [226, 83] on link "Your Company Limited" at bounding box center [258, 85] width 154 height 16
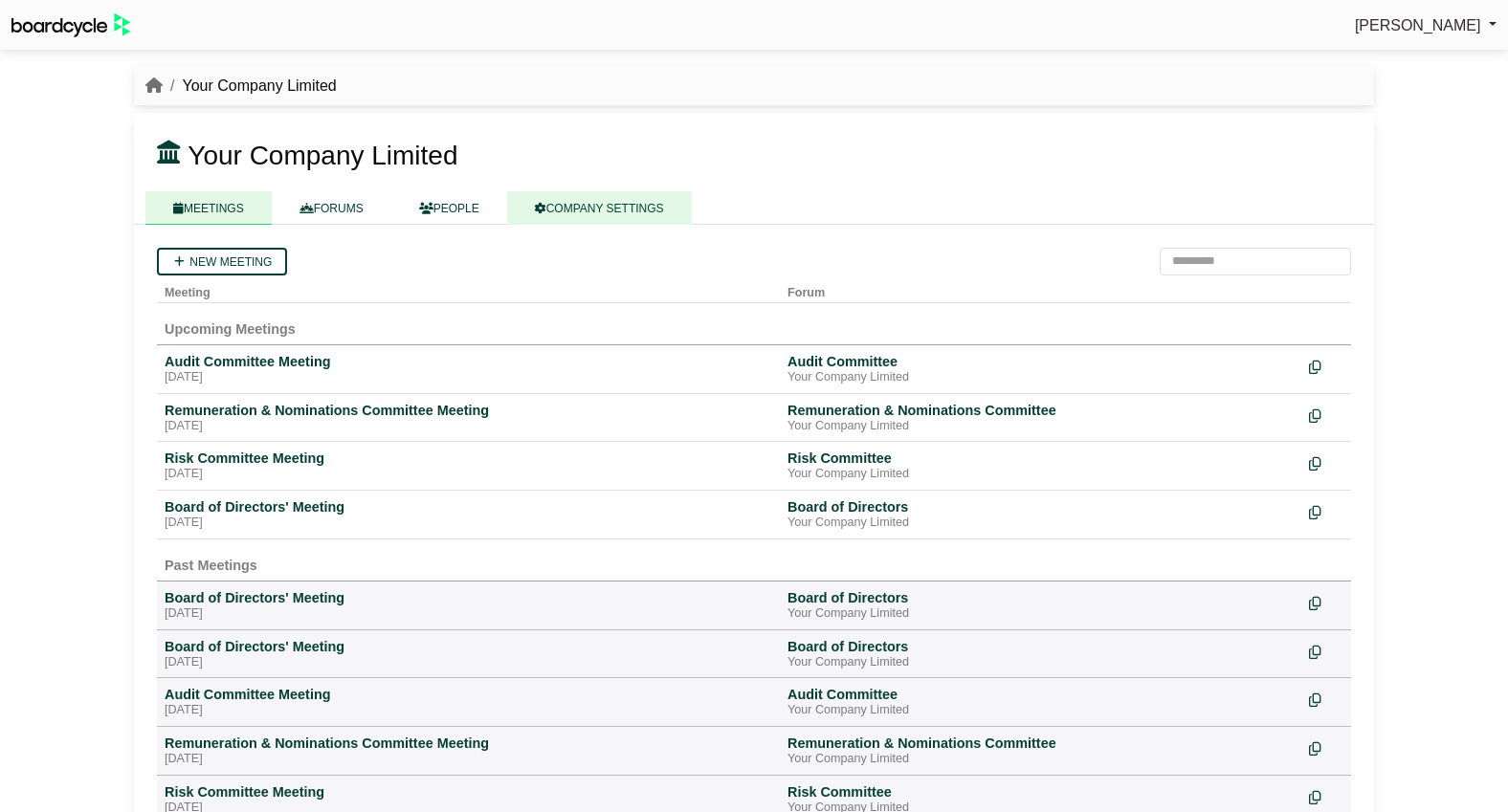
click at [621, 193] on link "COMPANY SETTINGS" at bounding box center [599, 208] width 184 height 34
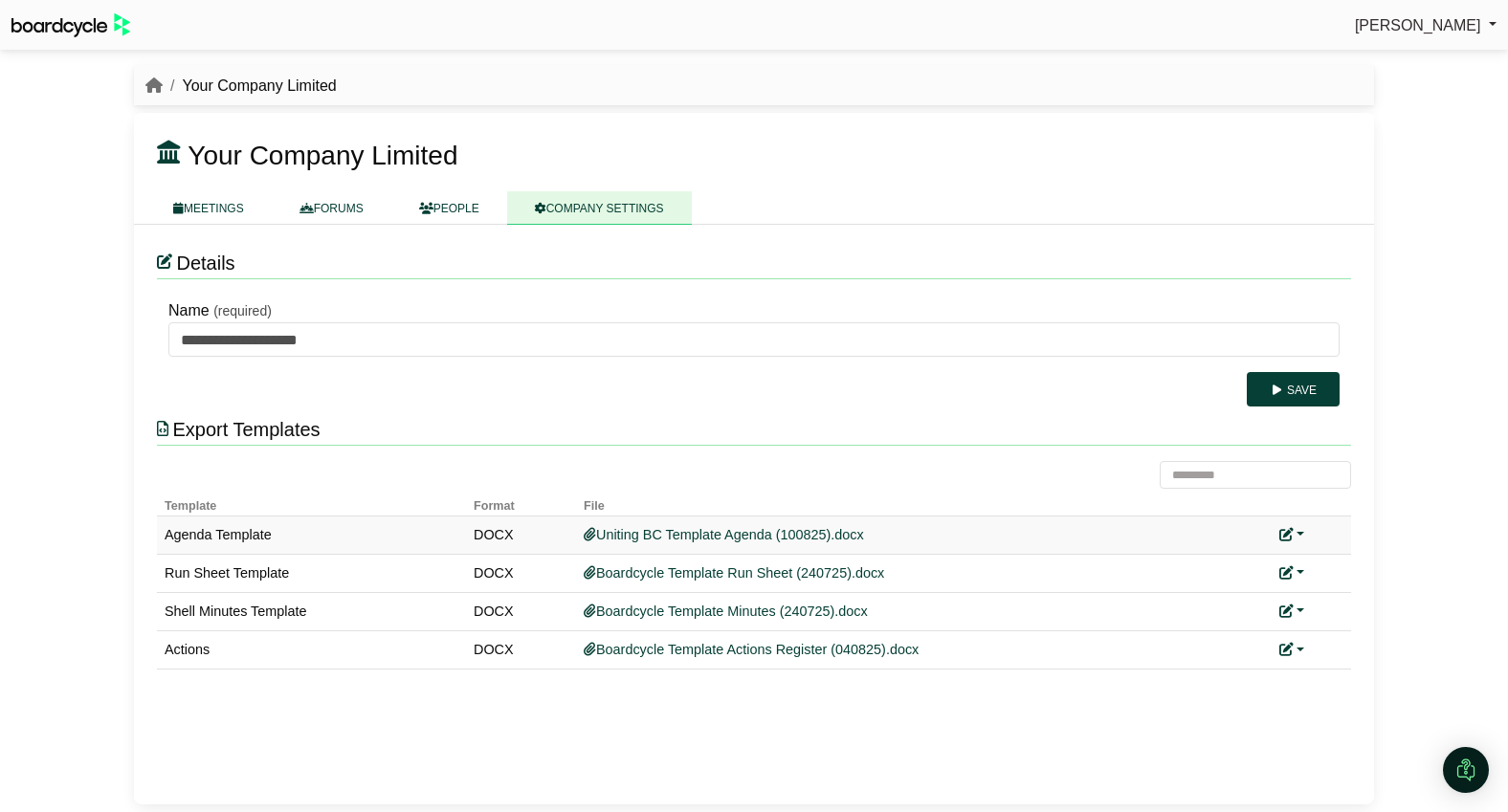
click at [1296, 530] on link at bounding box center [1291, 534] width 25 height 15
click at [1322, 558] on link "Replace custom template" at bounding box center [1376, 562] width 195 height 37
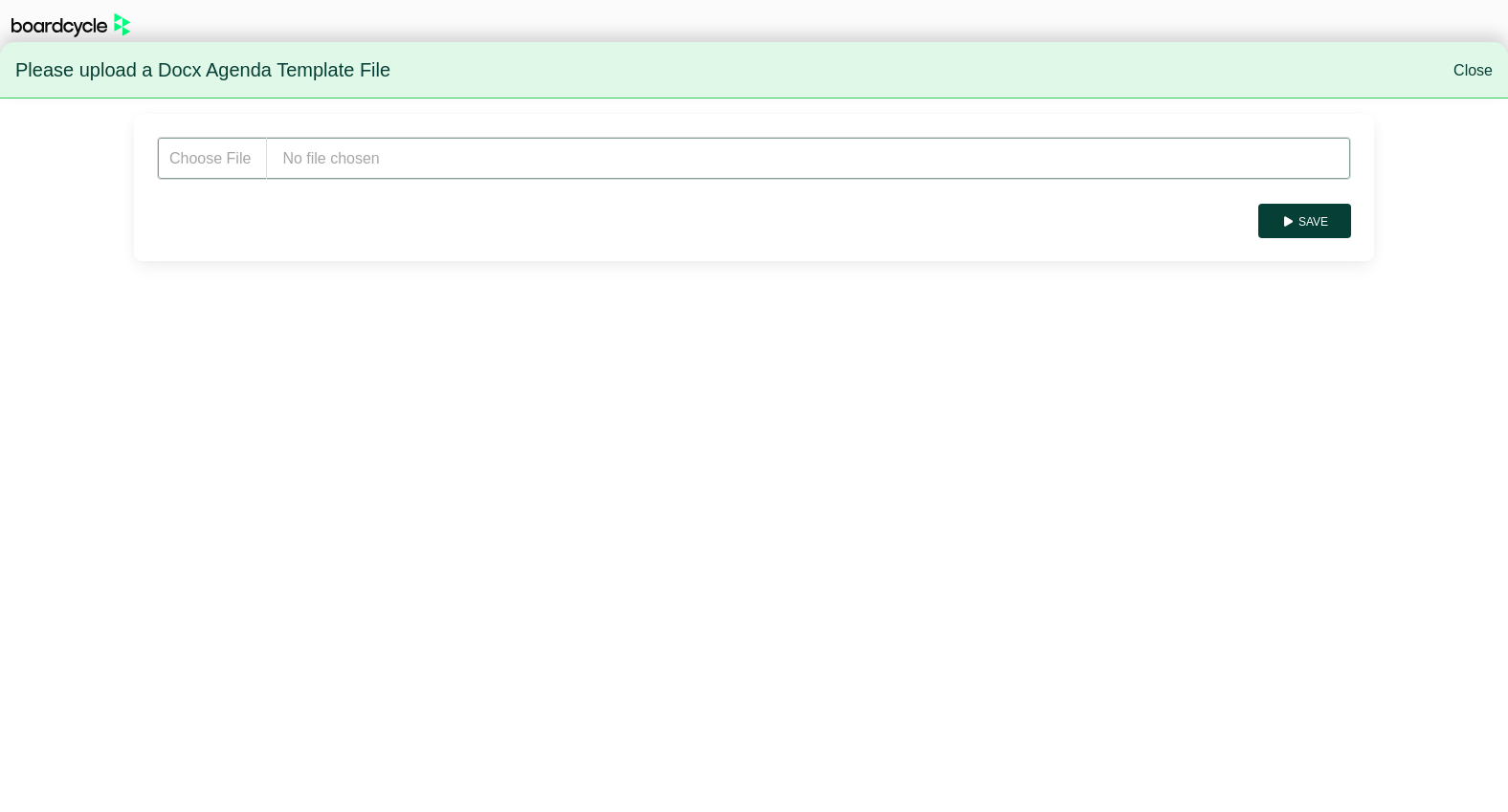
click at [427, 153] on input "file" at bounding box center [753, 157] width 1194 height 43
click at [450, 167] on input "file" at bounding box center [753, 157] width 1194 height 43
type input "**********"
click at [1310, 221] on button "Save" at bounding box center [1305, 221] width 93 height 35
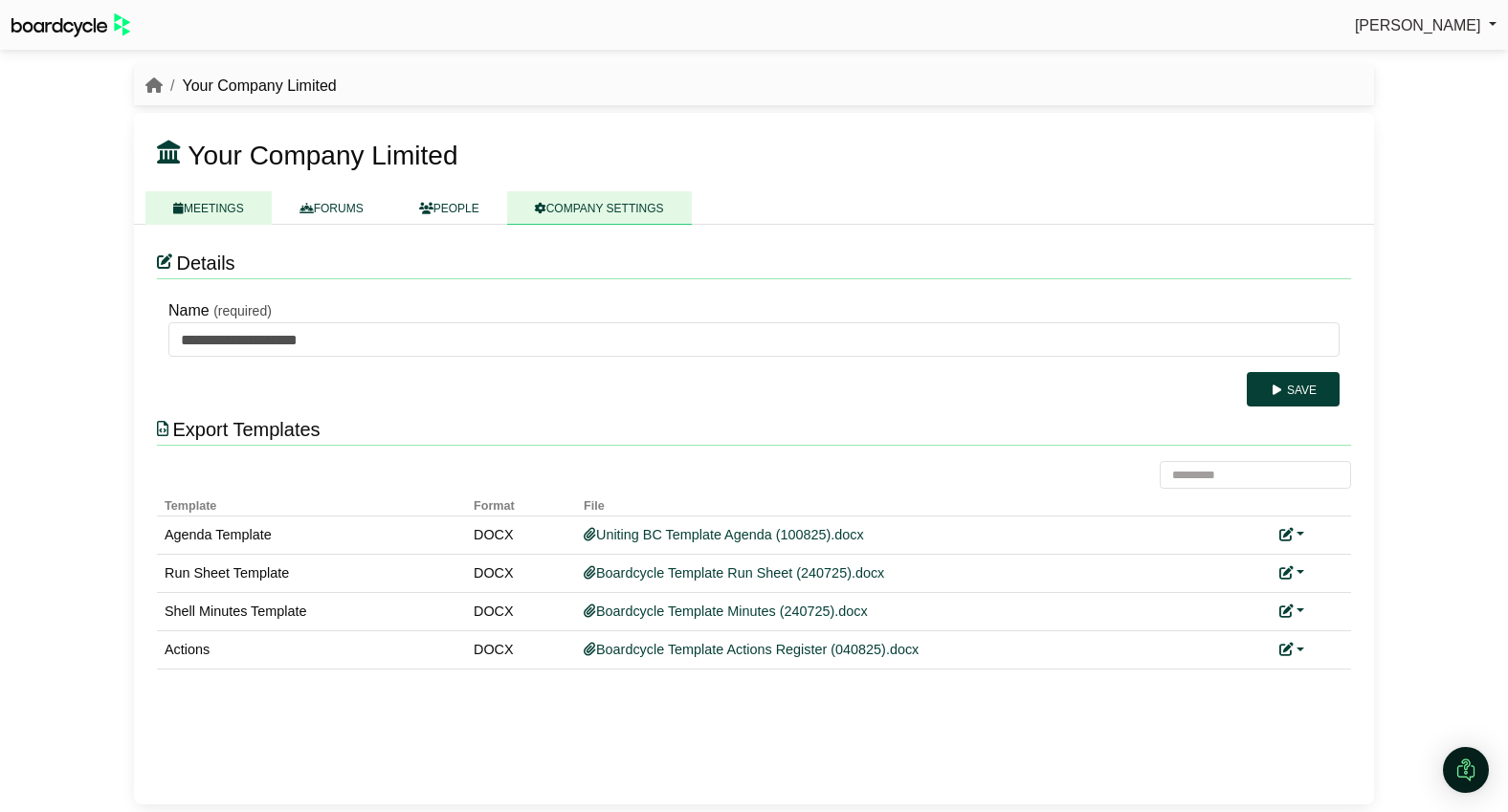
click at [231, 211] on link "MEETINGS" at bounding box center [208, 208] width 126 height 34
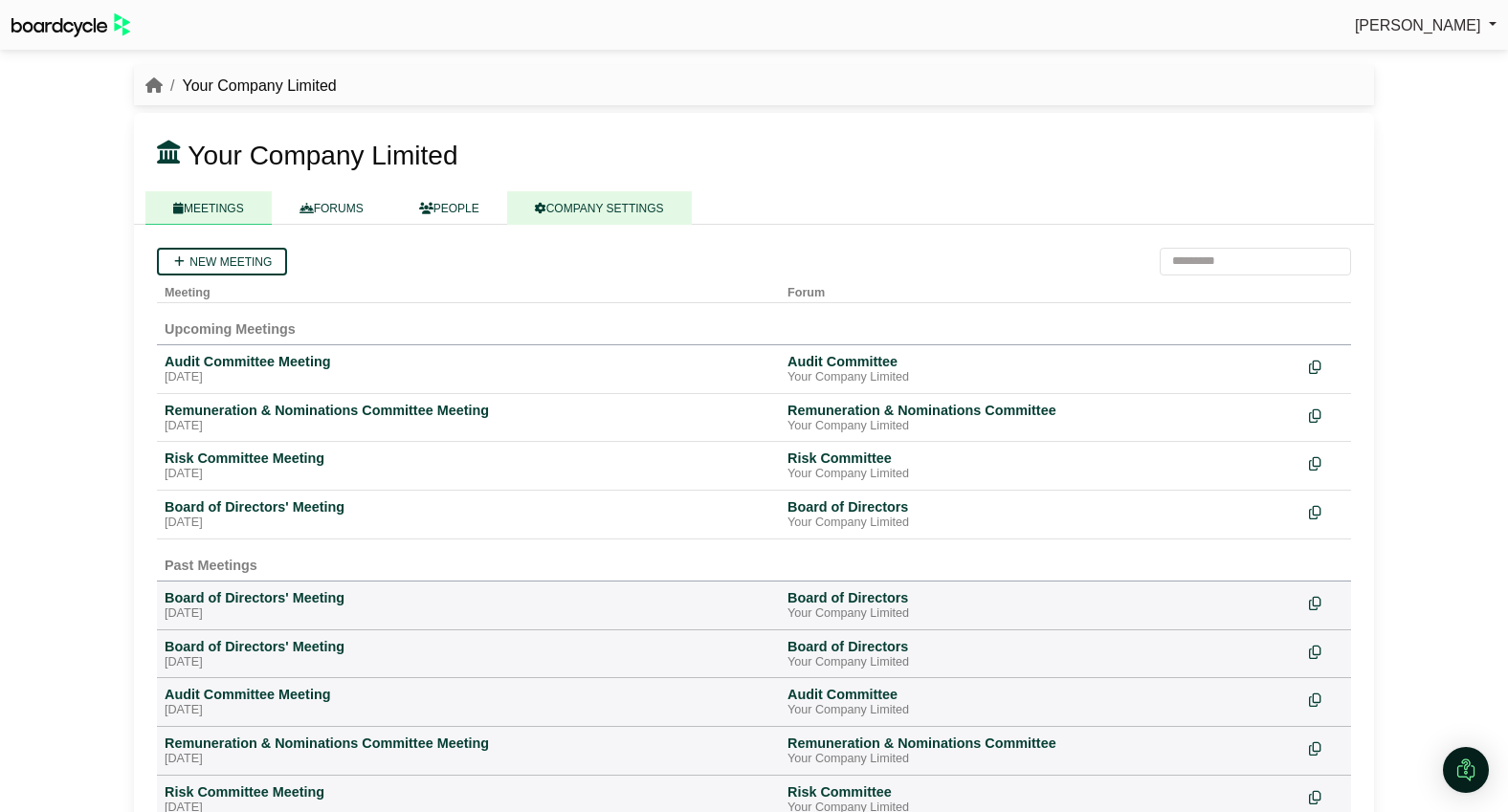
click at [619, 209] on link "COMPANY SETTINGS" at bounding box center [599, 208] width 184 height 34
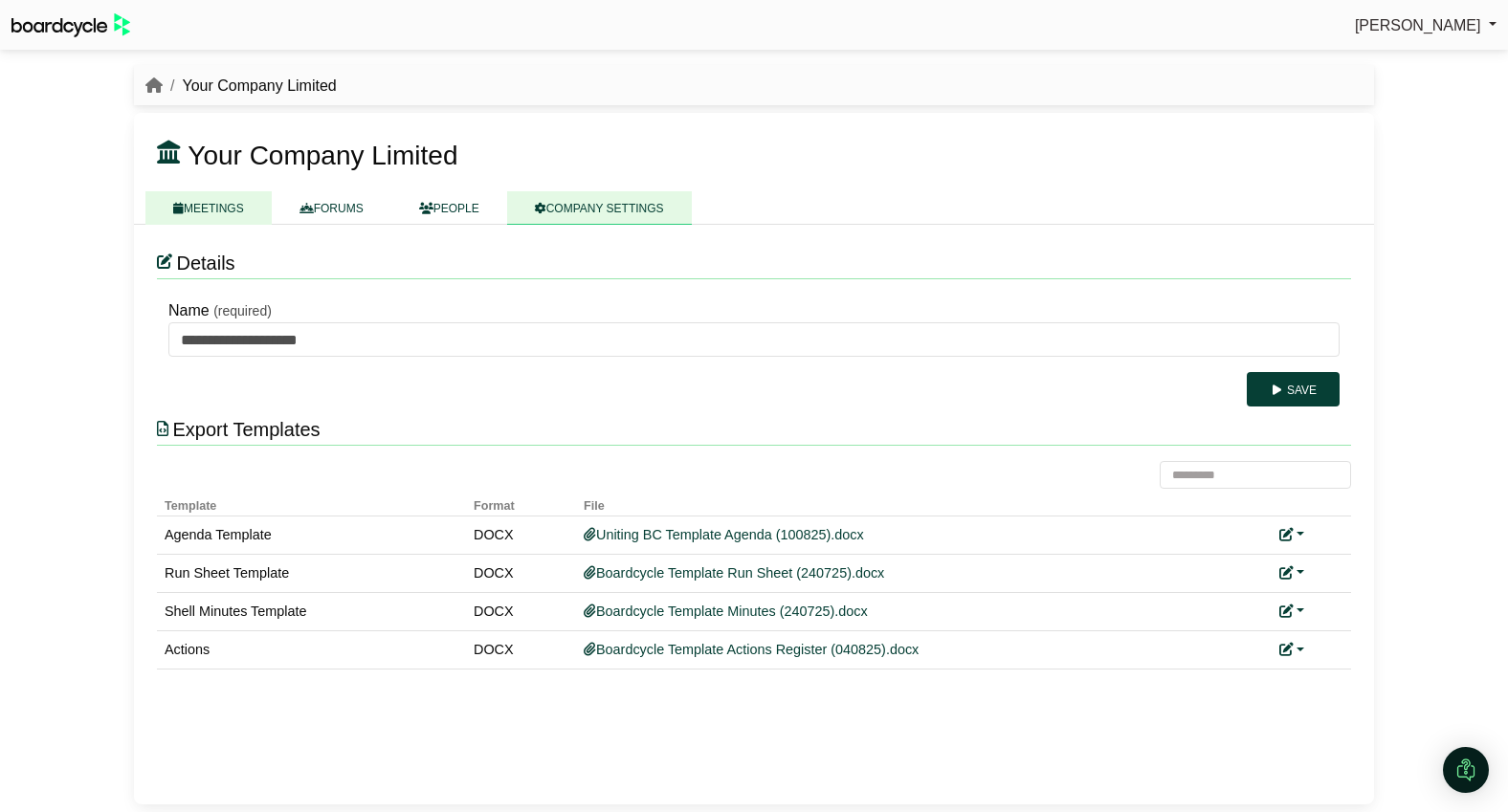
click at [194, 209] on link "MEETINGS" at bounding box center [208, 208] width 126 height 34
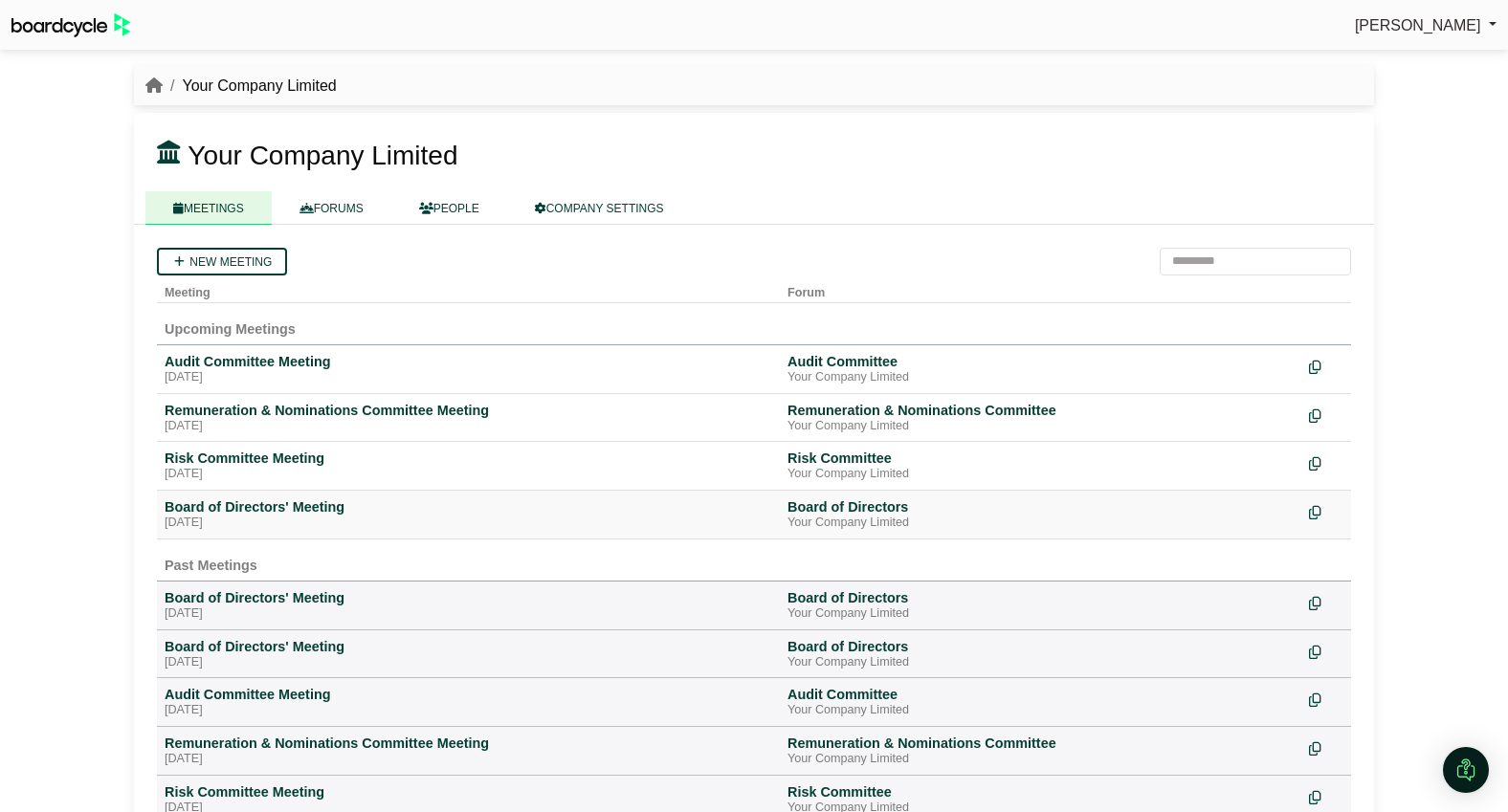
click at [221, 513] on div "Board of Directors' Meeting" at bounding box center [468, 506] width 607 height 17
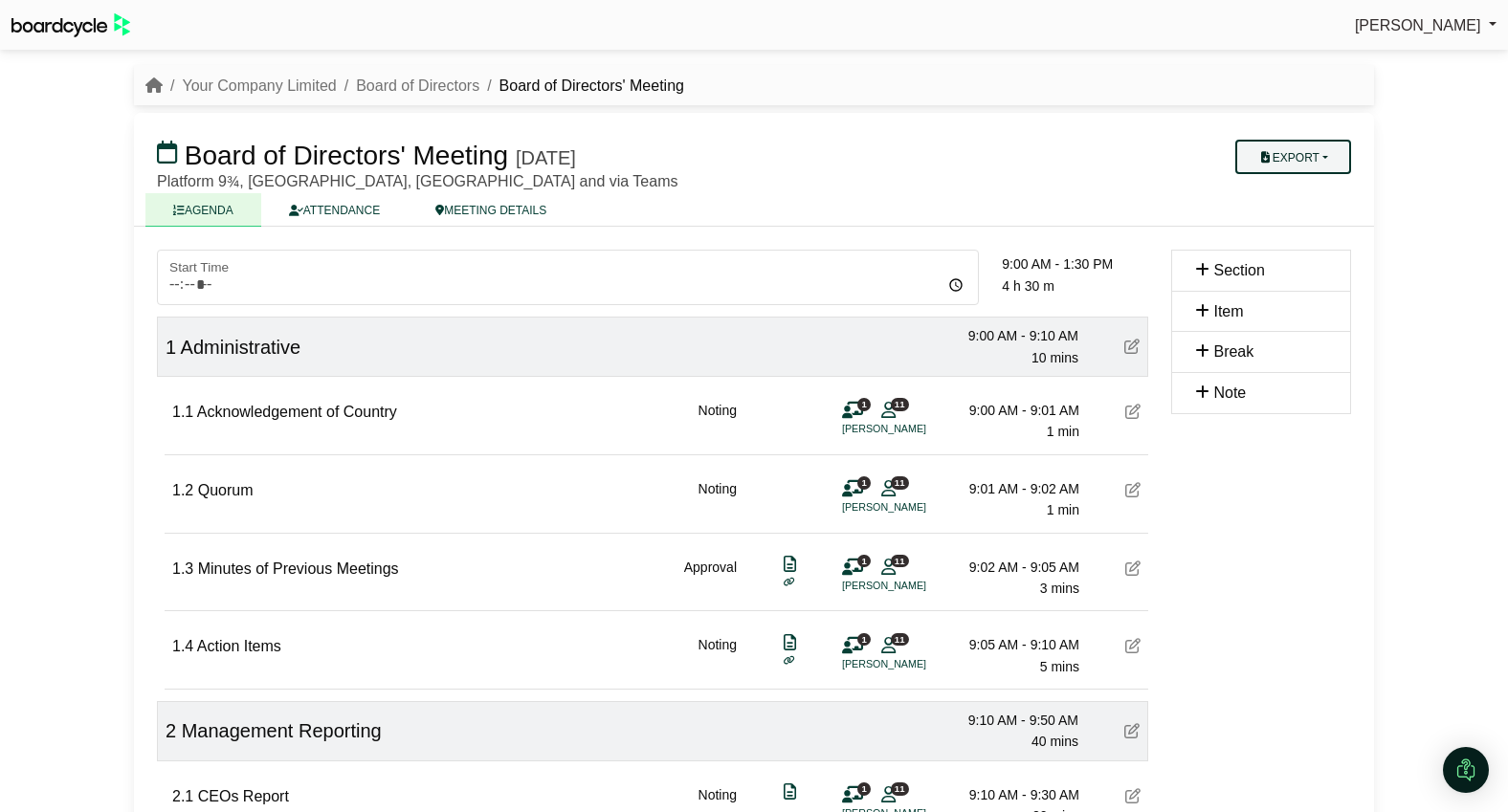
click at [1323, 161] on button "Export" at bounding box center [1293, 156] width 116 height 35
click at [1320, 183] on link "Agenda" at bounding box center [1312, 190] width 166 height 29
click at [251, 85] on link "Your Company Limited" at bounding box center [258, 84] width 154 height 16
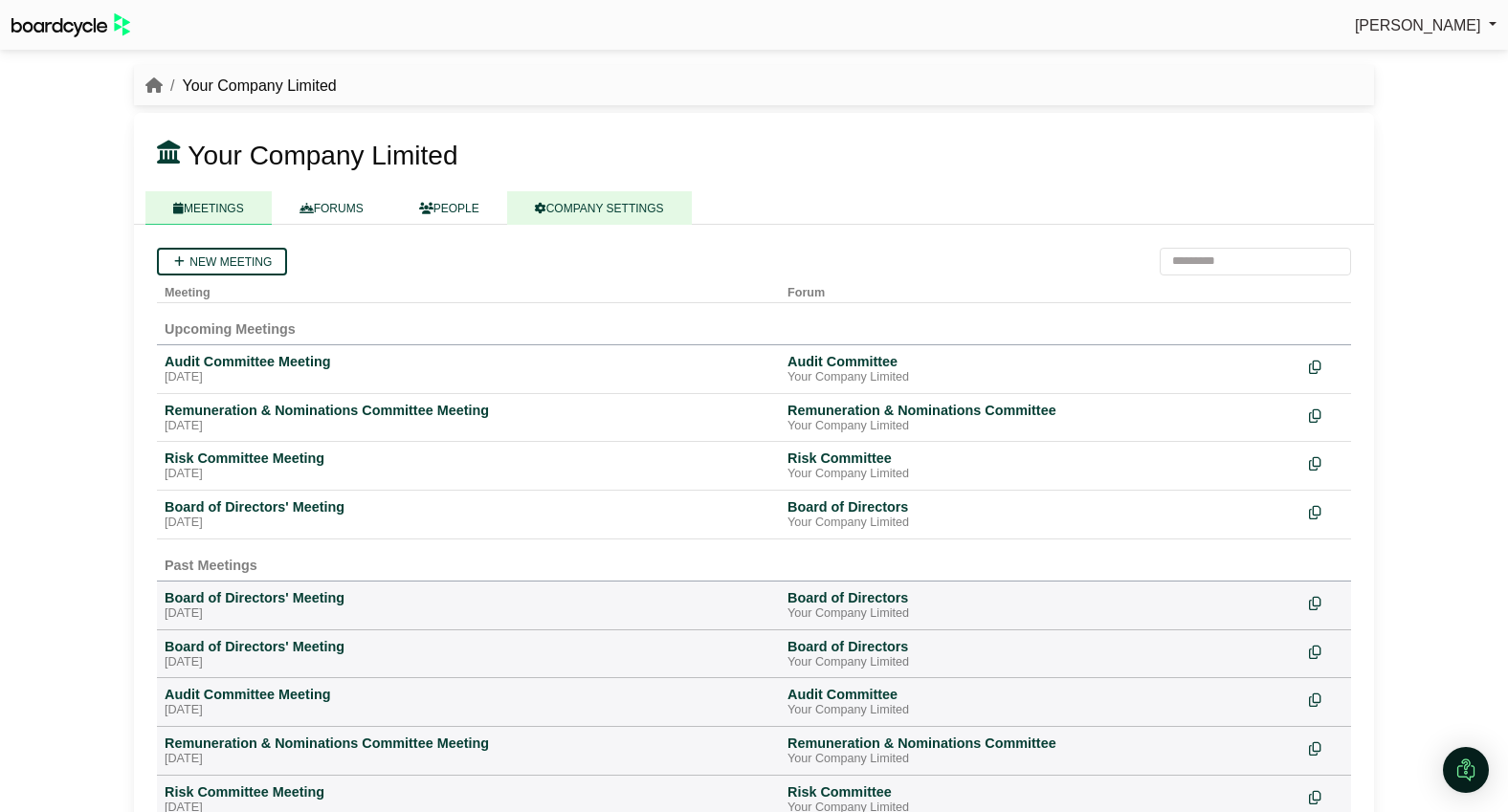
click at [583, 206] on link "COMPANY SETTINGS" at bounding box center [599, 208] width 184 height 34
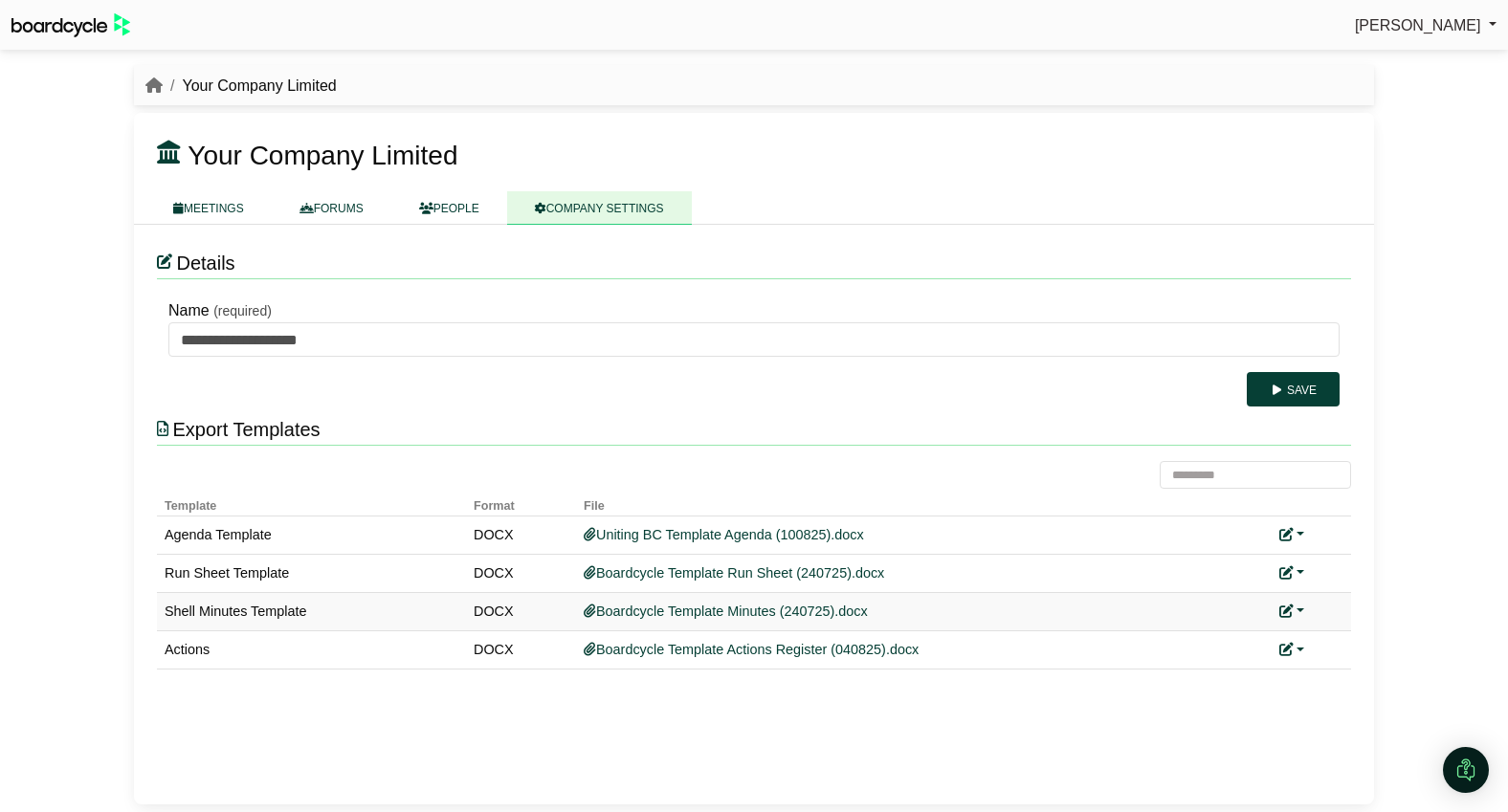
click at [1297, 607] on link at bounding box center [1291, 610] width 25 height 15
click at [1316, 636] on link "Replace custom template" at bounding box center [1376, 640] width 195 height 37
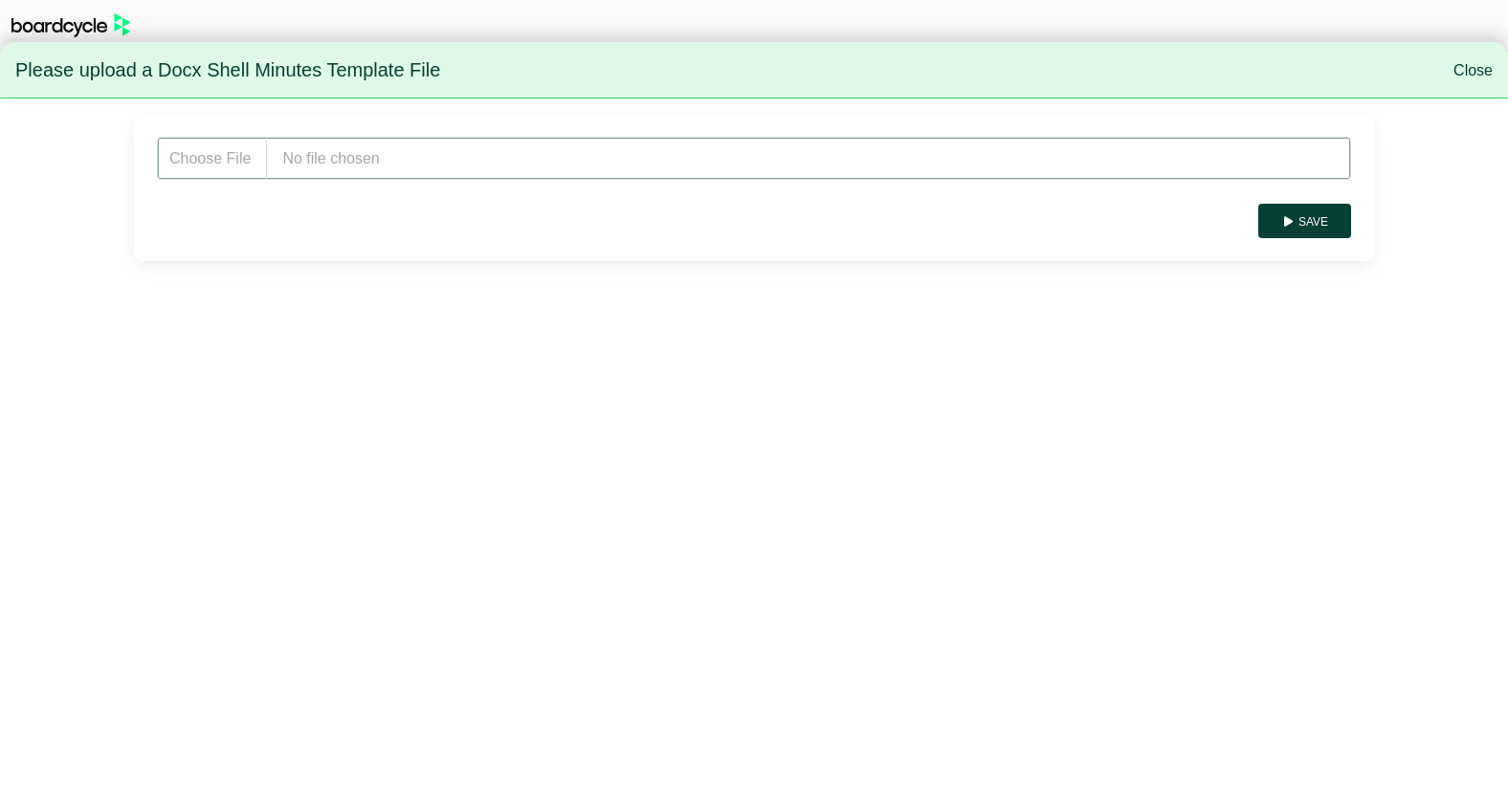
click at [423, 150] on input "file" at bounding box center [753, 157] width 1194 height 43
click at [424, 155] on input "file" at bounding box center [753, 157] width 1194 height 43
type input "**********"
click at [1327, 222] on button "Save" at bounding box center [1305, 221] width 93 height 35
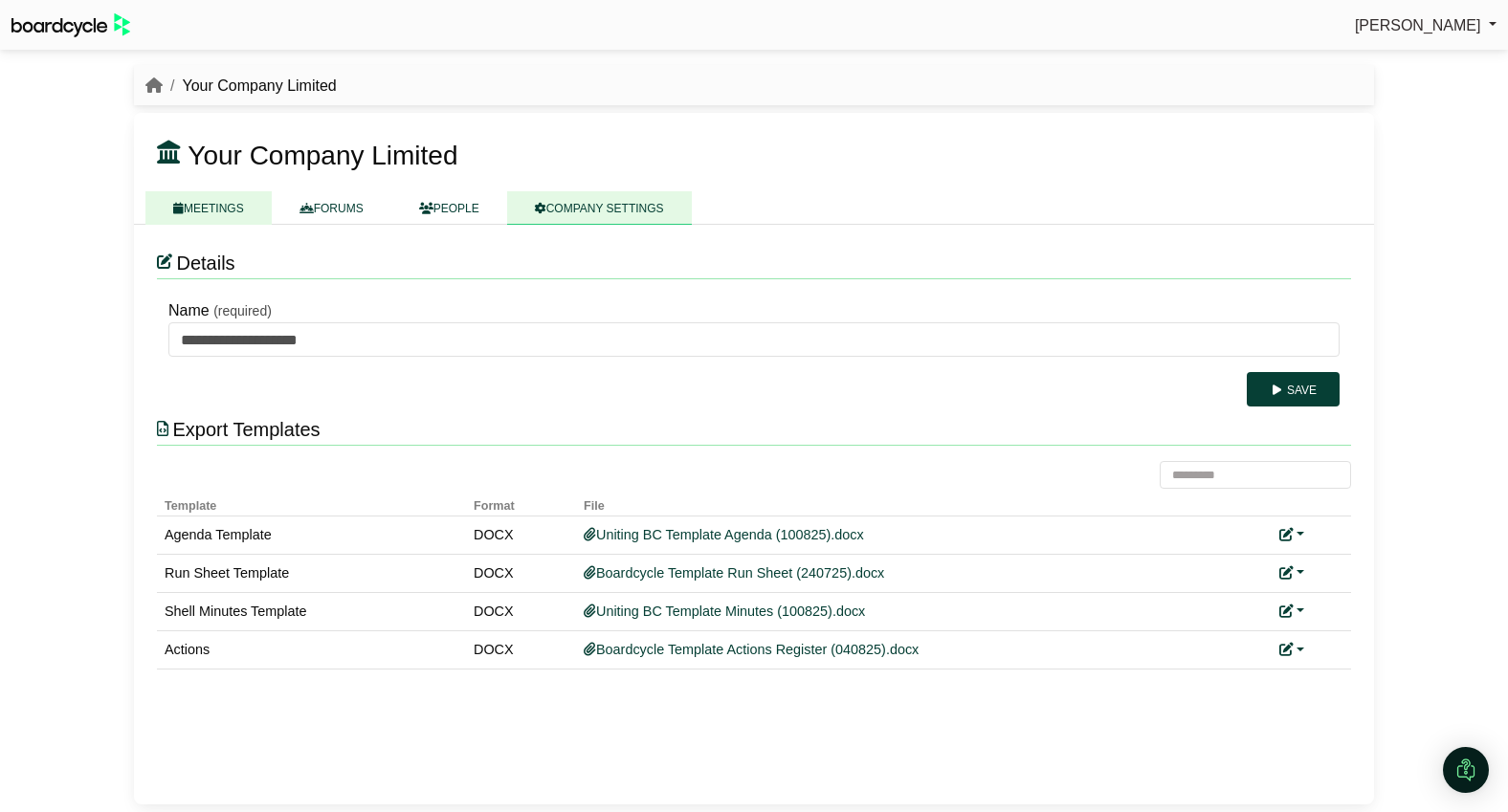
click at [208, 200] on link "MEETINGS" at bounding box center [208, 208] width 126 height 34
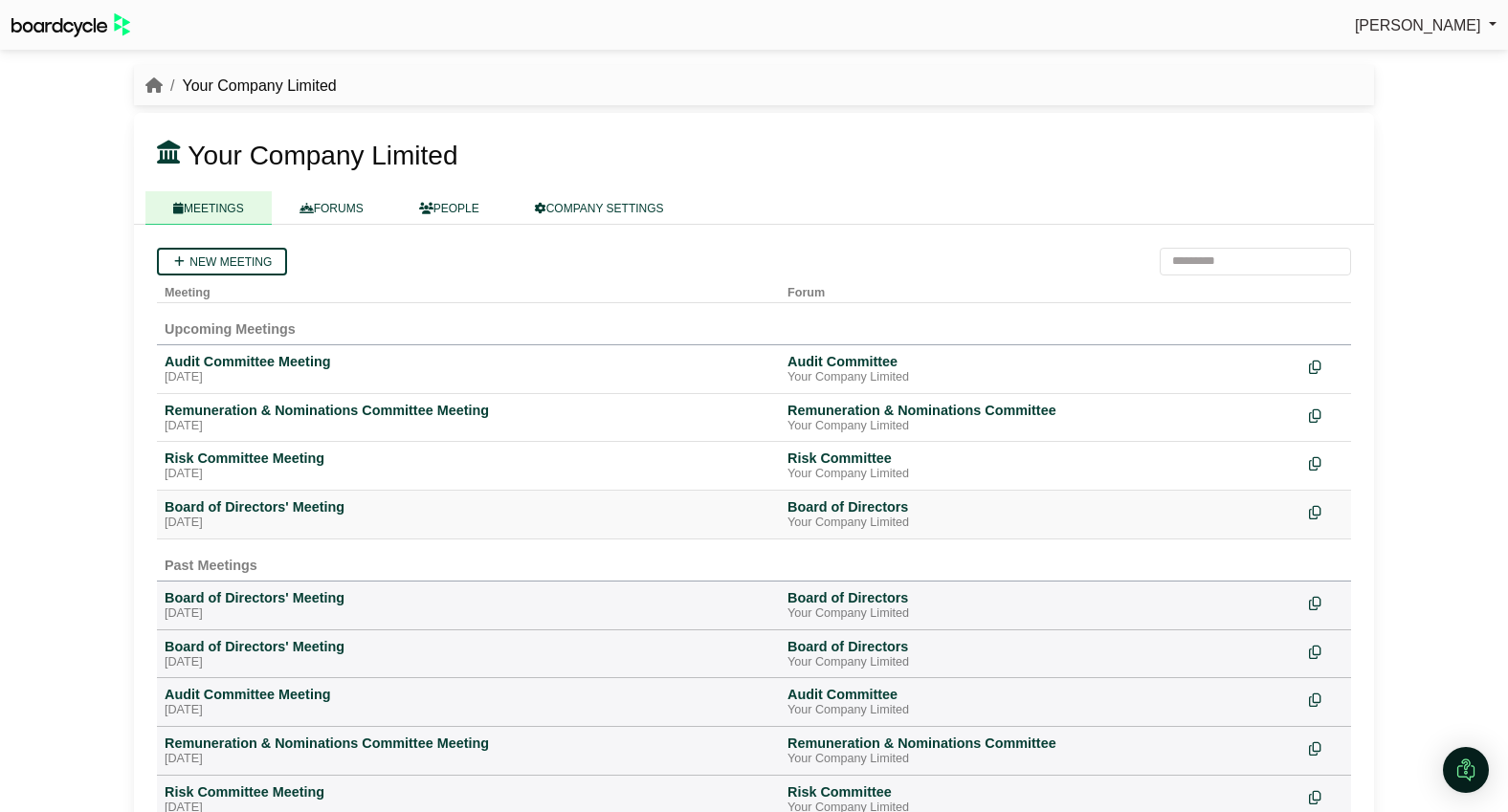
click at [267, 512] on div "Board of Directors' Meeting" at bounding box center [468, 506] width 607 height 17
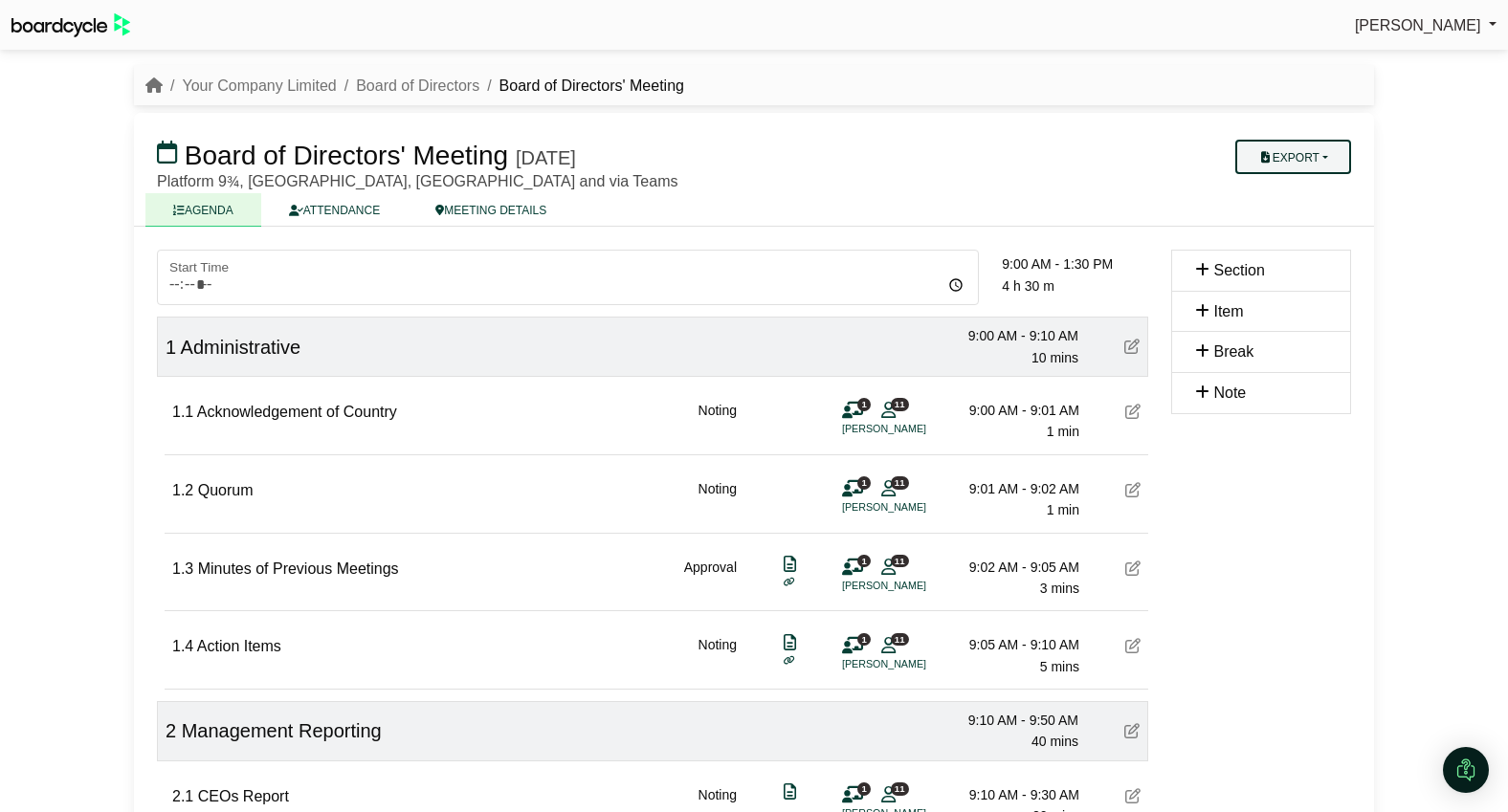
click at [1288, 152] on button "Export" at bounding box center [1293, 156] width 116 height 35
click at [1303, 246] on link "Shell Minutes" at bounding box center [1312, 248] width 166 height 29
click at [294, 90] on link "Your Company Limited" at bounding box center [258, 85] width 154 height 16
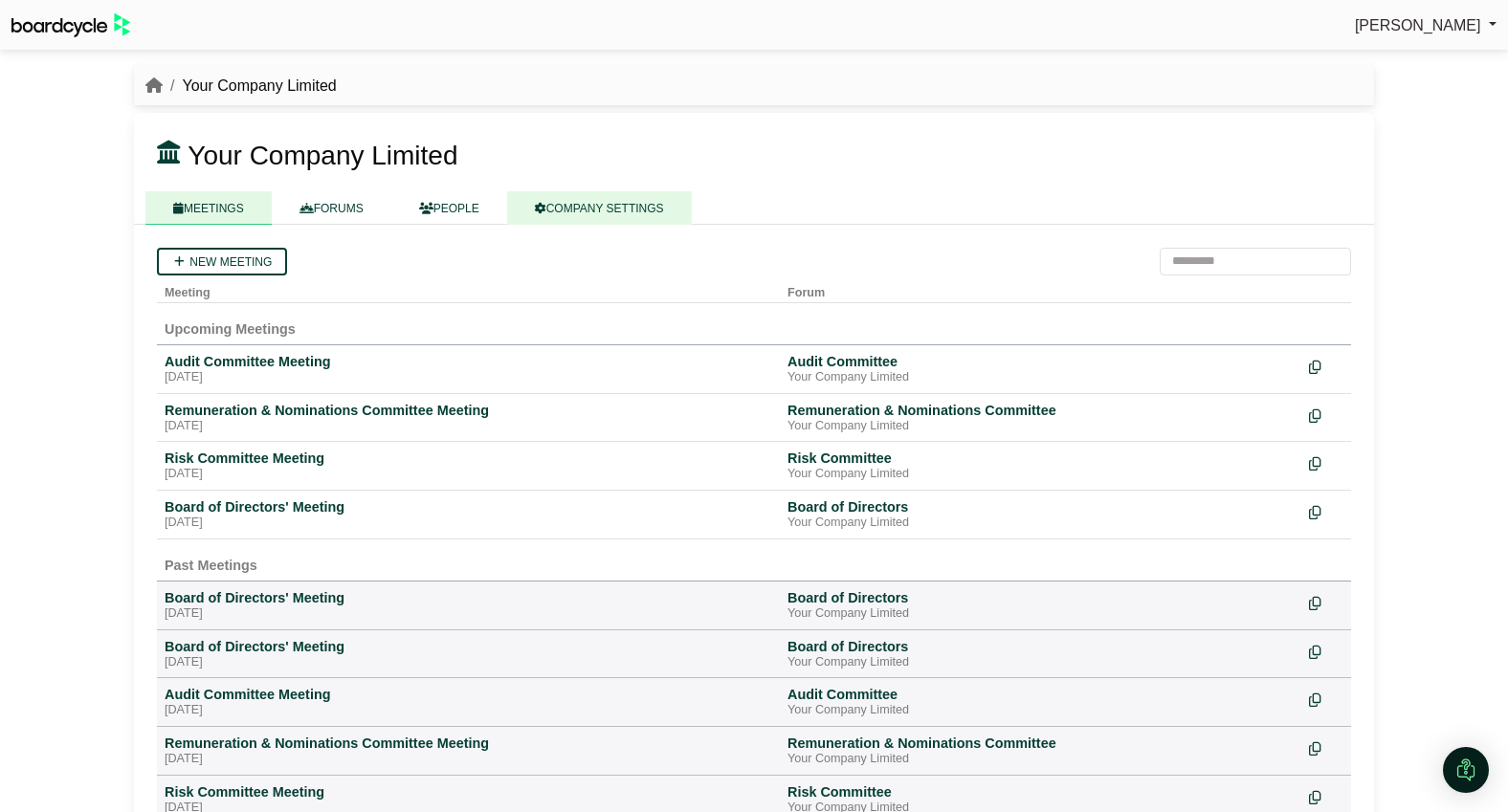
click at [611, 214] on link "COMPANY SETTINGS" at bounding box center [599, 208] width 184 height 34
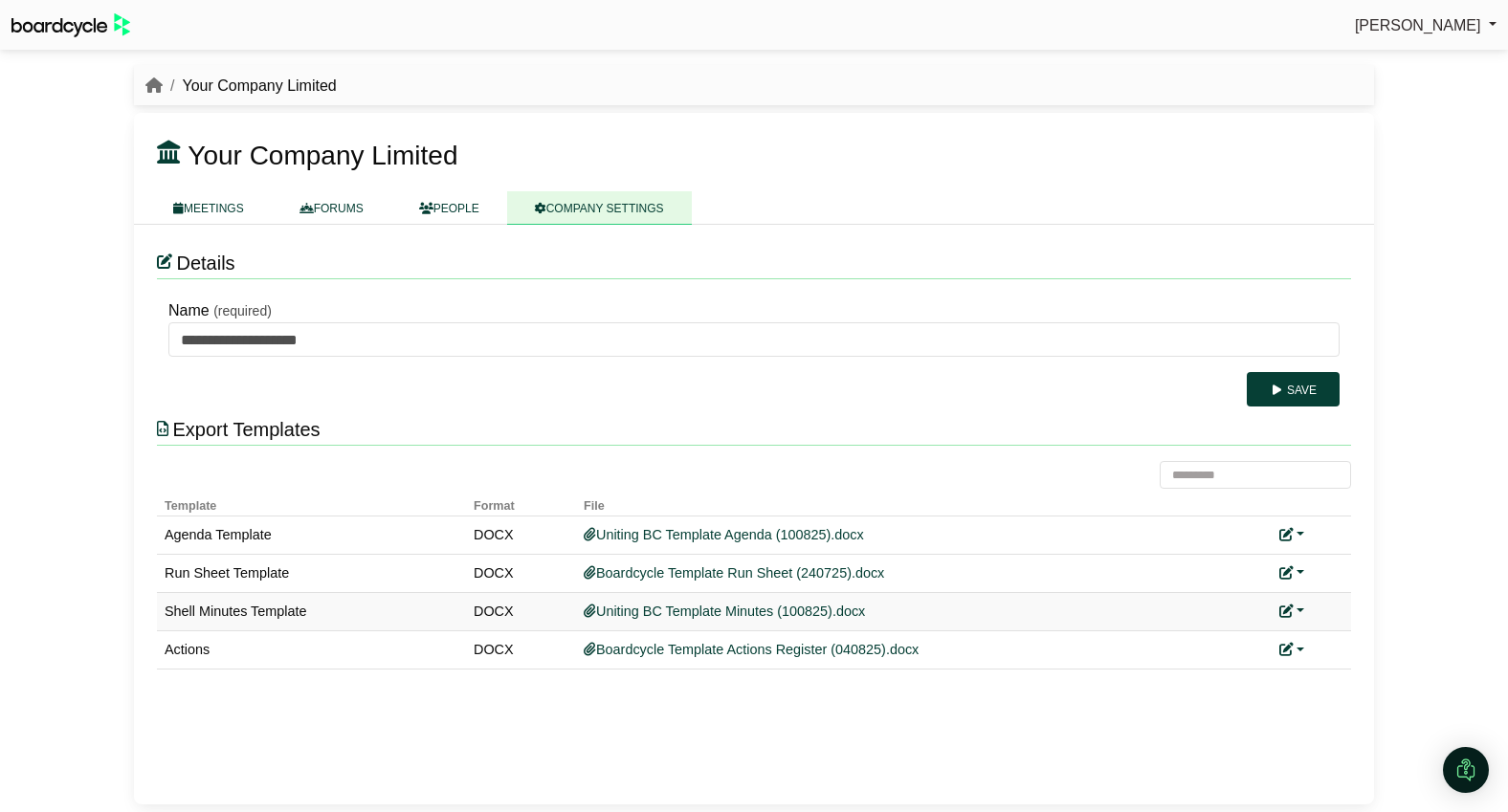
click at [1298, 612] on link at bounding box center [1291, 610] width 25 height 15
click at [1346, 634] on link "Replace custom template" at bounding box center [1376, 640] width 195 height 37
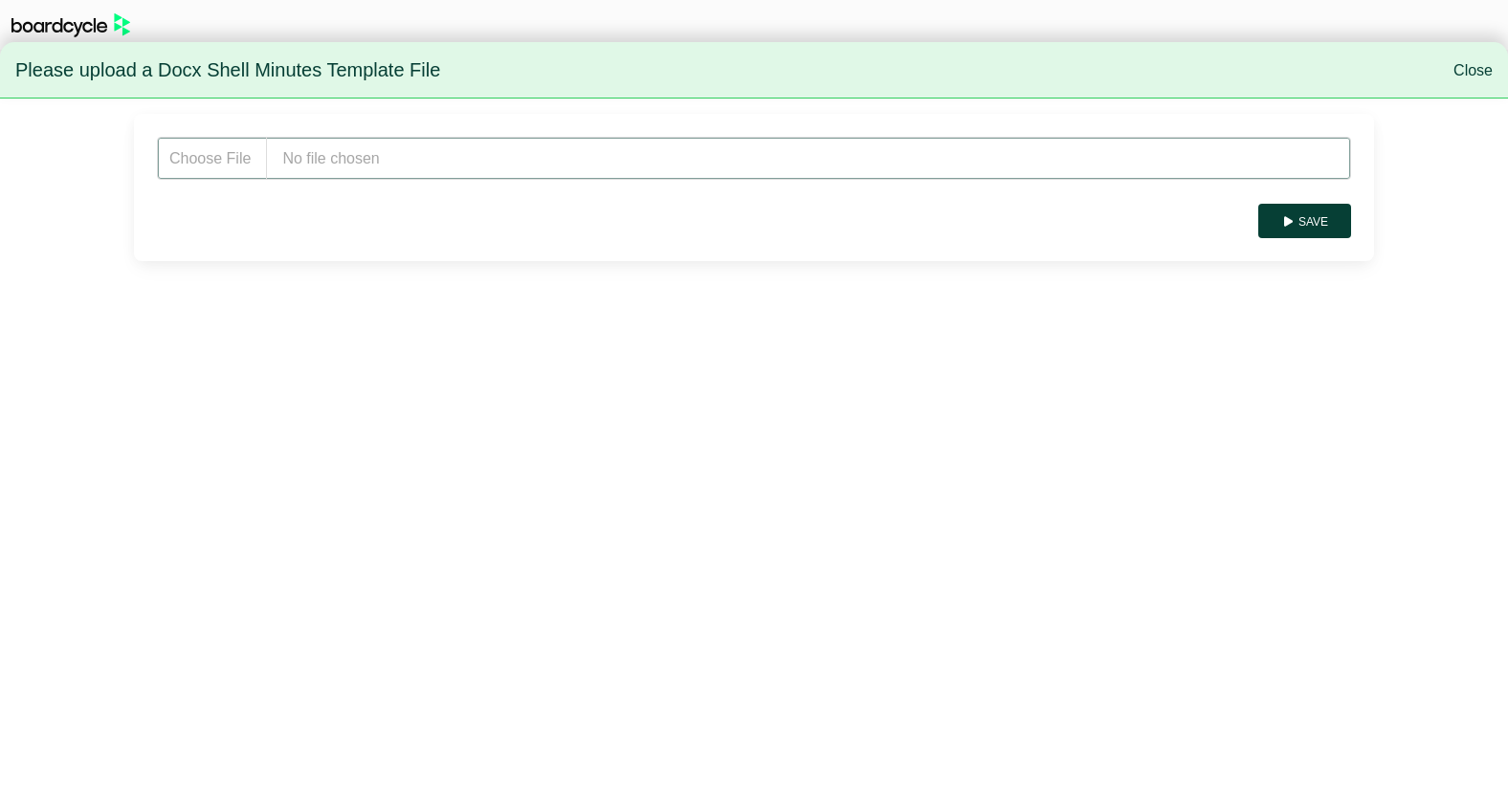
click at [322, 169] on input "file" at bounding box center [753, 157] width 1194 height 43
click at [456, 149] on input "file" at bounding box center [753, 157] width 1194 height 43
type input "**********"
click at [1328, 221] on button "Save" at bounding box center [1305, 221] width 93 height 35
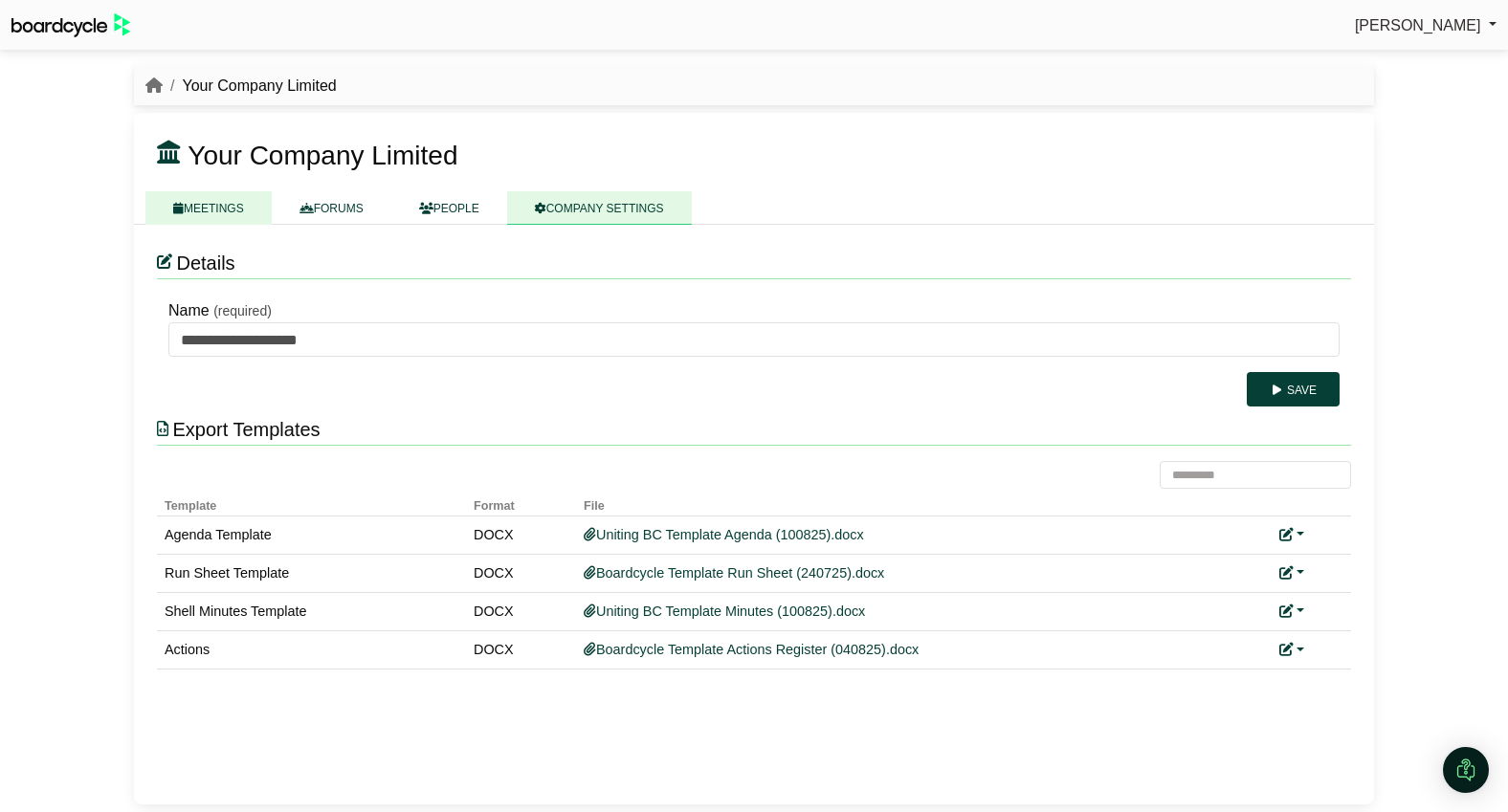
click at [229, 205] on link "MEETINGS" at bounding box center [208, 208] width 126 height 34
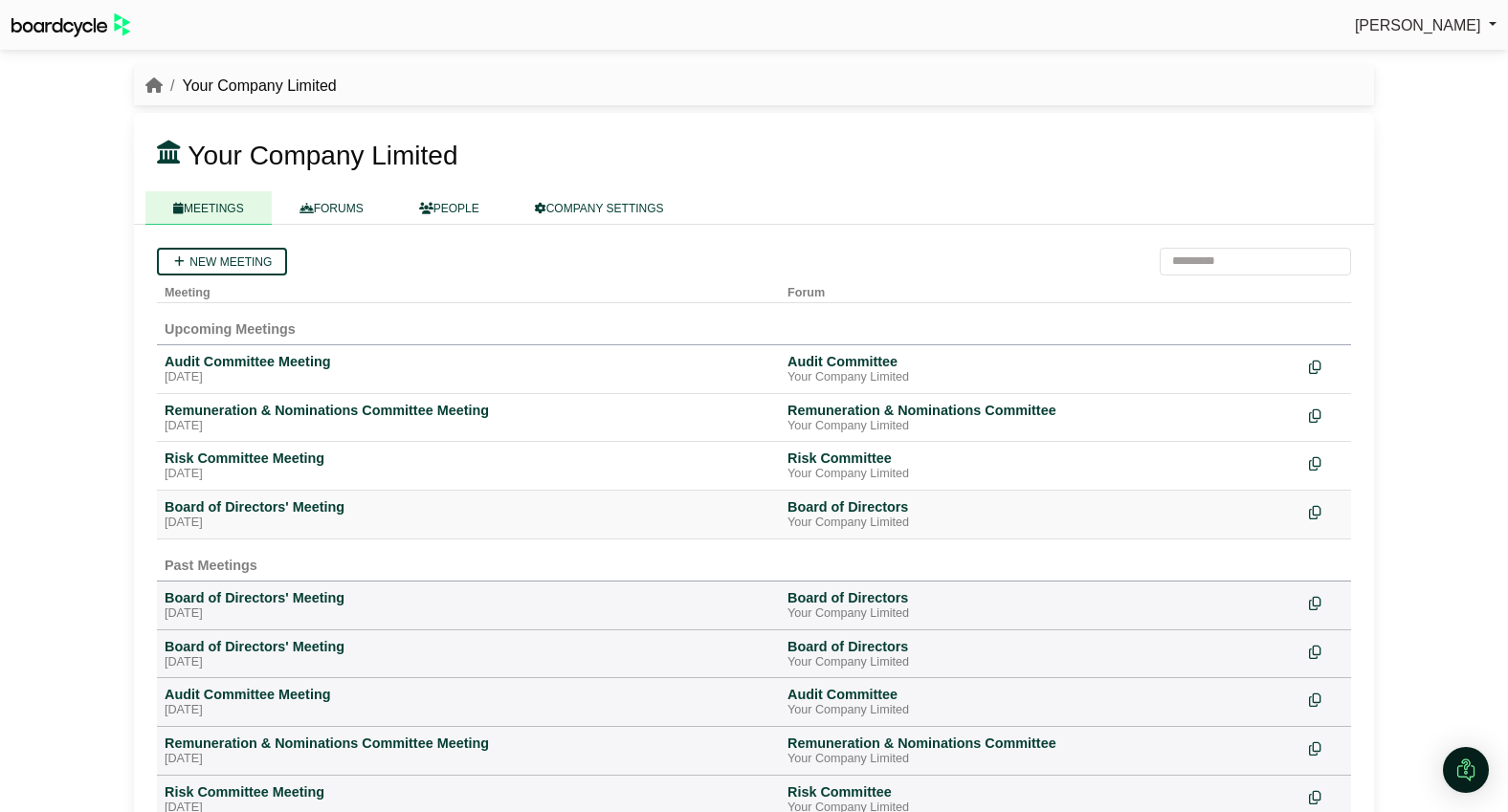
click at [286, 519] on div "[DATE]" at bounding box center [468, 522] width 607 height 15
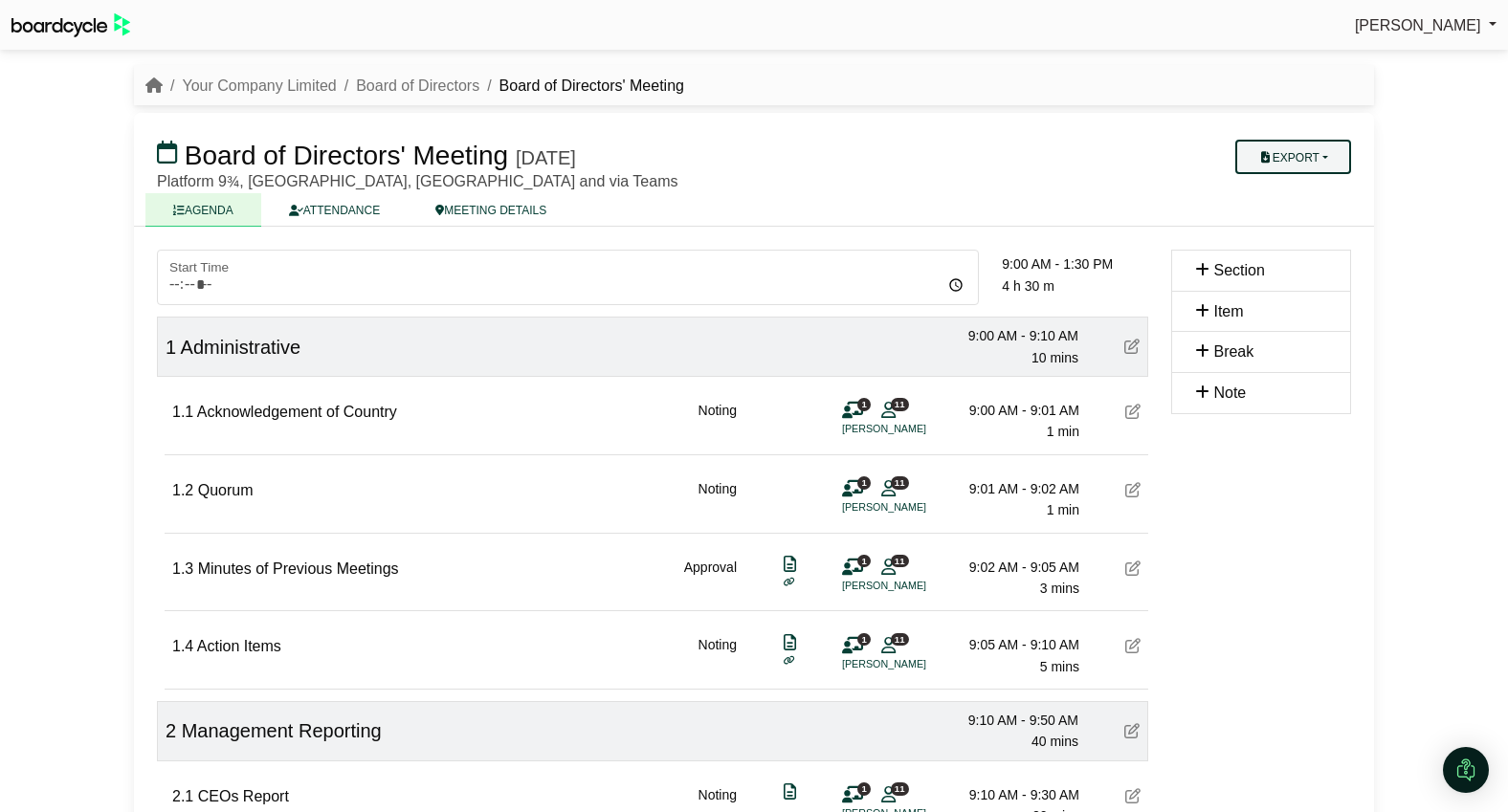
click at [1290, 162] on button "Export" at bounding box center [1293, 156] width 116 height 35
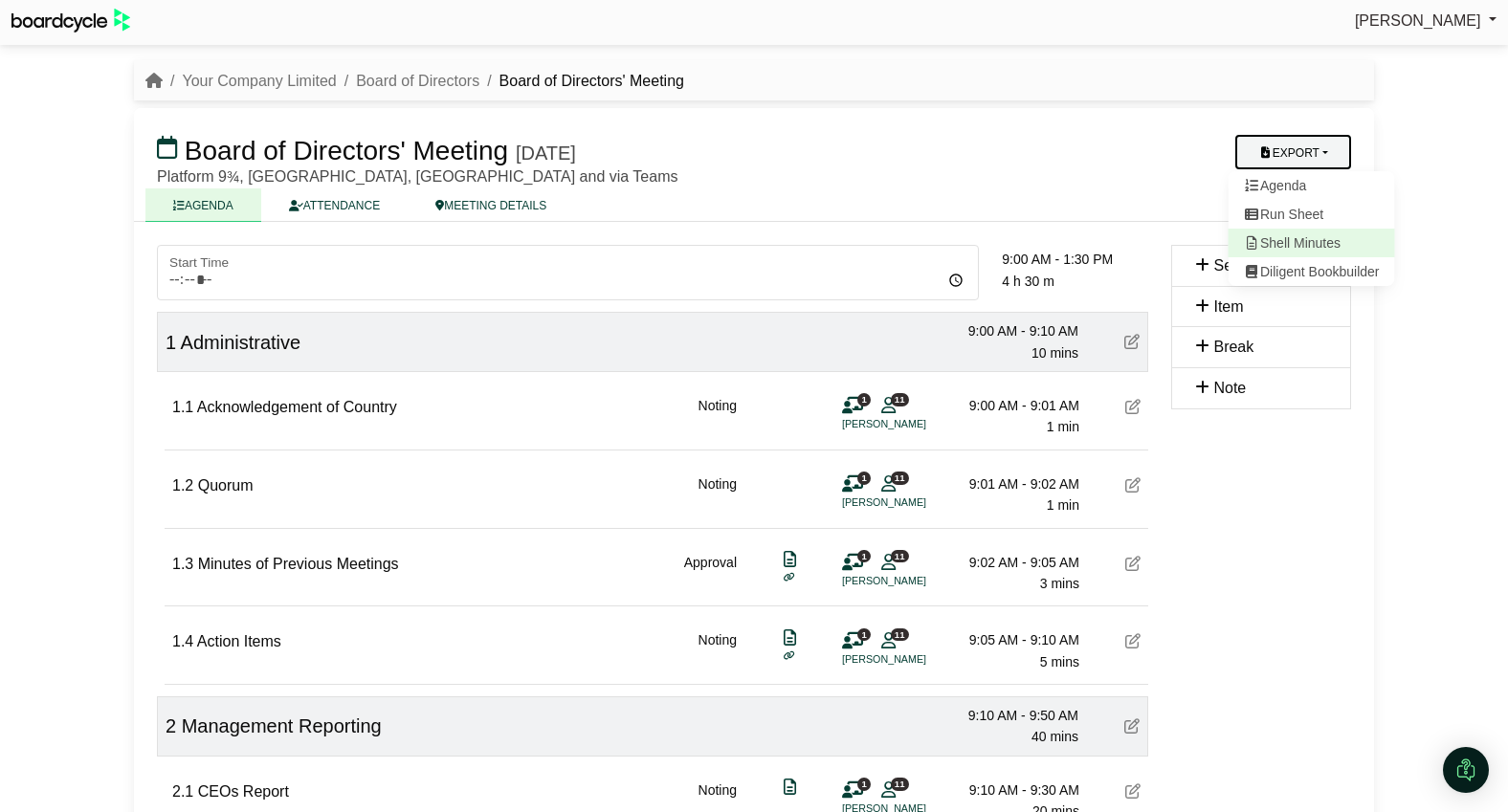
click at [1300, 243] on link "Shell Minutes" at bounding box center [1312, 243] width 166 height 29
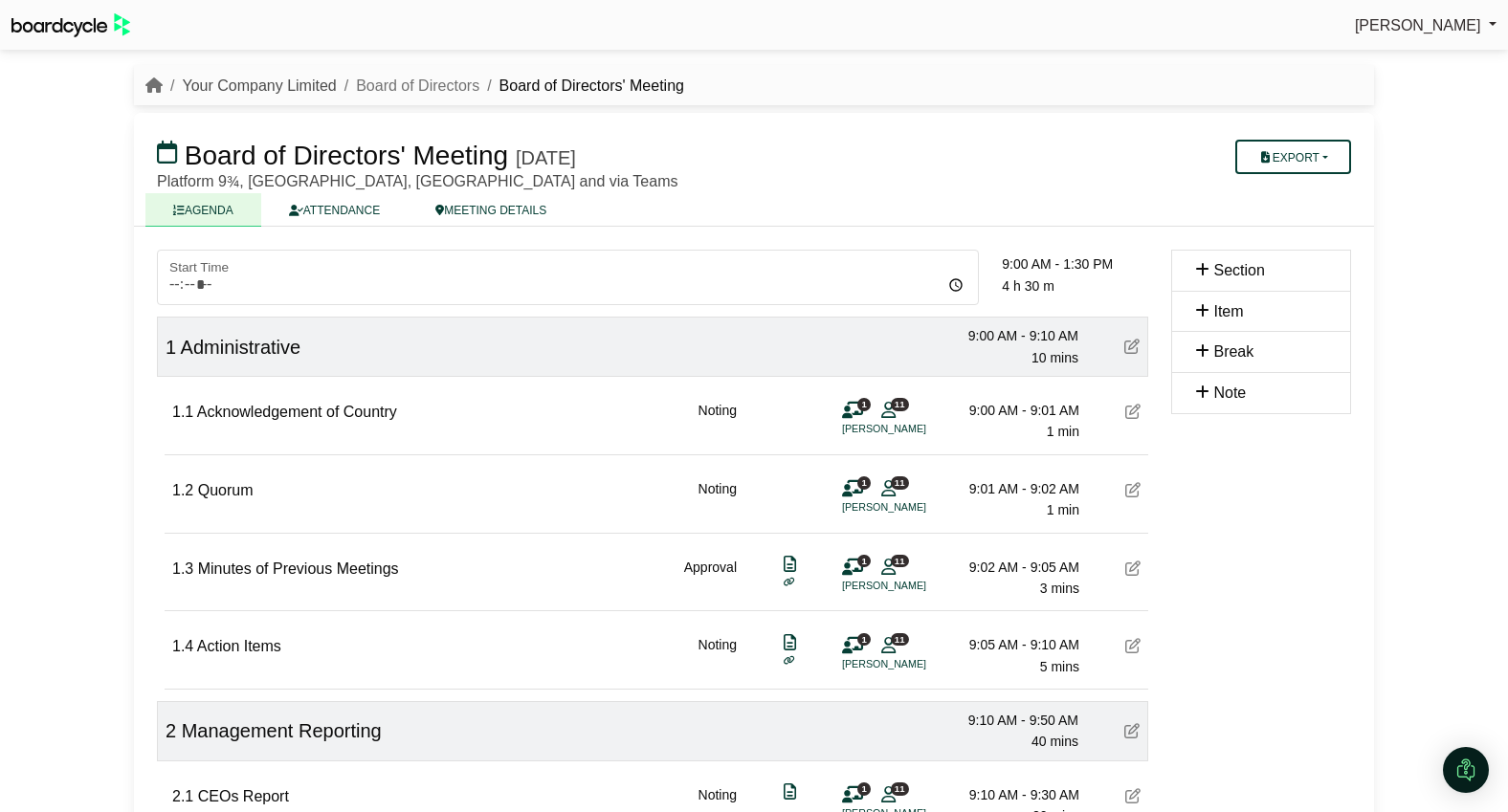
click at [225, 82] on link "Your Company Limited" at bounding box center [258, 85] width 154 height 16
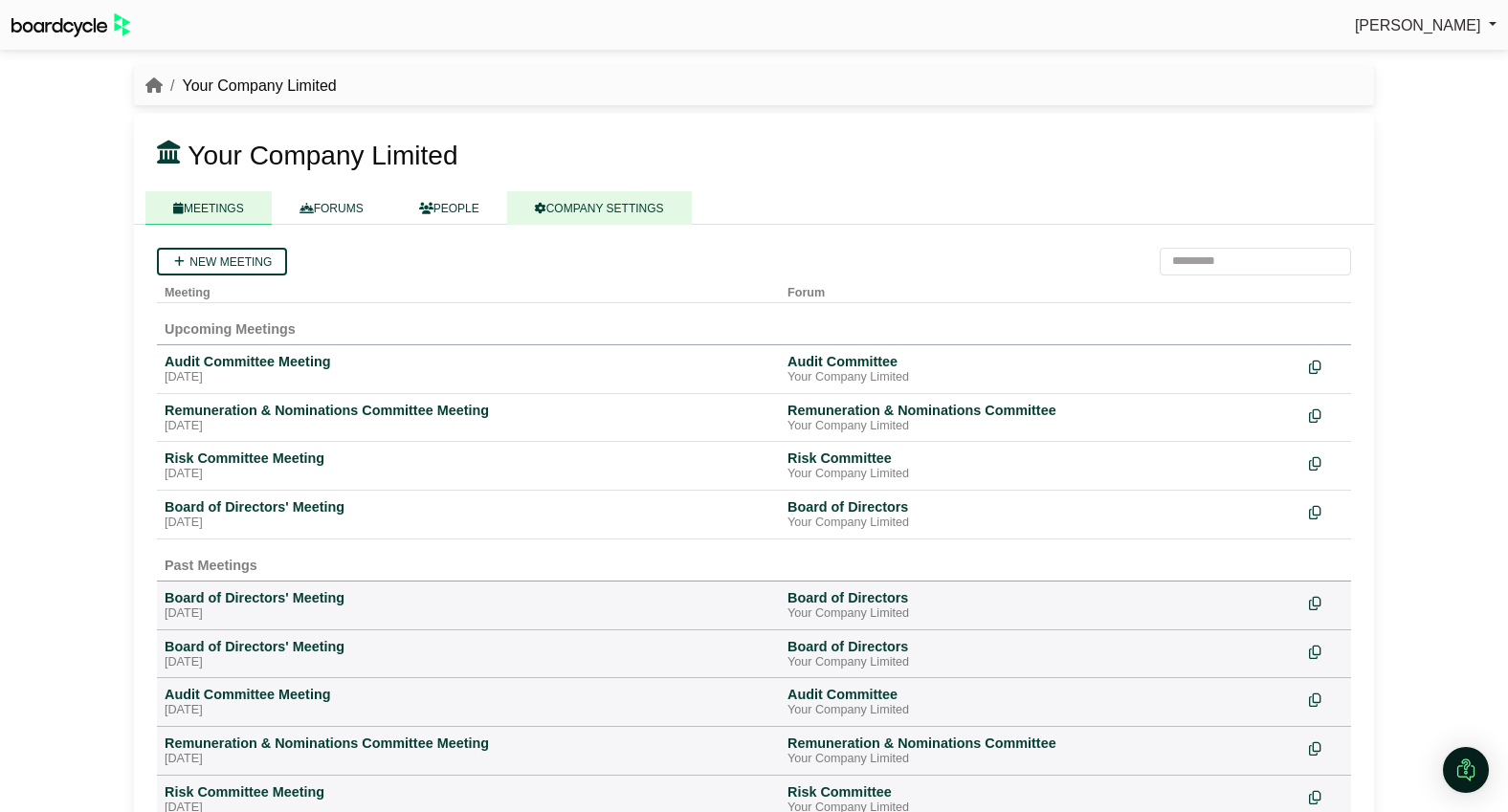
click at [603, 200] on link "COMPANY SETTINGS" at bounding box center [599, 208] width 184 height 34
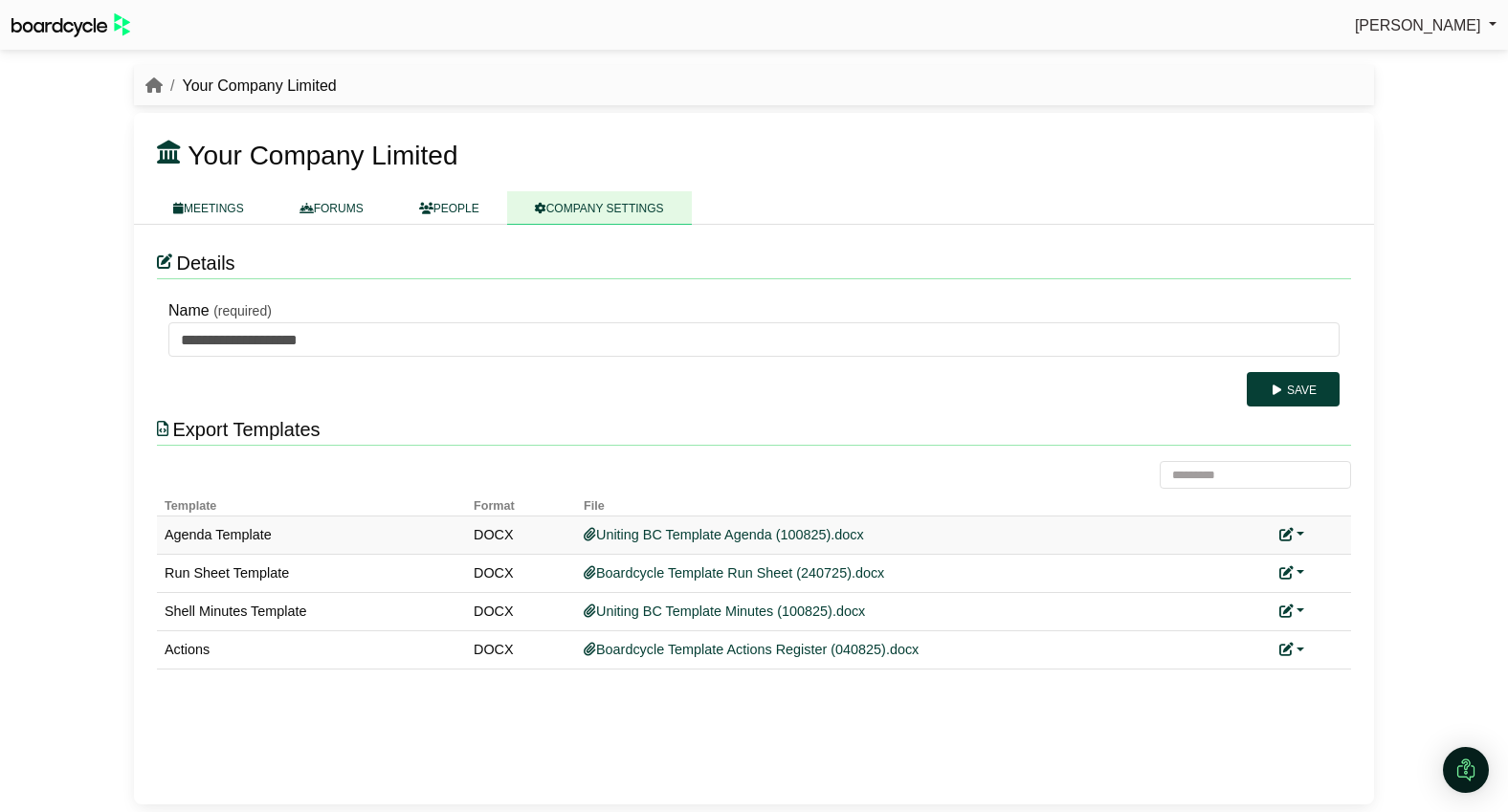
click at [1298, 529] on link at bounding box center [1291, 534] width 25 height 15
click at [1316, 561] on link "Replace custom template" at bounding box center [1376, 562] width 195 height 37
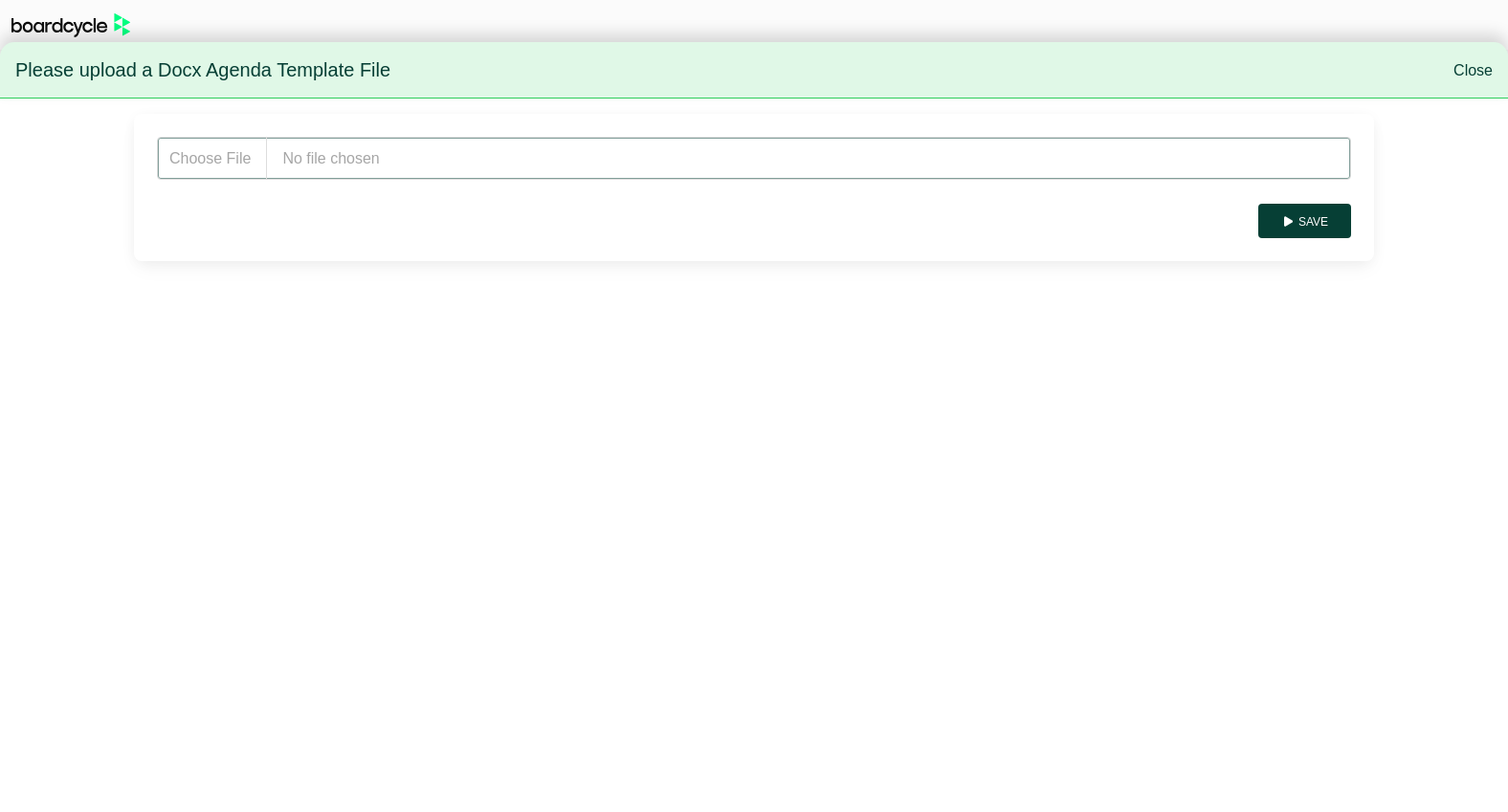
click at [345, 172] on input "file" at bounding box center [753, 157] width 1194 height 43
click at [310, 162] on input "file" at bounding box center [753, 157] width 1194 height 43
type input "**********"
click at [1315, 227] on button "Save" at bounding box center [1305, 221] width 93 height 35
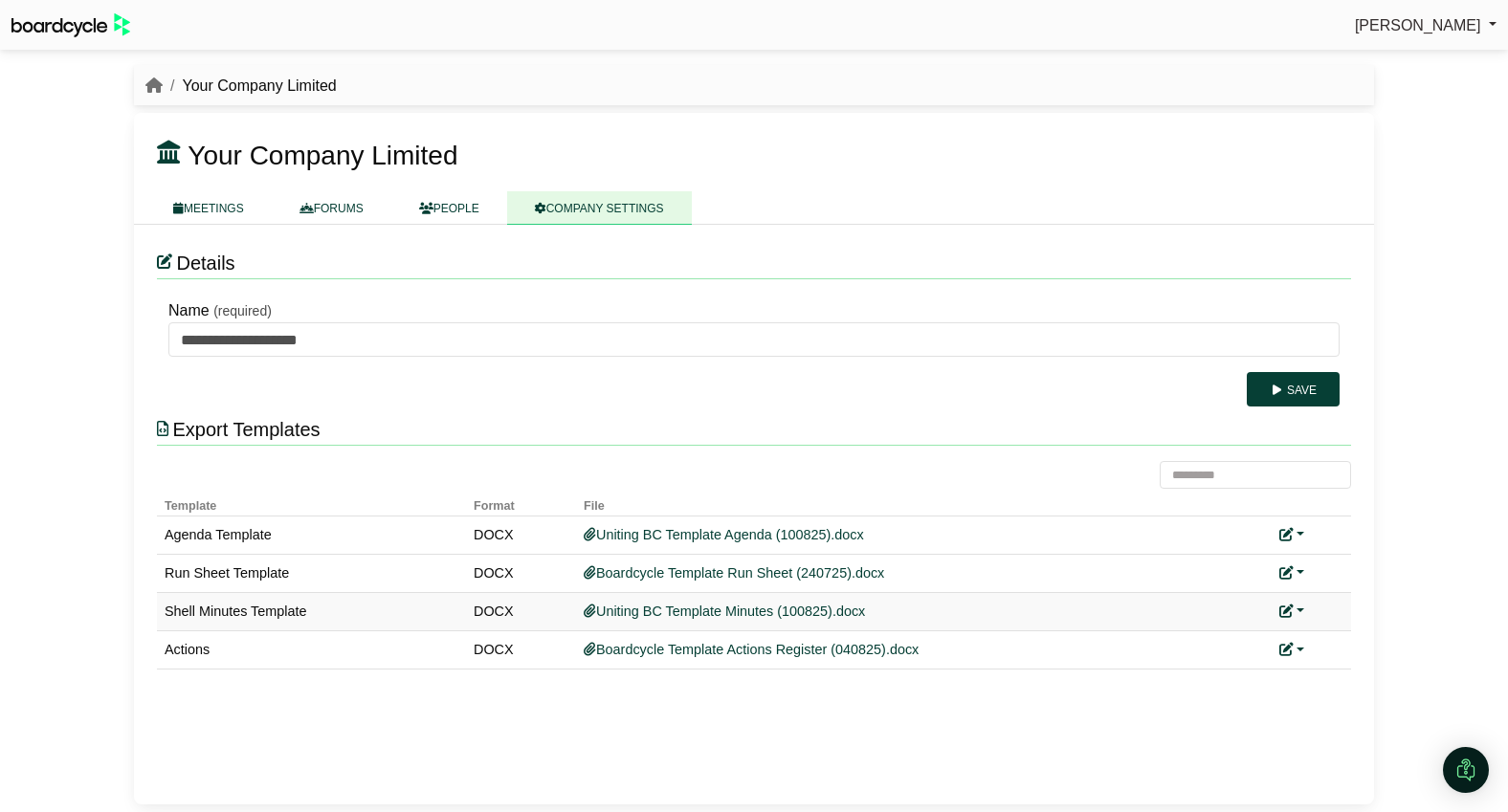
click at [1296, 608] on link at bounding box center [1291, 610] width 25 height 15
click at [1332, 634] on link "Replace custom template" at bounding box center [1376, 640] width 195 height 37
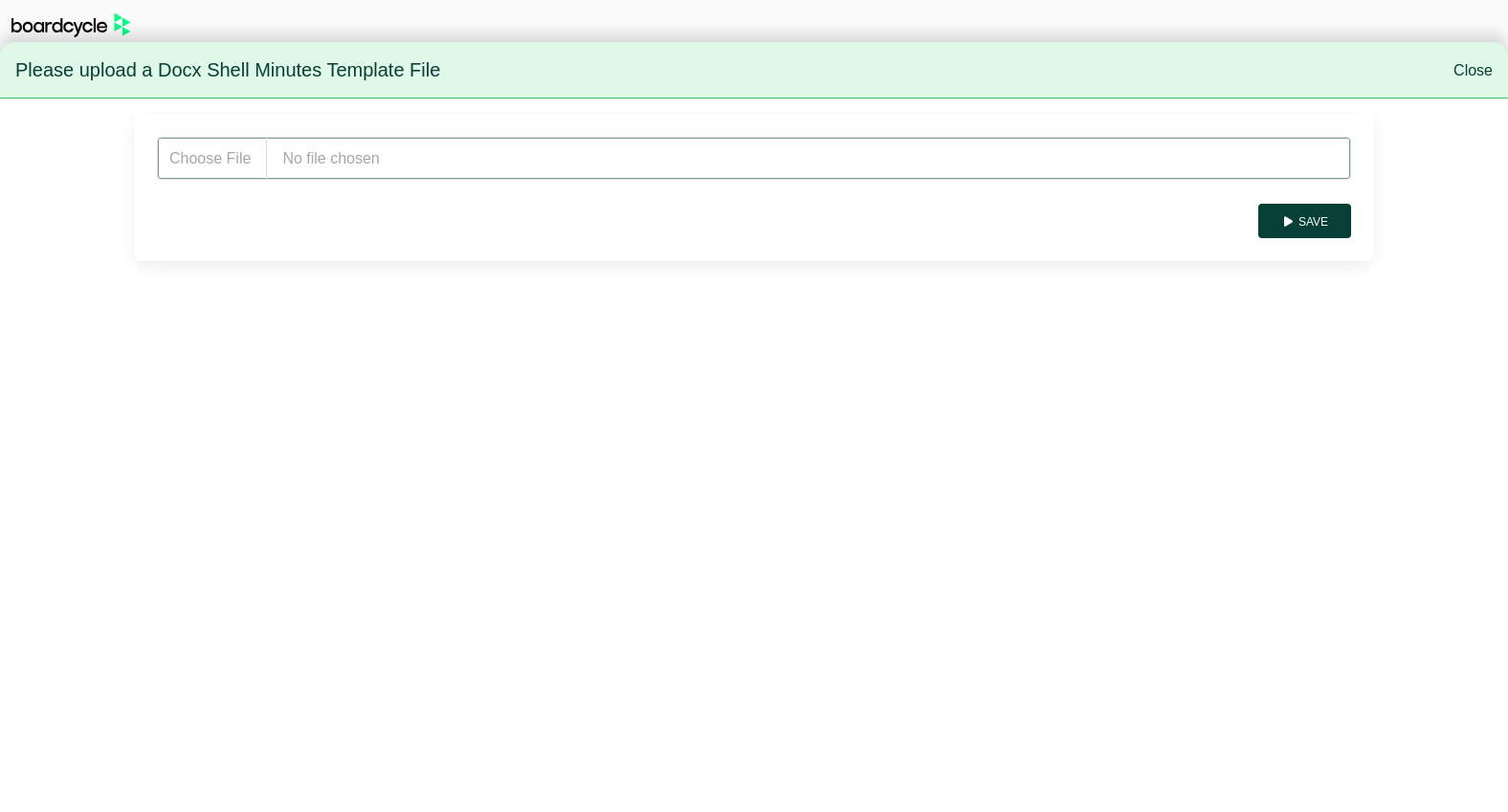
click at [355, 153] on input "file" at bounding box center [753, 157] width 1194 height 43
type input "**********"
click at [1316, 227] on button "Save" at bounding box center [1305, 221] width 93 height 35
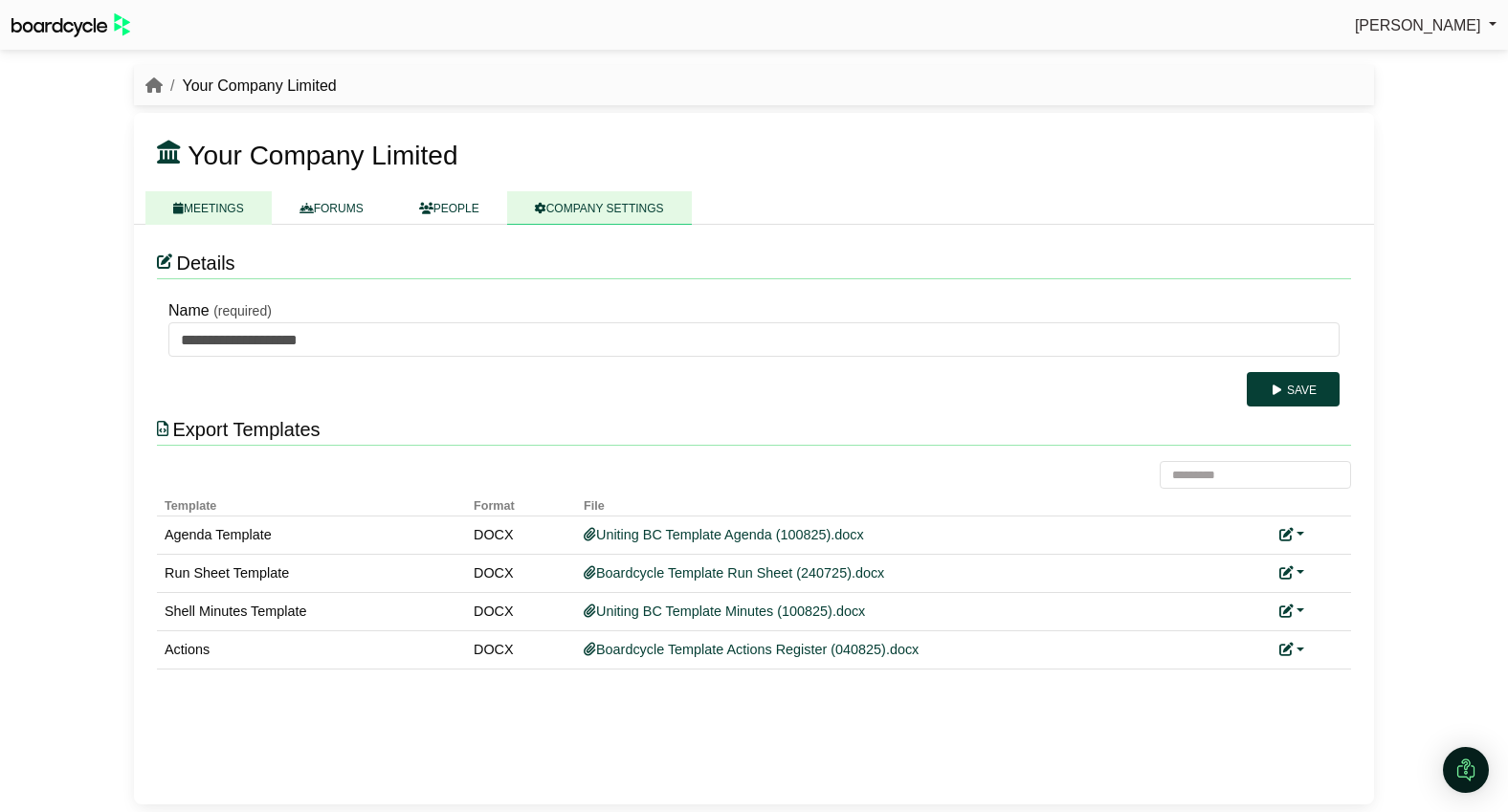
click at [212, 211] on link "MEETINGS" at bounding box center [208, 208] width 126 height 34
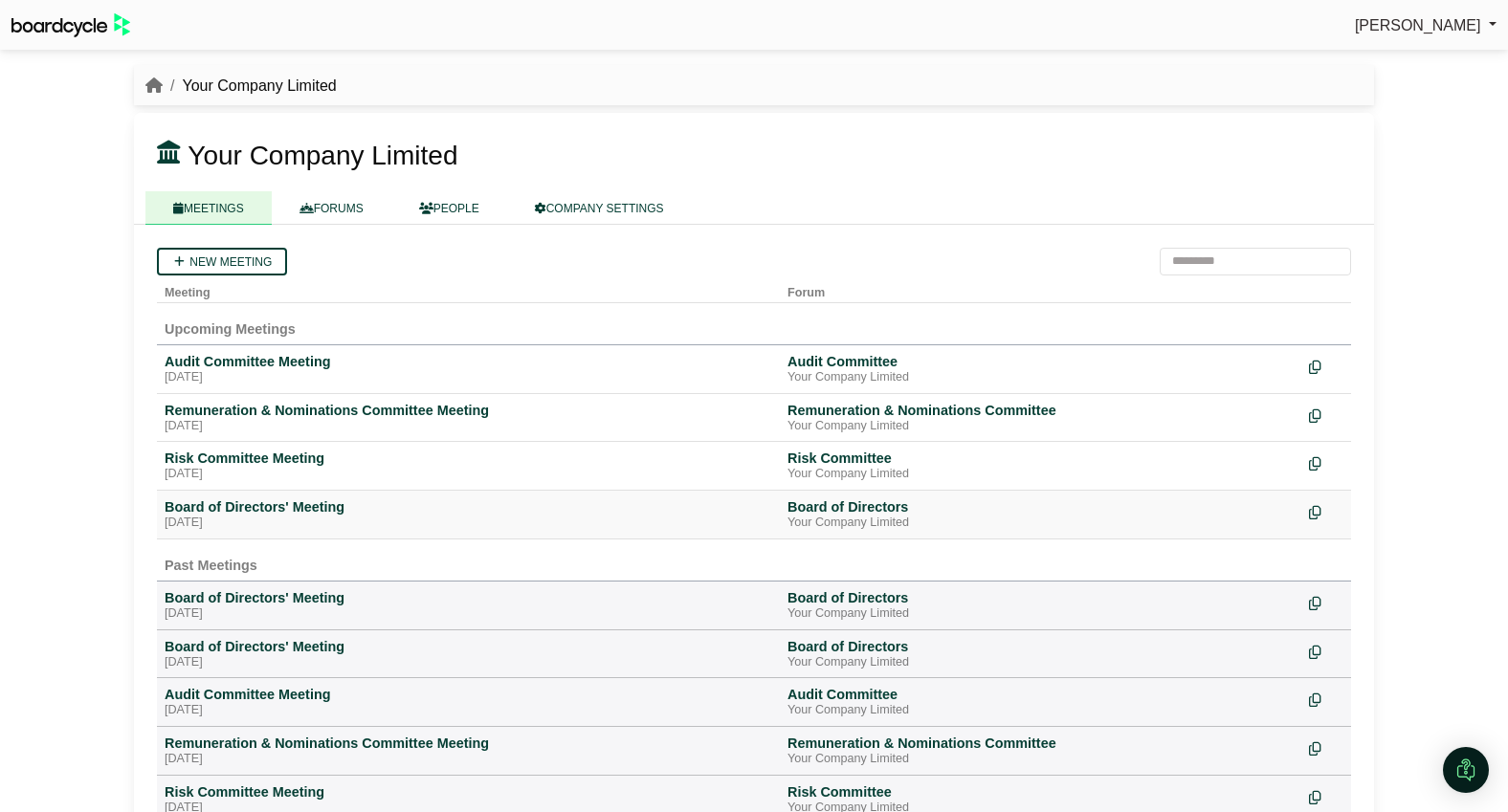
click at [286, 513] on div "Board of Directors' Meeting" at bounding box center [468, 506] width 607 height 17
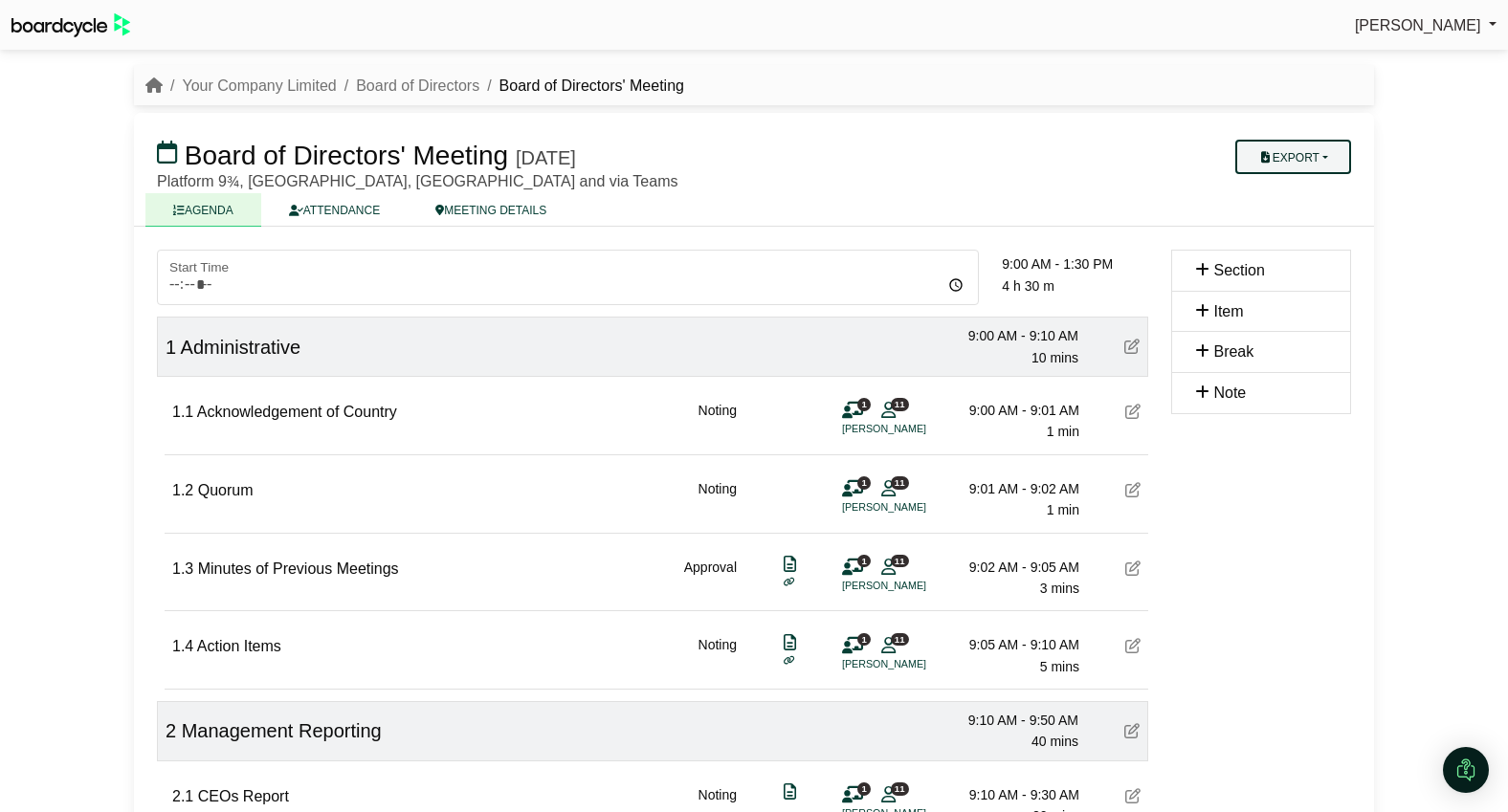
click at [1296, 157] on button "Export" at bounding box center [1293, 156] width 116 height 35
click at [1296, 185] on link "Agenda" at bounding box center [1312, 190] width 166 height 29
click at [220, 81] on link "Your Company Limited" at bounding box center [258, 85] width 154 height 16
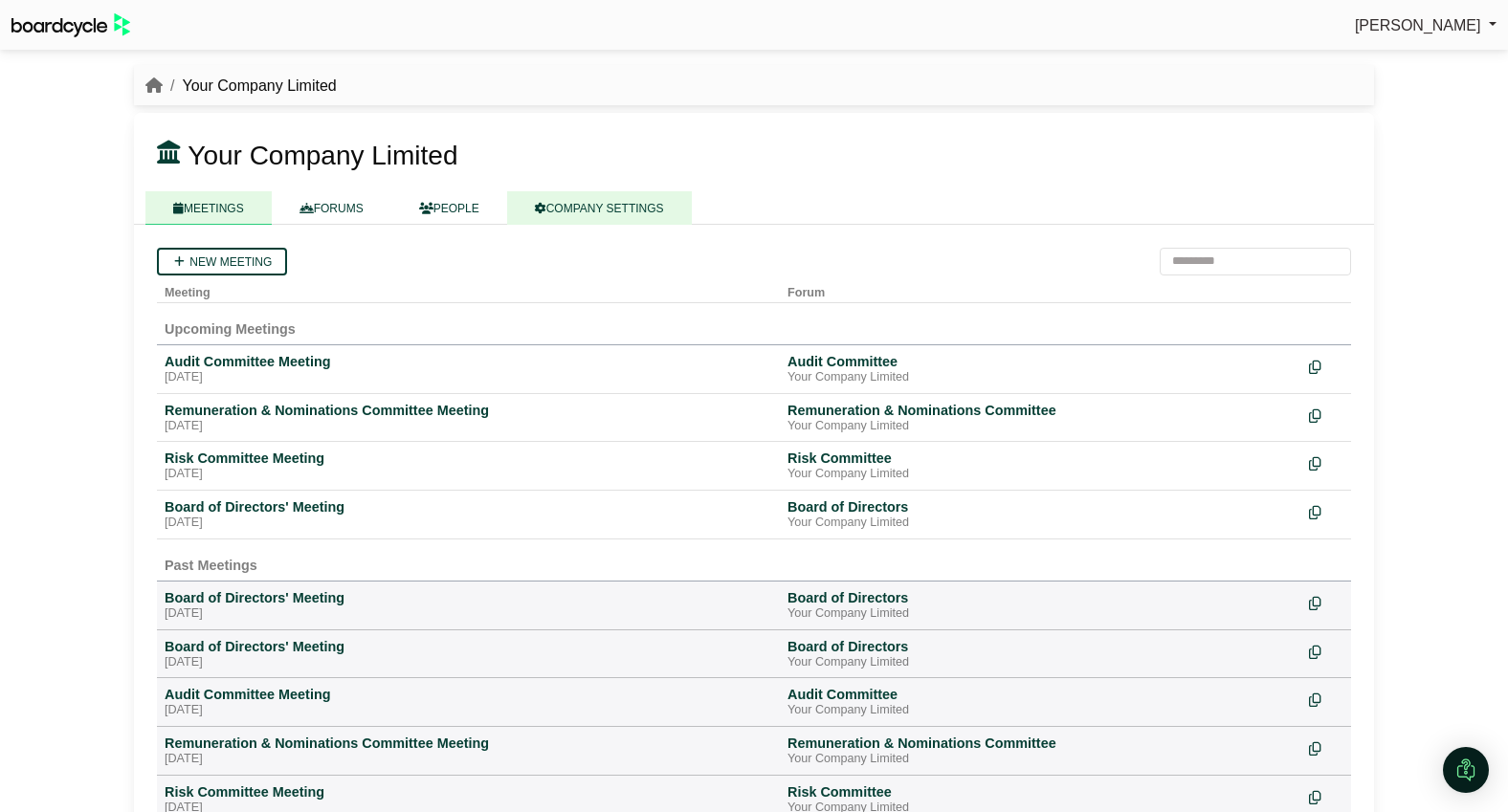
click at [670, 212] on link "COMPANY SETTINGS" at bounding box center [599, 208] width 184 height 34
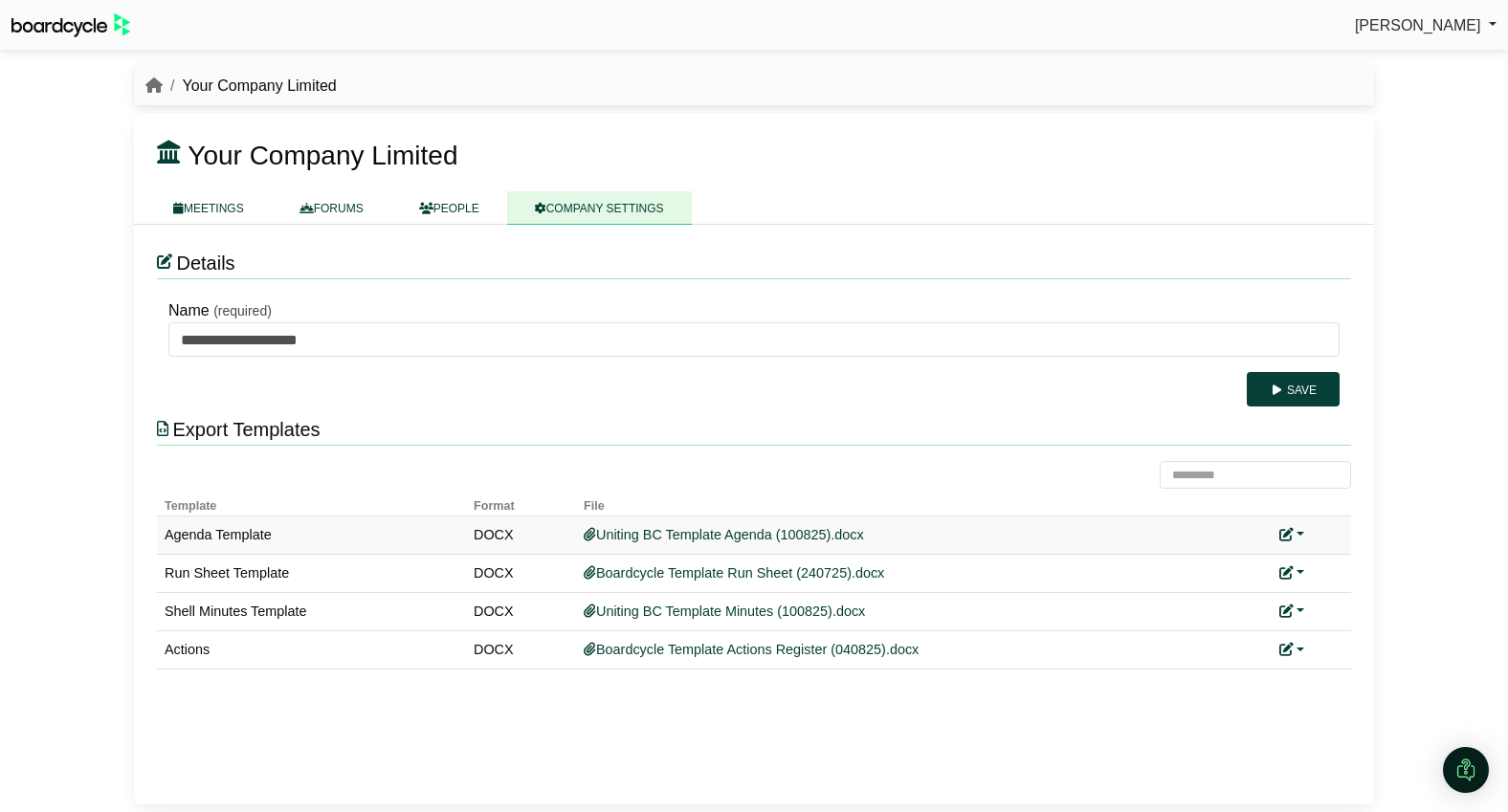
click at [1295, 535] on link at bounding box center [1291, 534] width 25 height 15
click at [1334, 557] on link "Replace custom template" at bounding box center [1376, 562] width 195 height 37
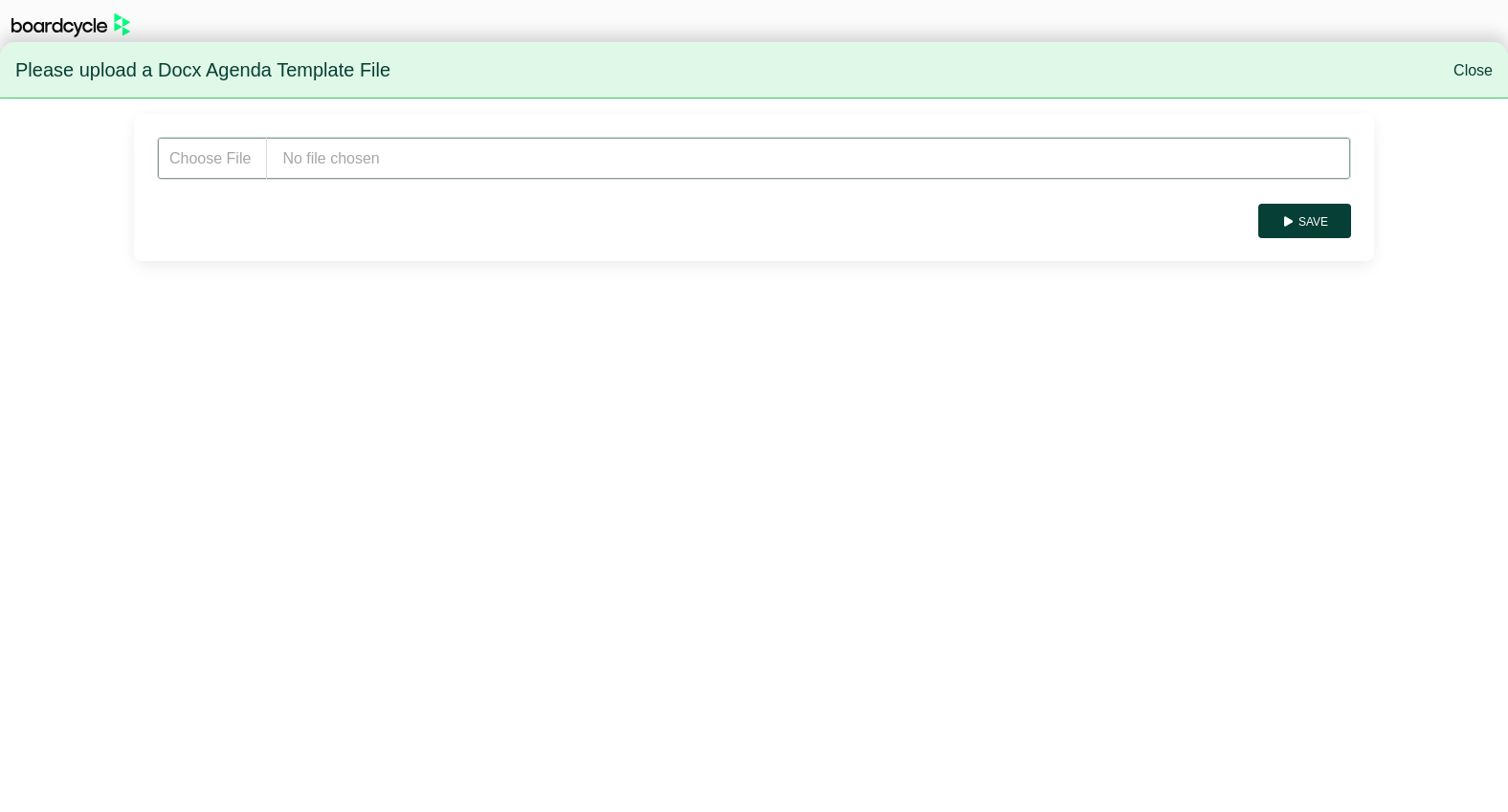
click at [437, 153] on input "file" at bounding box center [753, 157] width 1194 height 43
click at [326, 163] on input "file" at bounding box center [753, 157] width 1194 height 43
type input "**********"
click at [1329, 212] on button "Save" at bounding box center [1305, 221] width 93 height 35
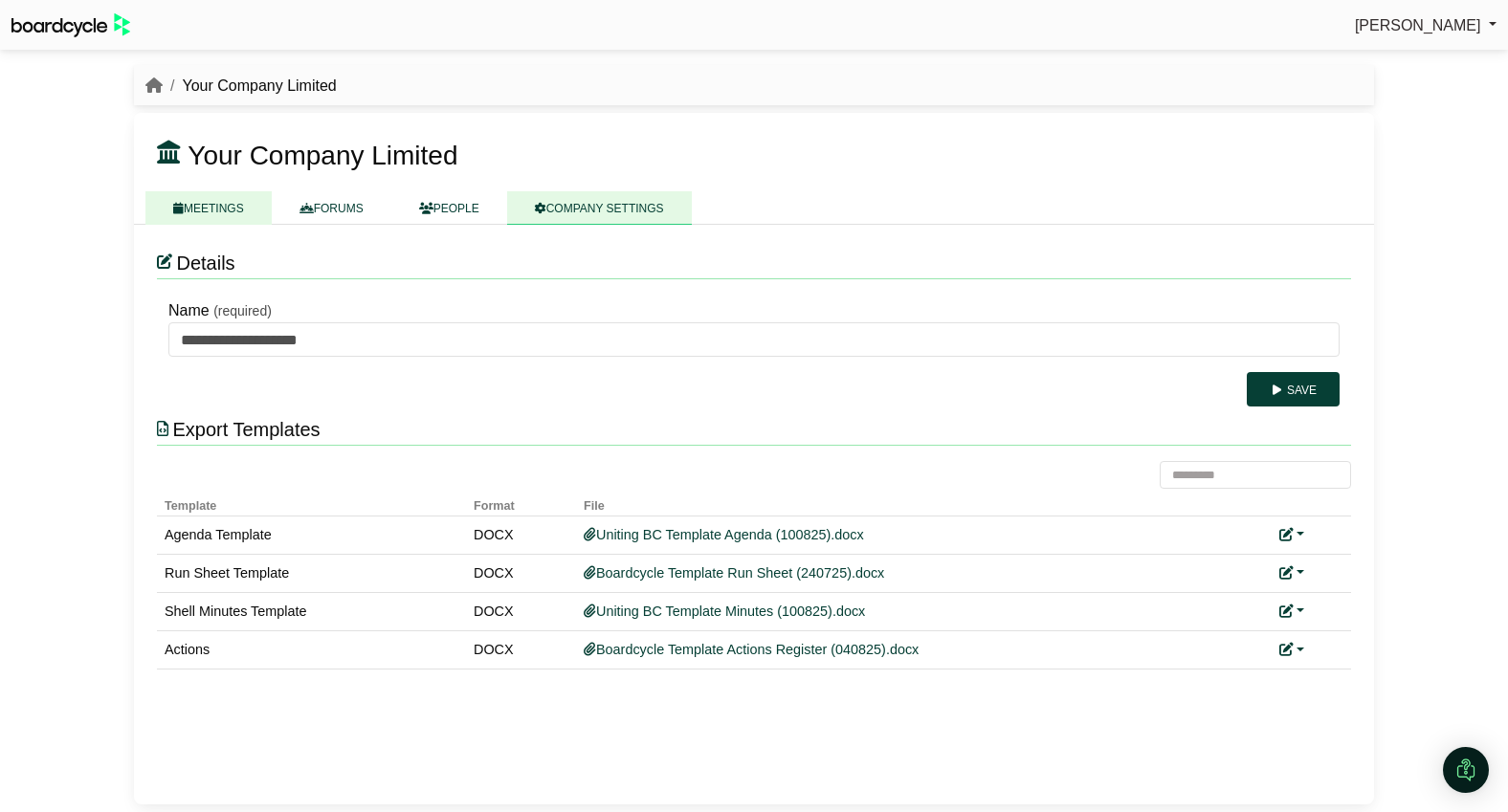
click at [215, 205] on link "MEETINGS" at bounding box center [208, 208] width 126 height 34
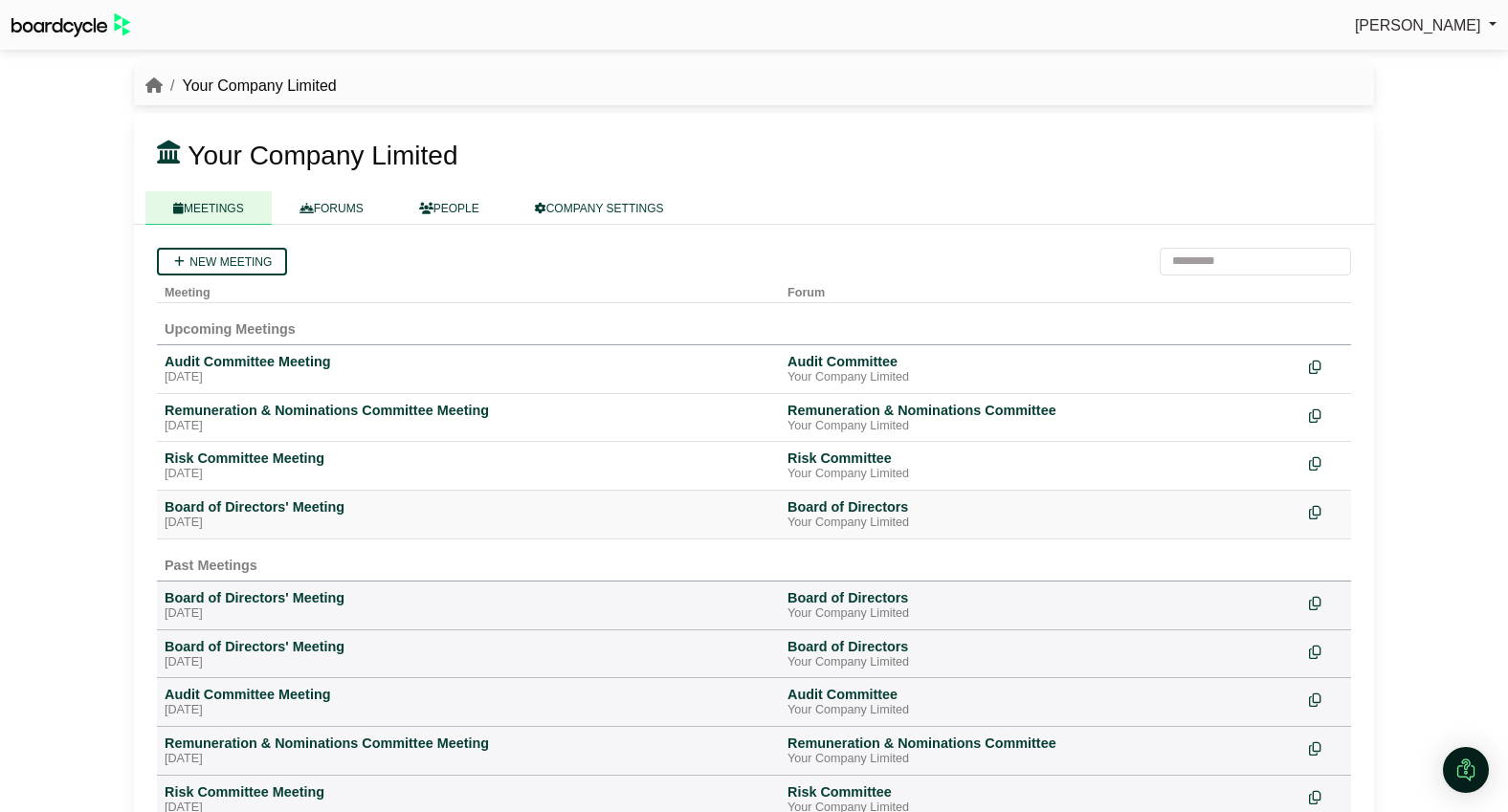
click at [250, 516] on div "[DATE]" at bounding box center [468, 522] width 607 height 15
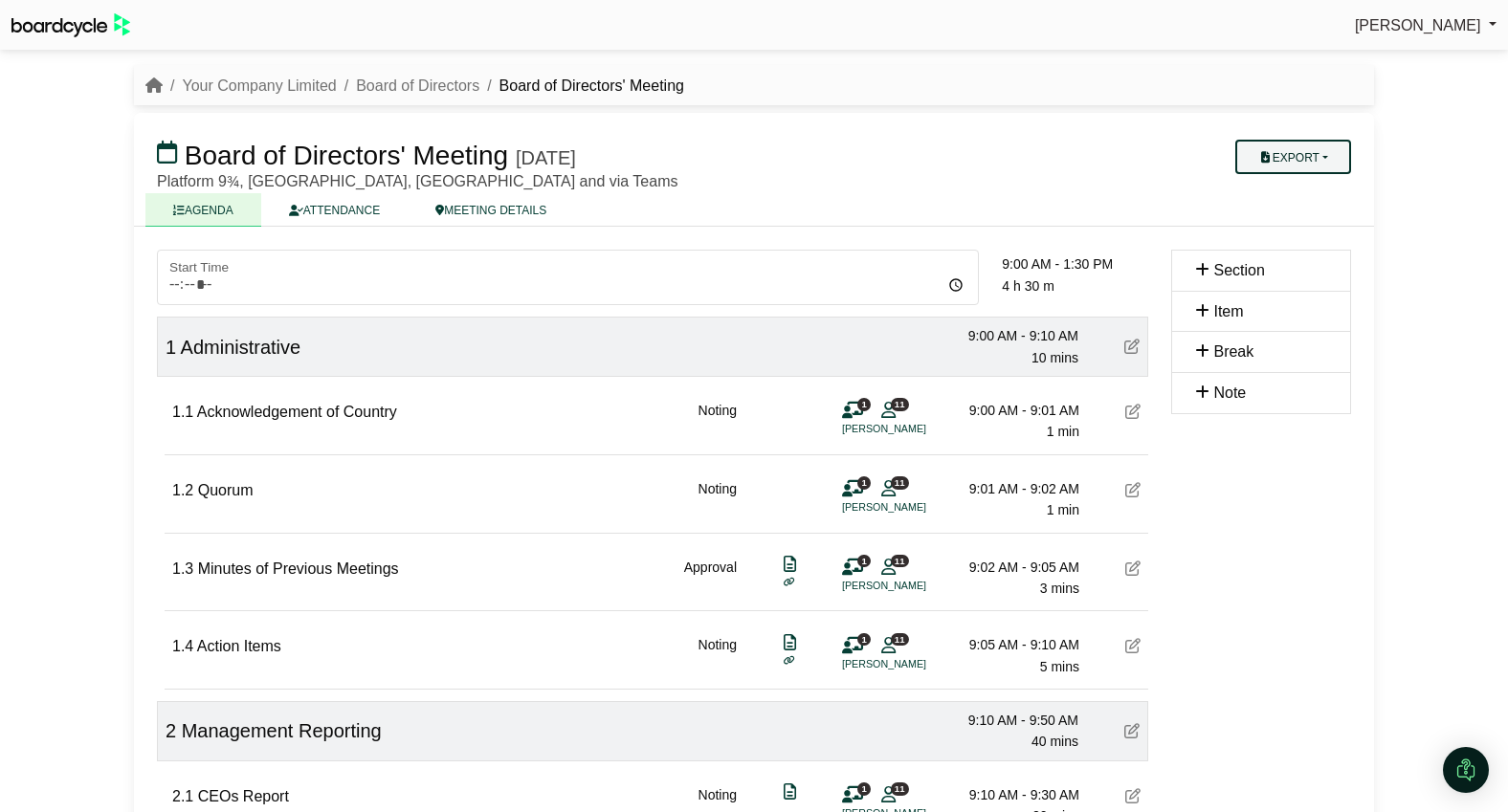
click at [1319, 162] on button "Export" at bounding box center [1293, 156] width 116 height 35
click at [1314, 188] on link "Agenda" at bounding box center [1312, 190] width 166 height 29
click at [1324, 154] on button "Export" at bounding box center [1293, 156] width 116 height 35
click at [1324, 244] on link "Shell Minutes" at bounding box center [1312, 248] width 166 height 29
